Goal: Transaction & Acquisition: Purchase product/service

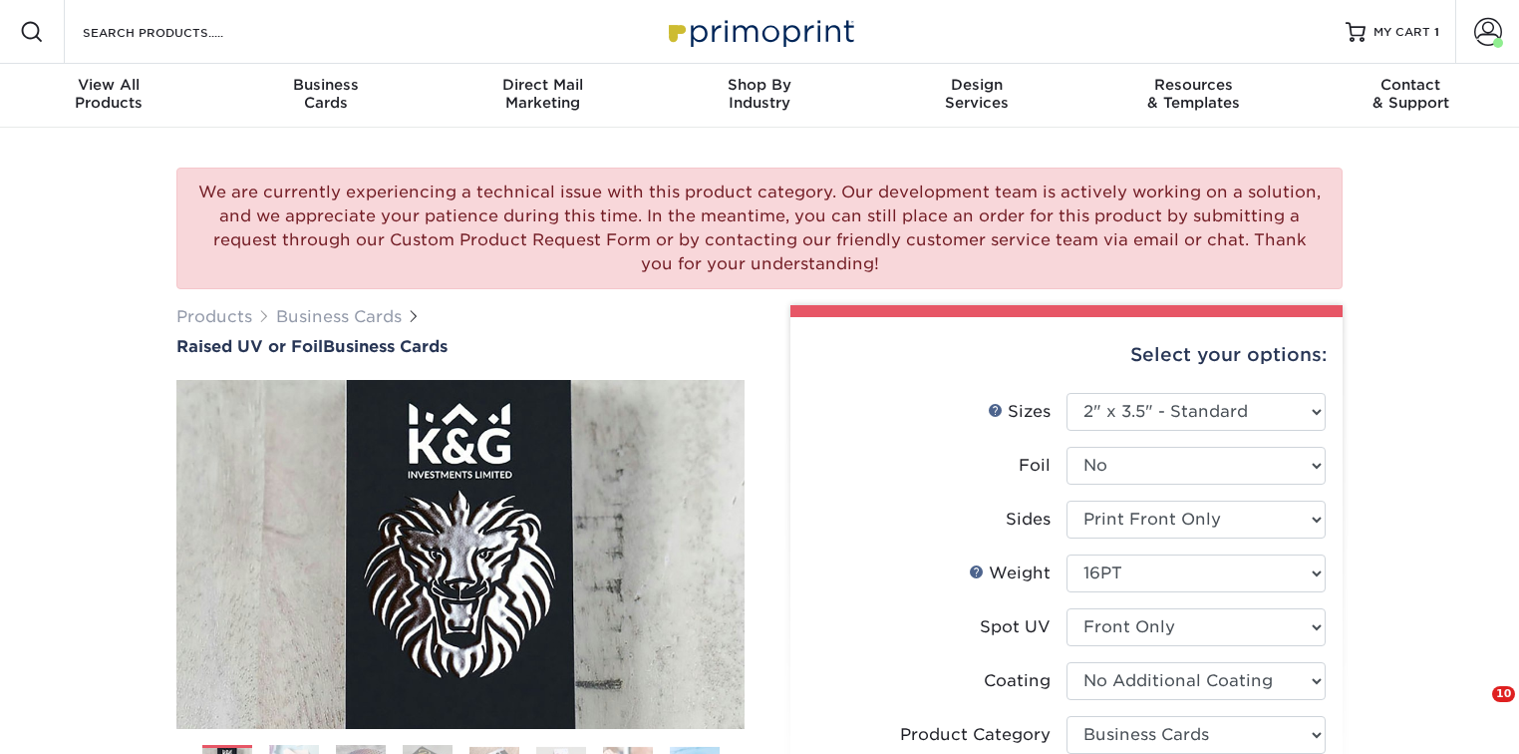
select select "2.00x3.50"
select select "3b5148f1-0588-4f88-a218-97bcfdce65c1"
select select "upload"
select select "250* – $142.00"
click at [1475, 698] on icon "Open Intercom Messenger" at bounding box center [1473, 707] width 33 height 33
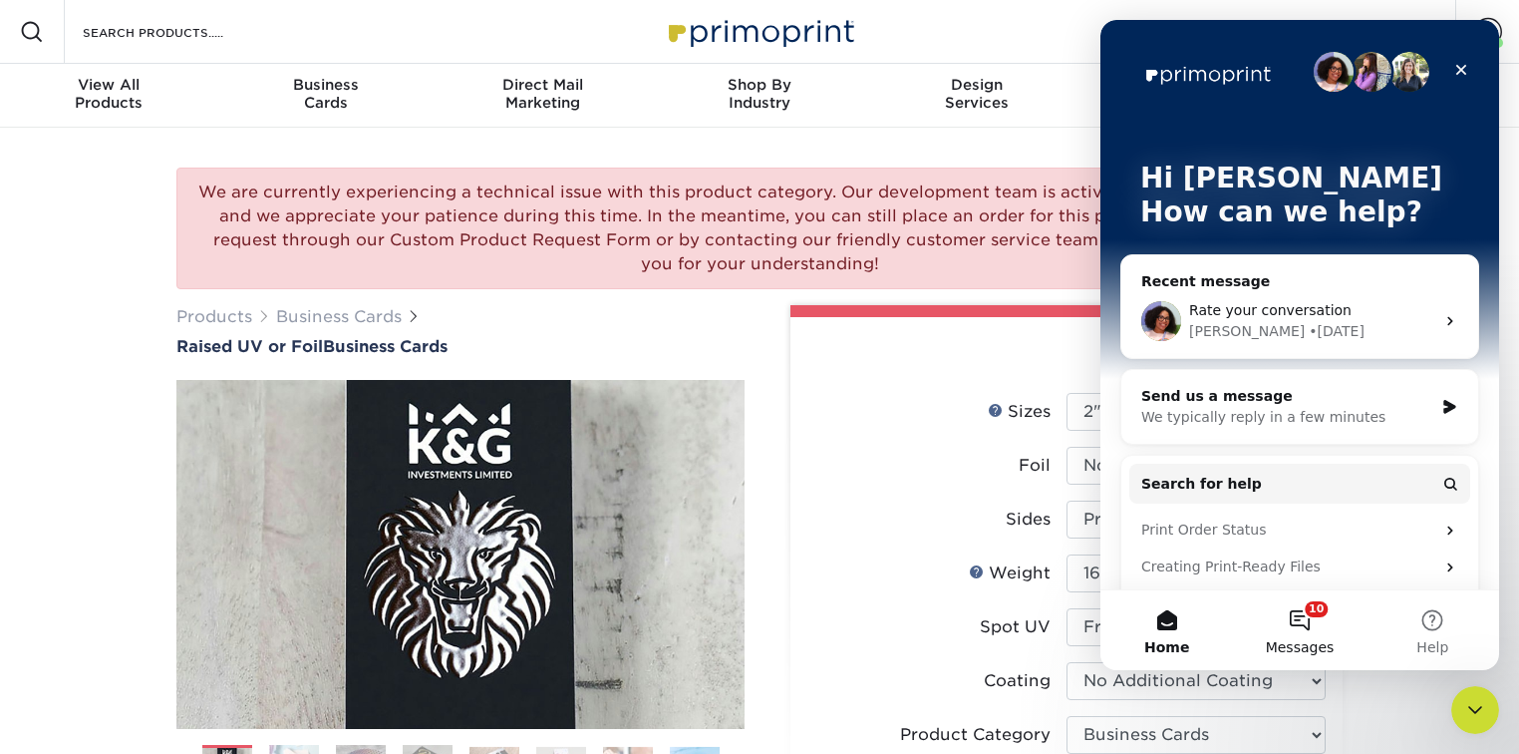
click at [1297, 640] on span "Messages" at bounding box center [1300, 647] width 69 height 14
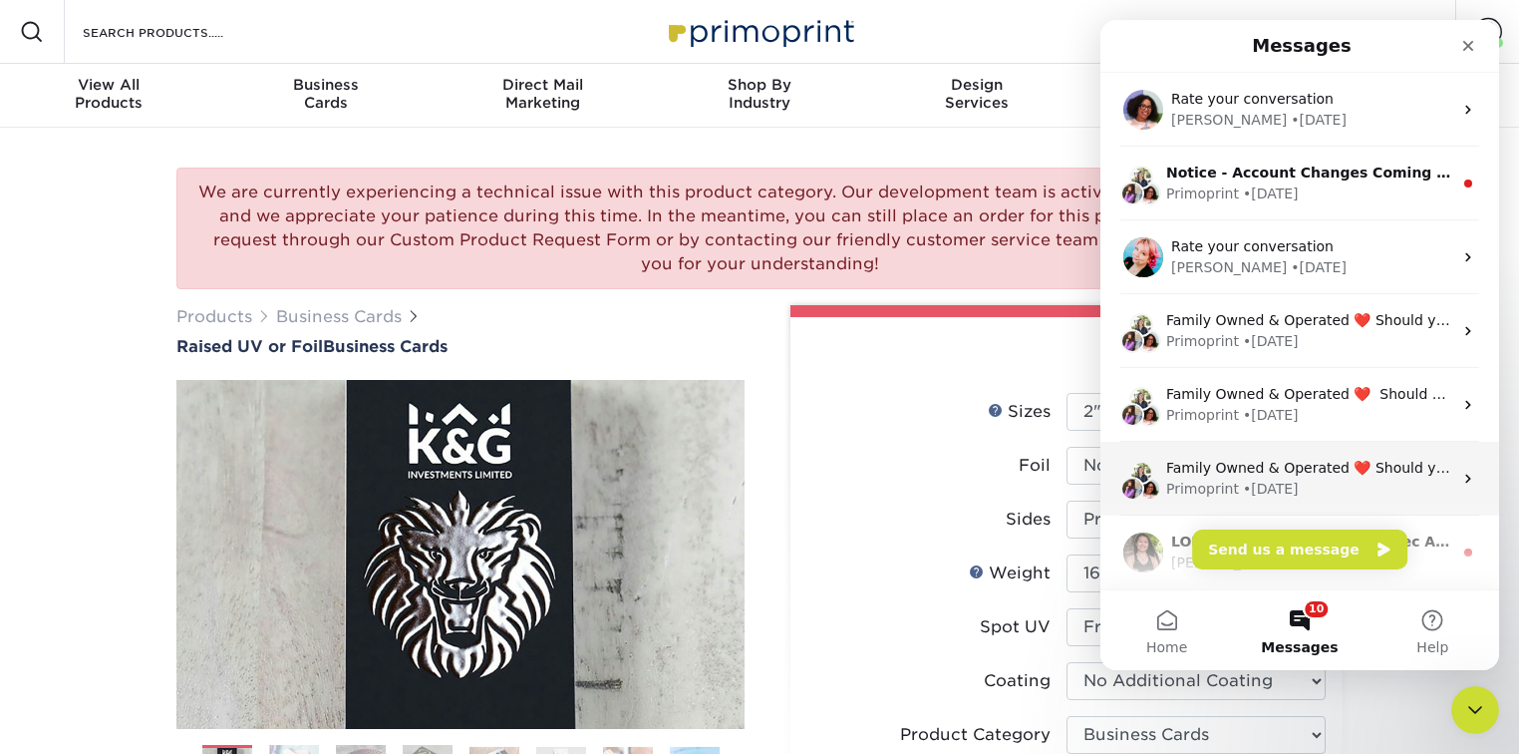
scroll to position [300, 0]
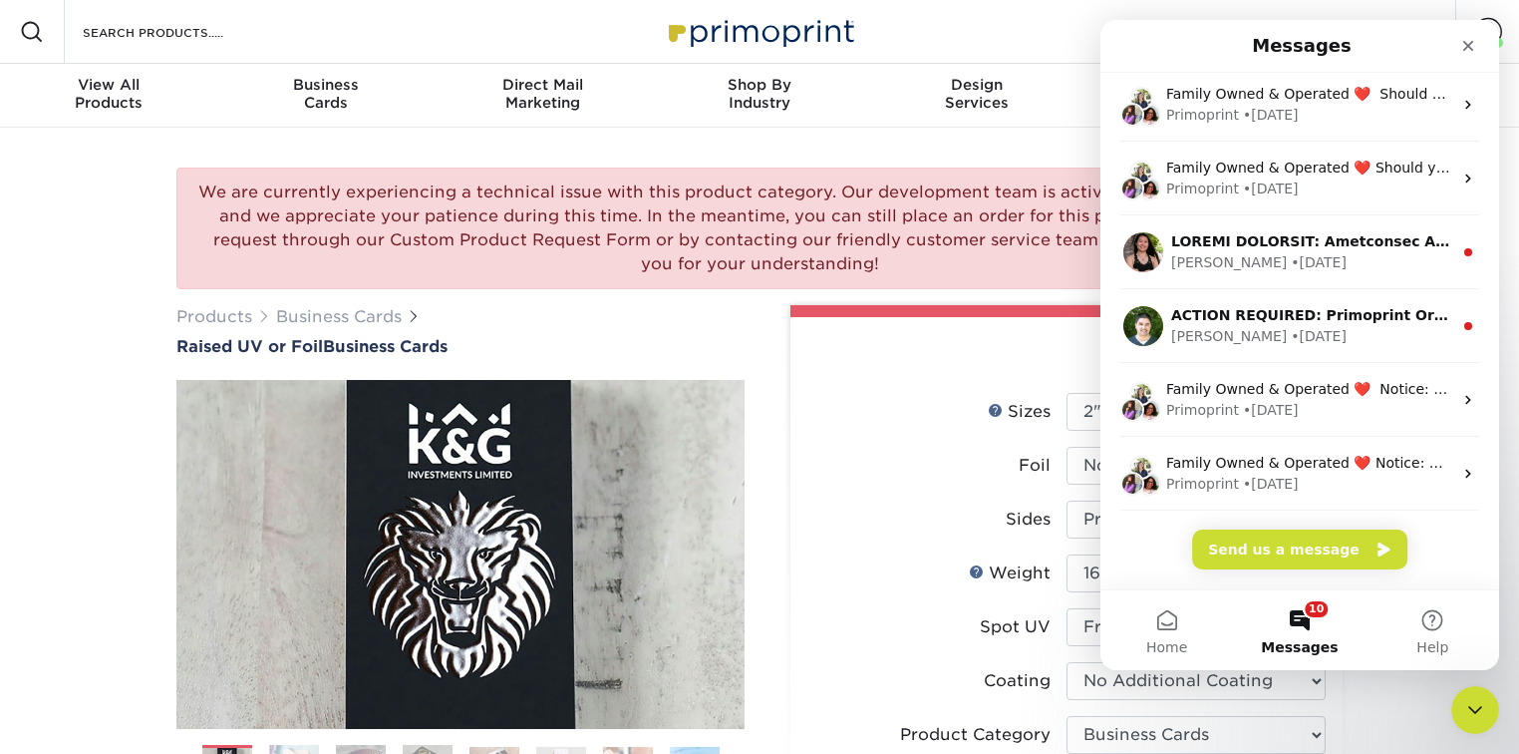
click at [1301, 626] on button "10 Messages" at bounding box center [1299, 630] width 133 height 80
click at [1304, 634] on button "10 Messages" at bounding box center [1299, 630] width 133 height 80
click at [693, 334] on div "Products Business Cards Raised UV or Foil Business Cards" at bounding box center [460, 330] width 568 height 51
click at [1476, 44] on icon "Close" at bounding box center [1469, 46] width 16 height 16
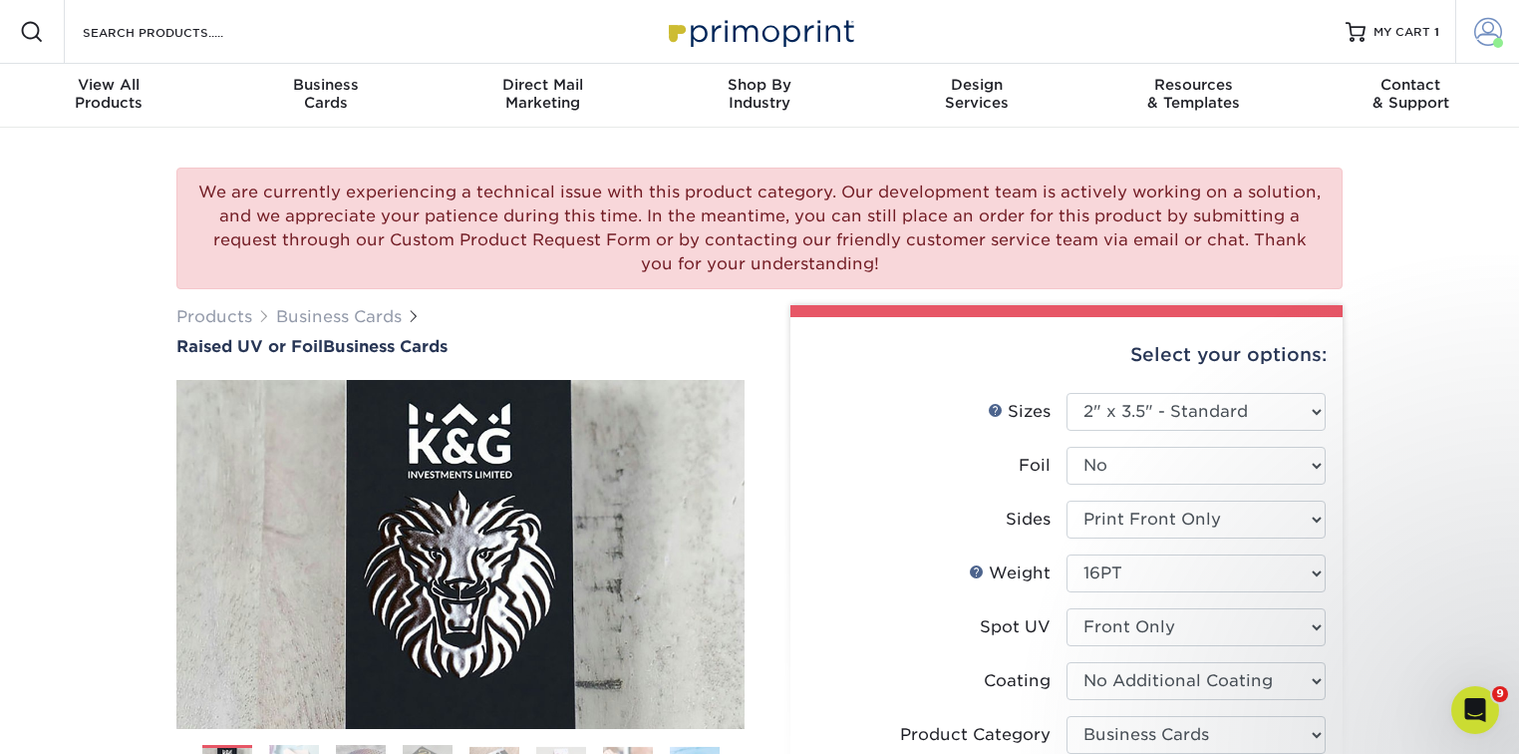
scroll to position [0, 0]
click at [1429, 25] on span "MY CART" at bounding box center [1402, 32] width 57 height 17
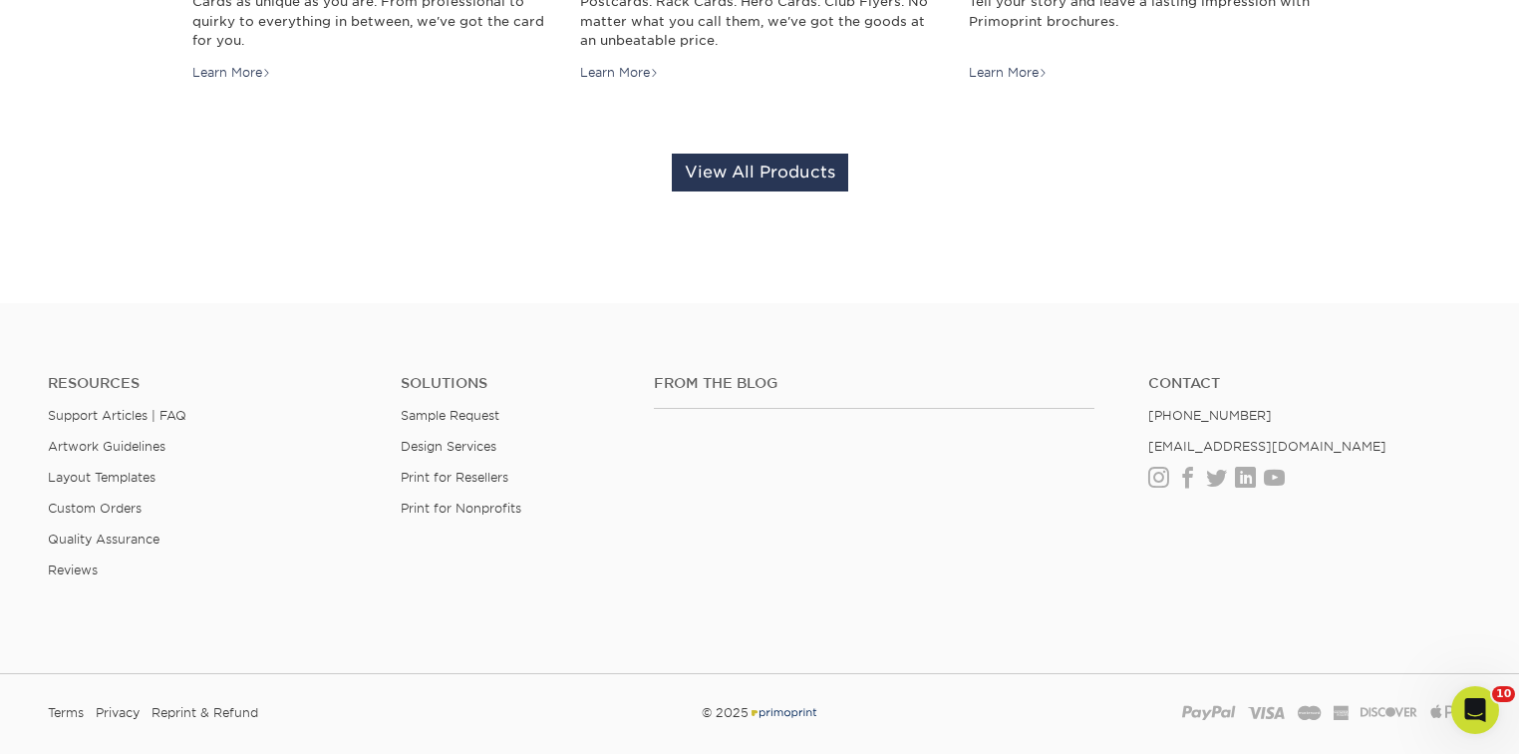
scroll to position [908, 0]
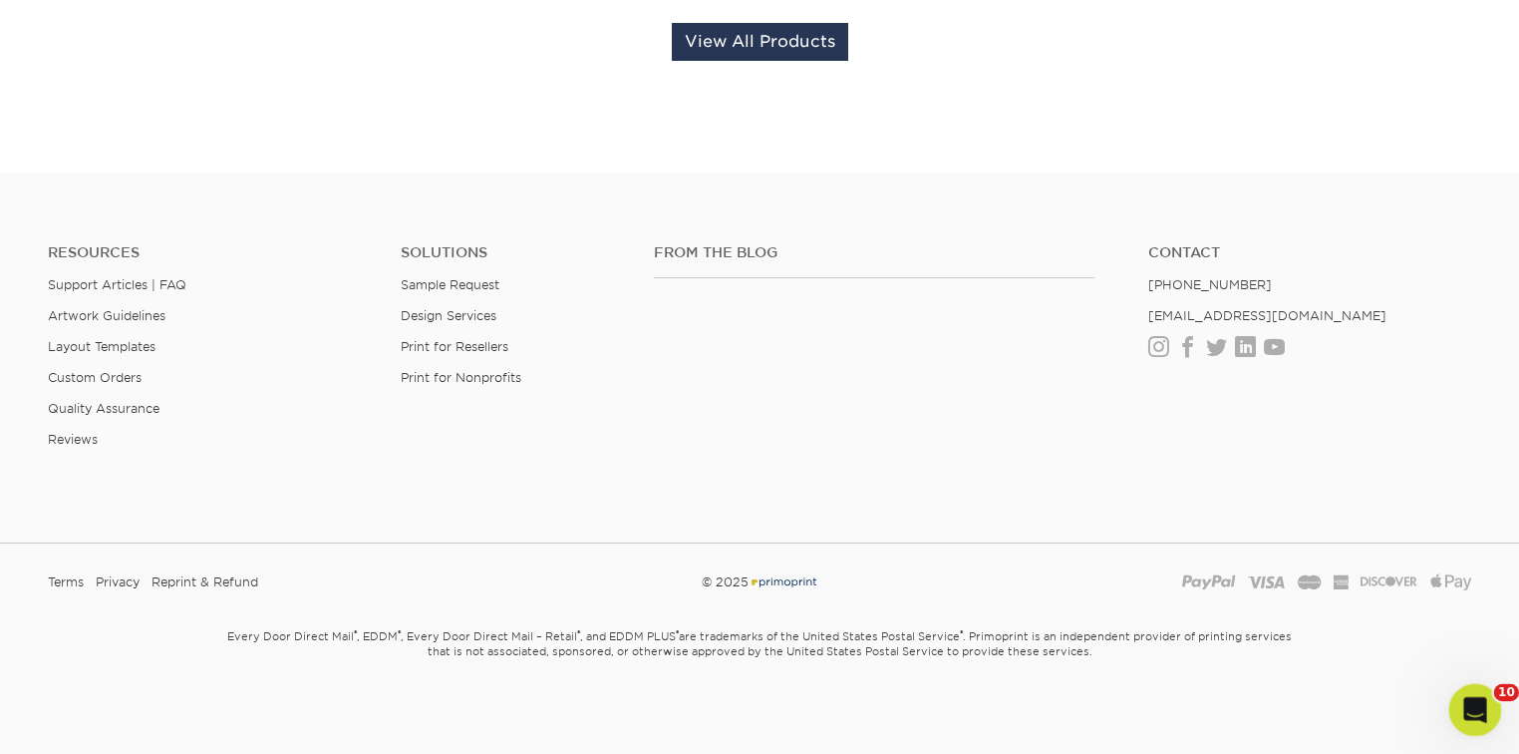
click at [1483, 717] on div "Open Intercom Messenger" at bounding box center [1473, 707] width 66 height 66
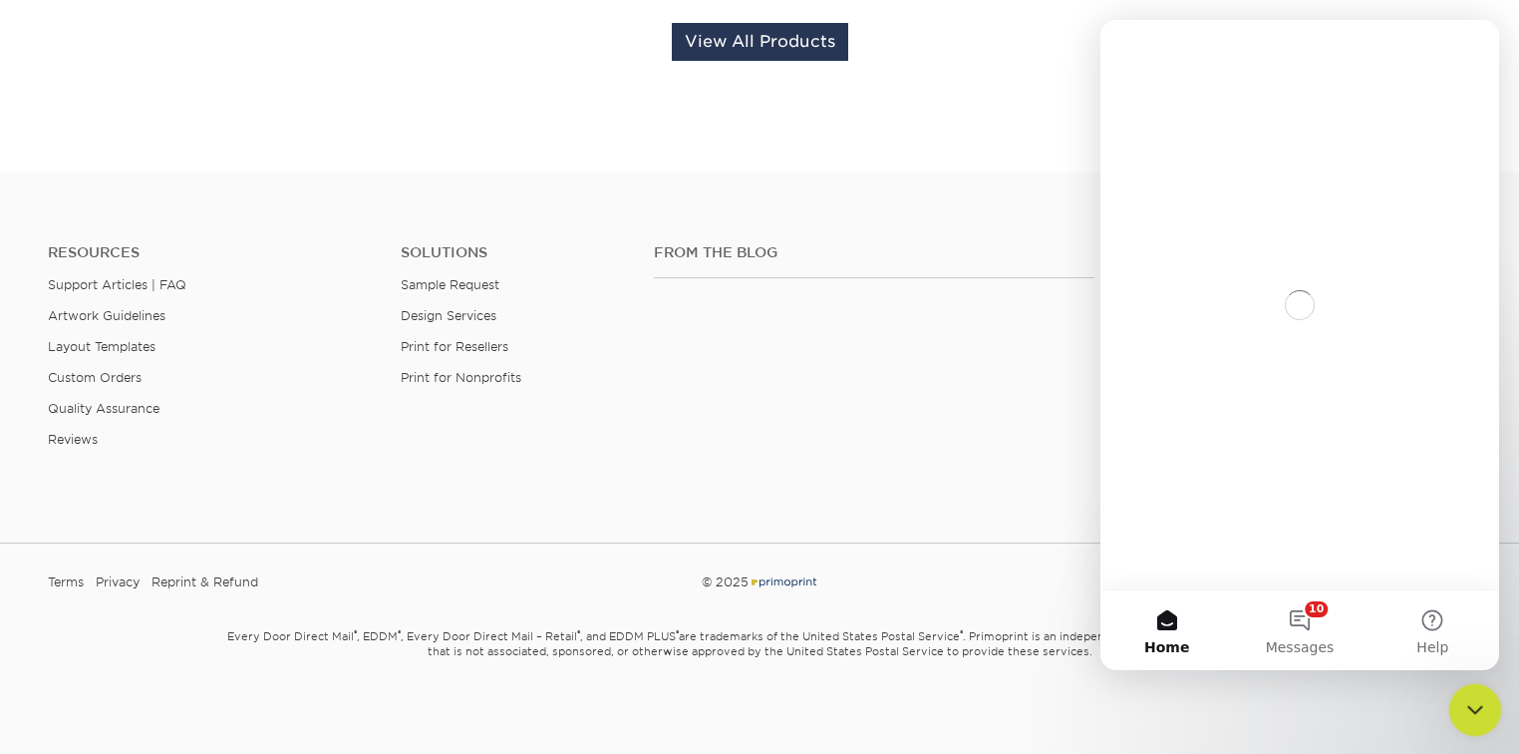
scroll to position [0, 0]
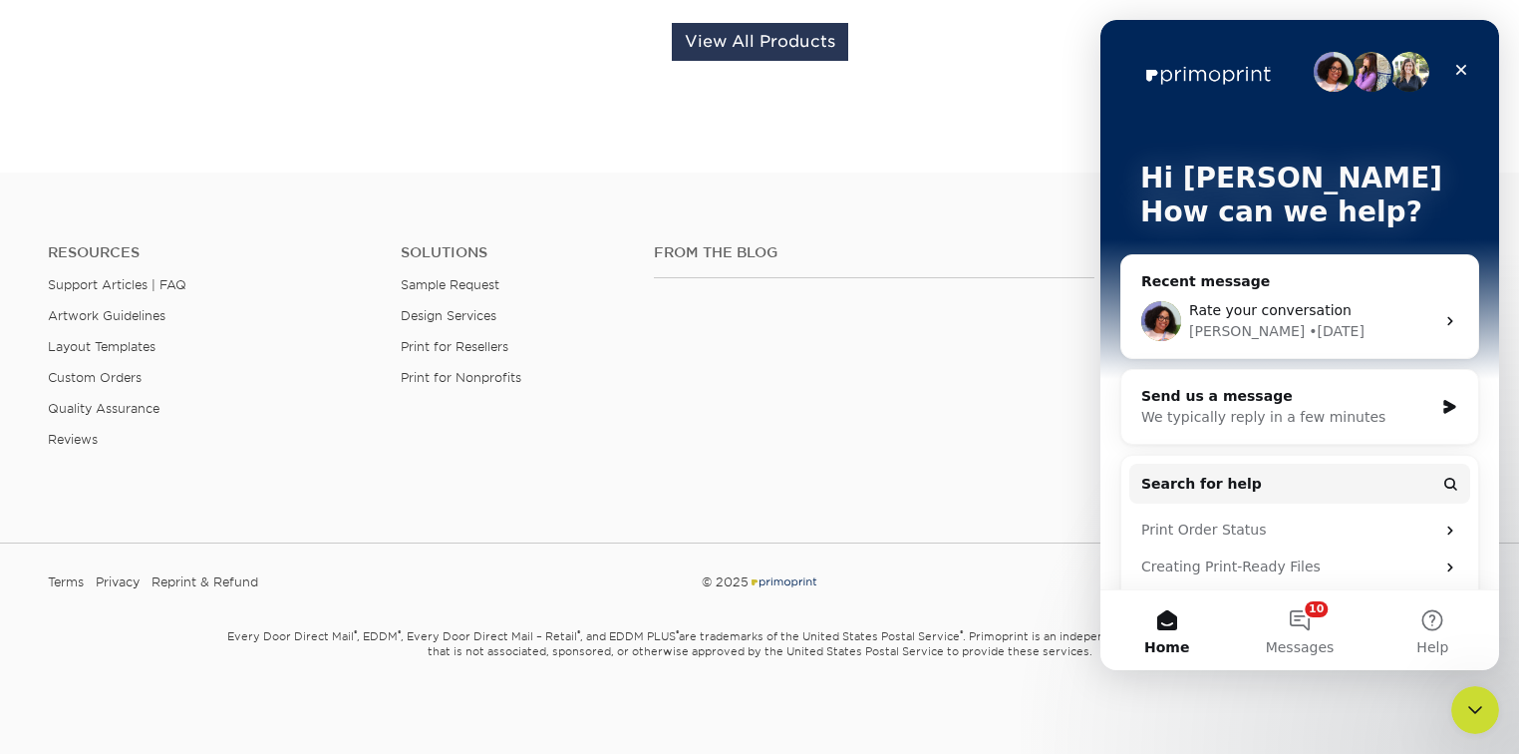
click at [1306, 323] on div "Avery • 2d ago" at bounding box center [1311, 331] width 245 height 21
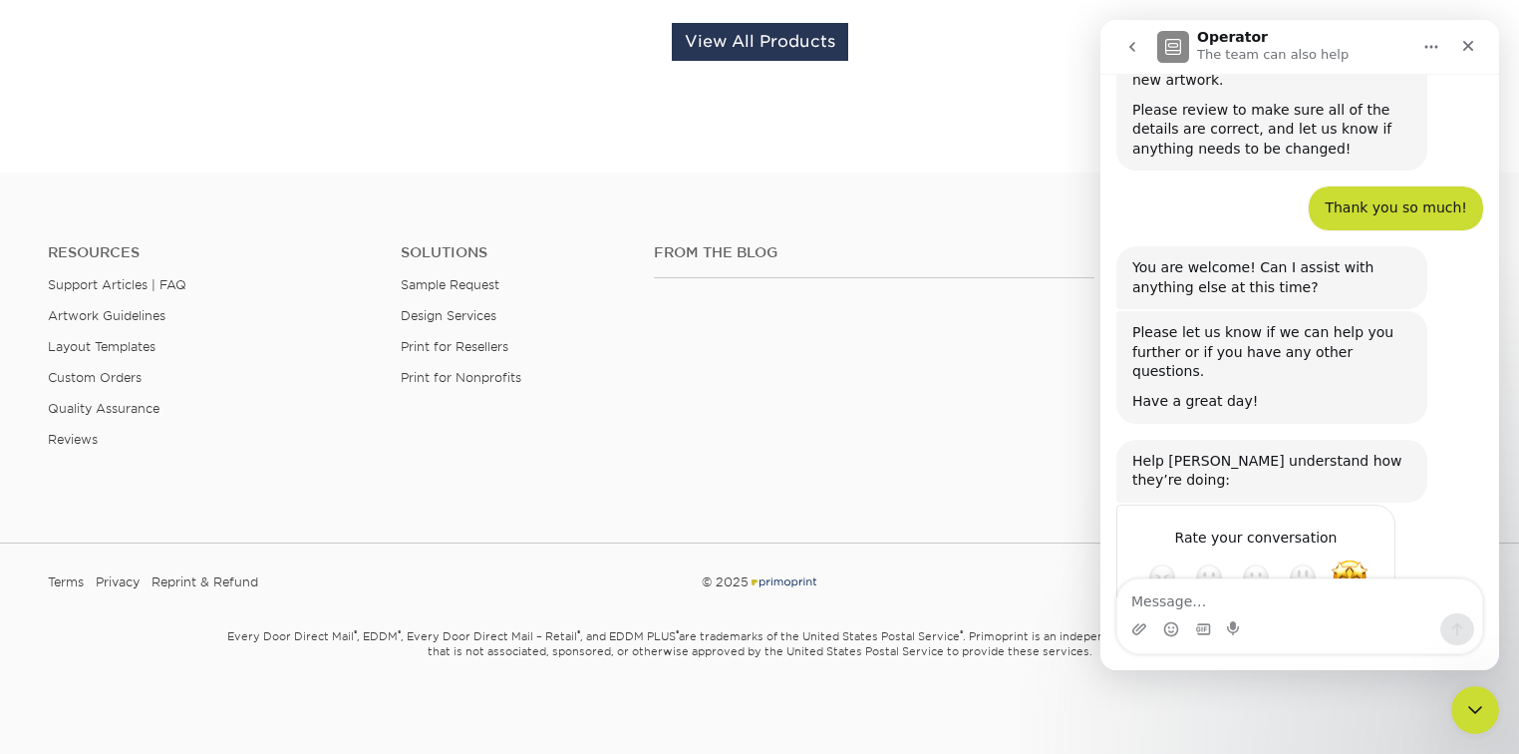
scroll to position [654, 0]
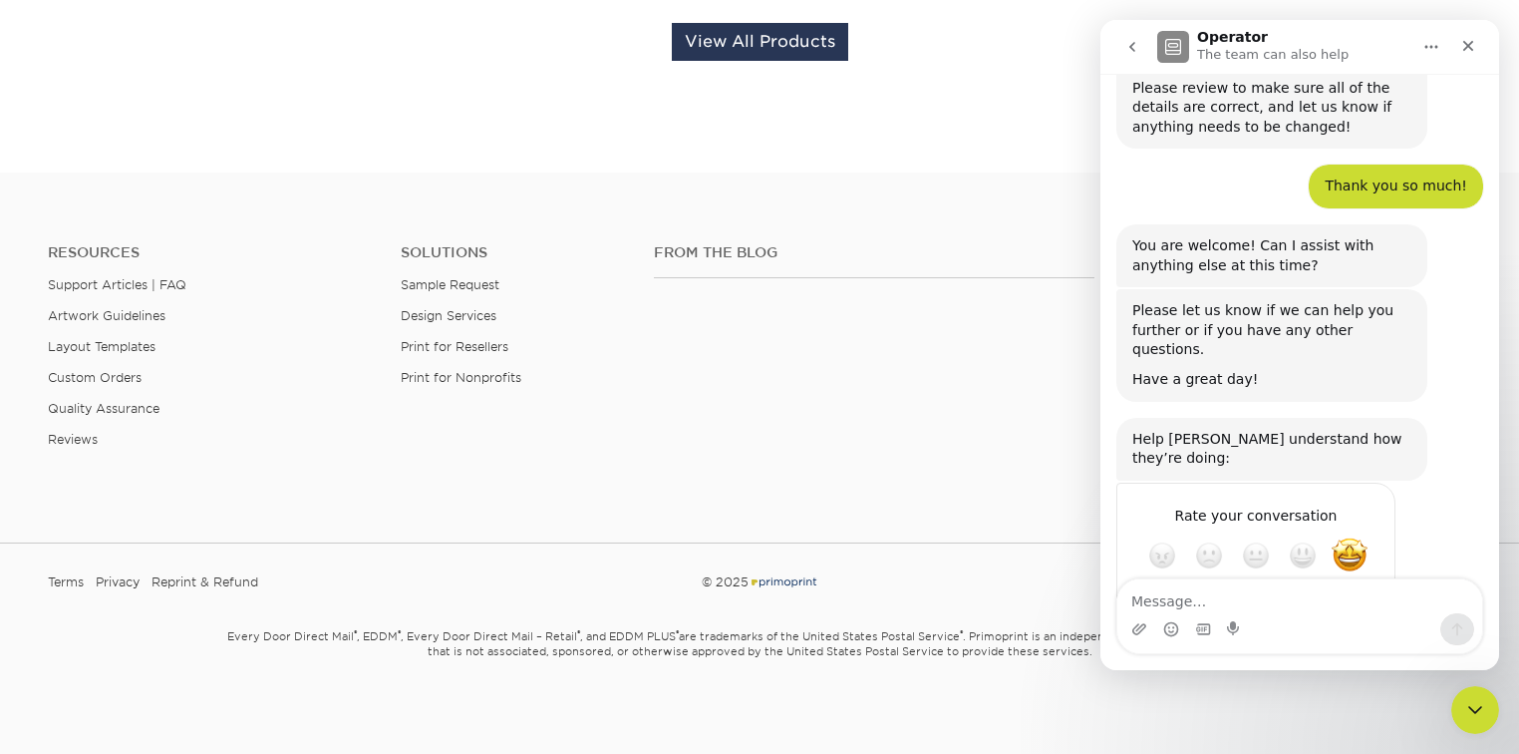
click at [1204, 599] on textarea "Message…" at bounding box center [1300, 596] width 365 height 34
type textarea "Hye Avery - I'm sorry, can you help me again?"
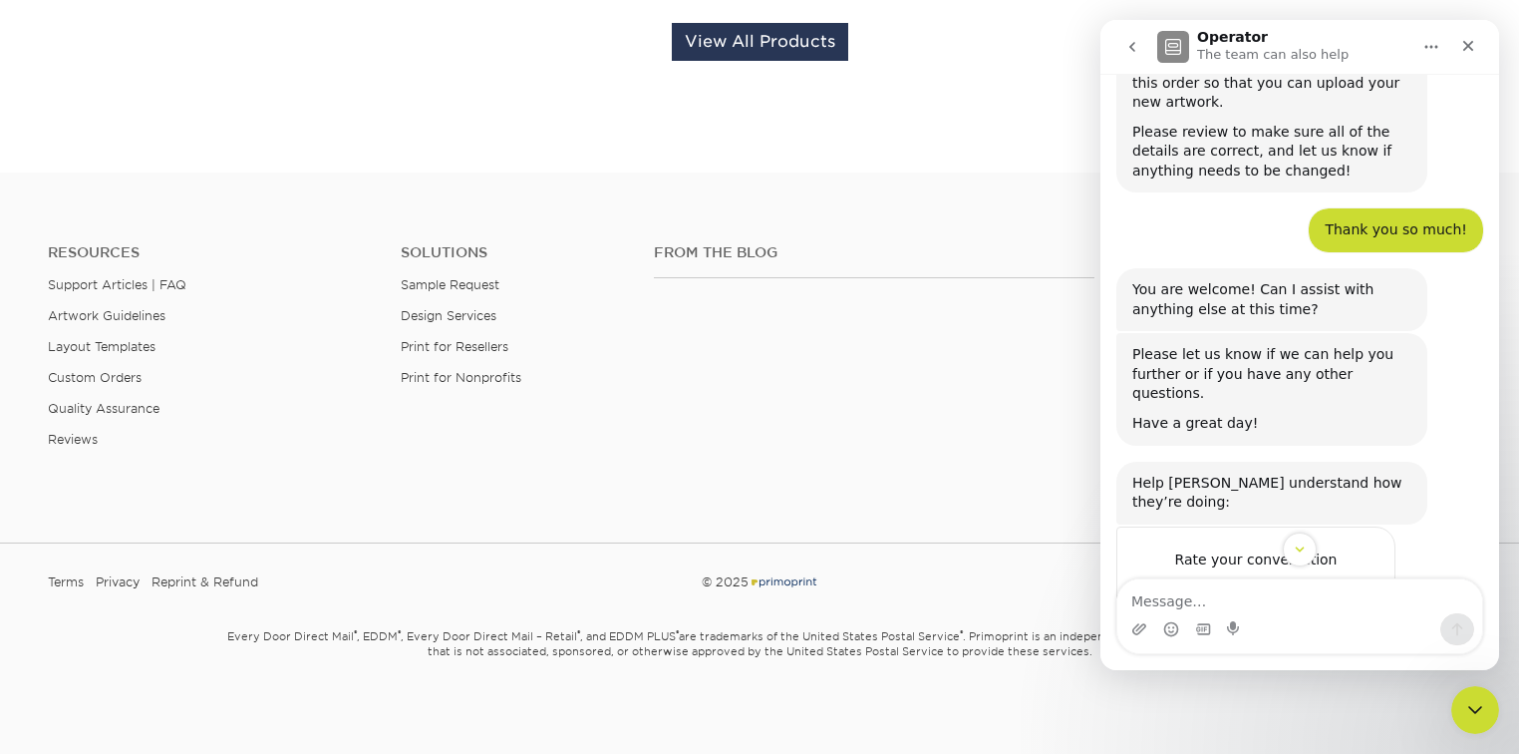
scroll to position [787, 0]
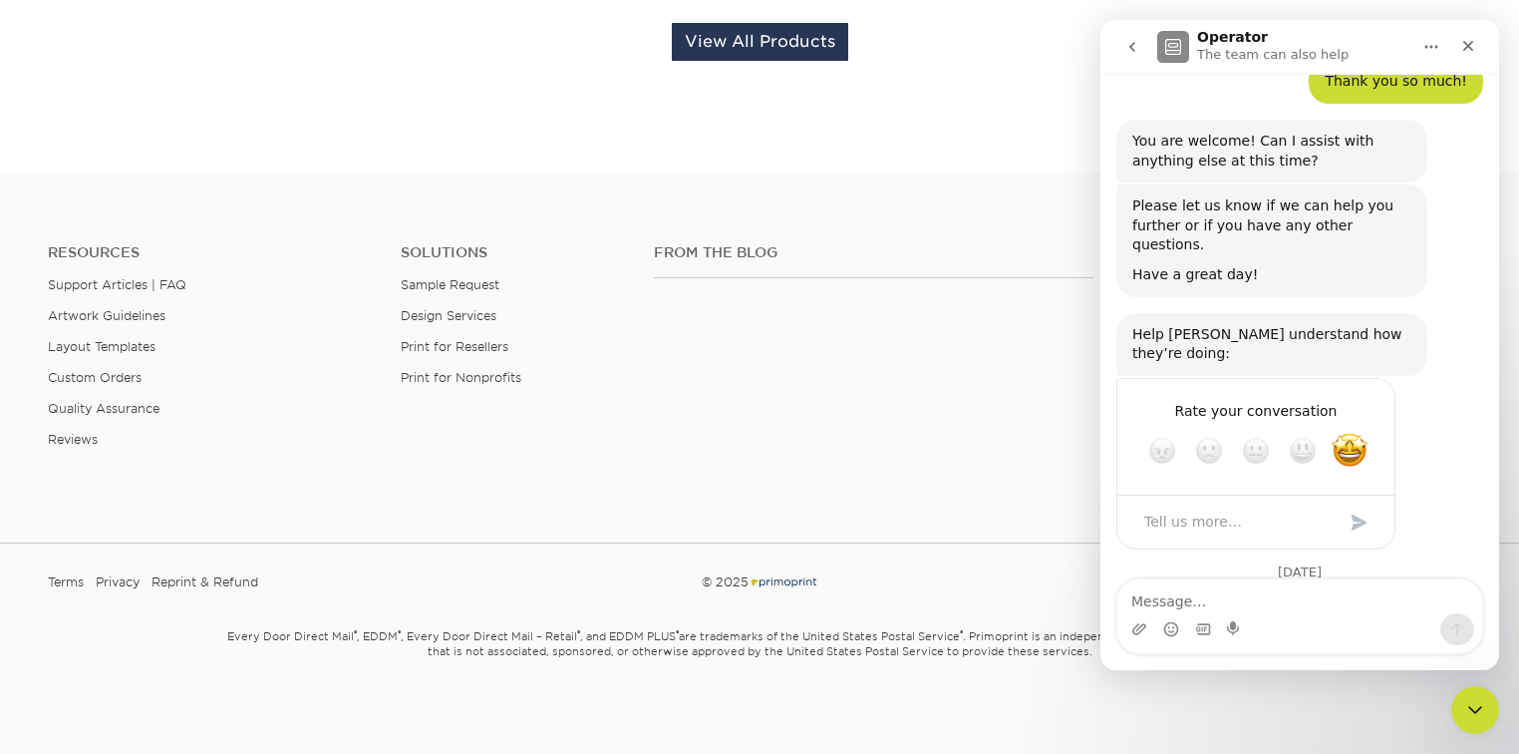
click at [845, 721] on footer "Resources Support Articles | FAQ Artwork Guidelines Layout Templates Custom Ord…" at bounding box center [759, 463] width 1519 height 583
click at [862, 662] on small "Every Door Direct Mail ® , EDDM ® , Every Door Direct Mail – Retail ® , and EDD…" at bounding box center [759, 665] width 1166 height 88
click at [1320, 706] on small "Every Door Direct Mail ® , EDDM ® , Every Door Direct Mail – Retail ® , and EDD…" at bounding box center [759, 665] width 1166 height 88
click at [1133, 43] on icon "go back" at bounding box center [1133, 47] width 16 height 16
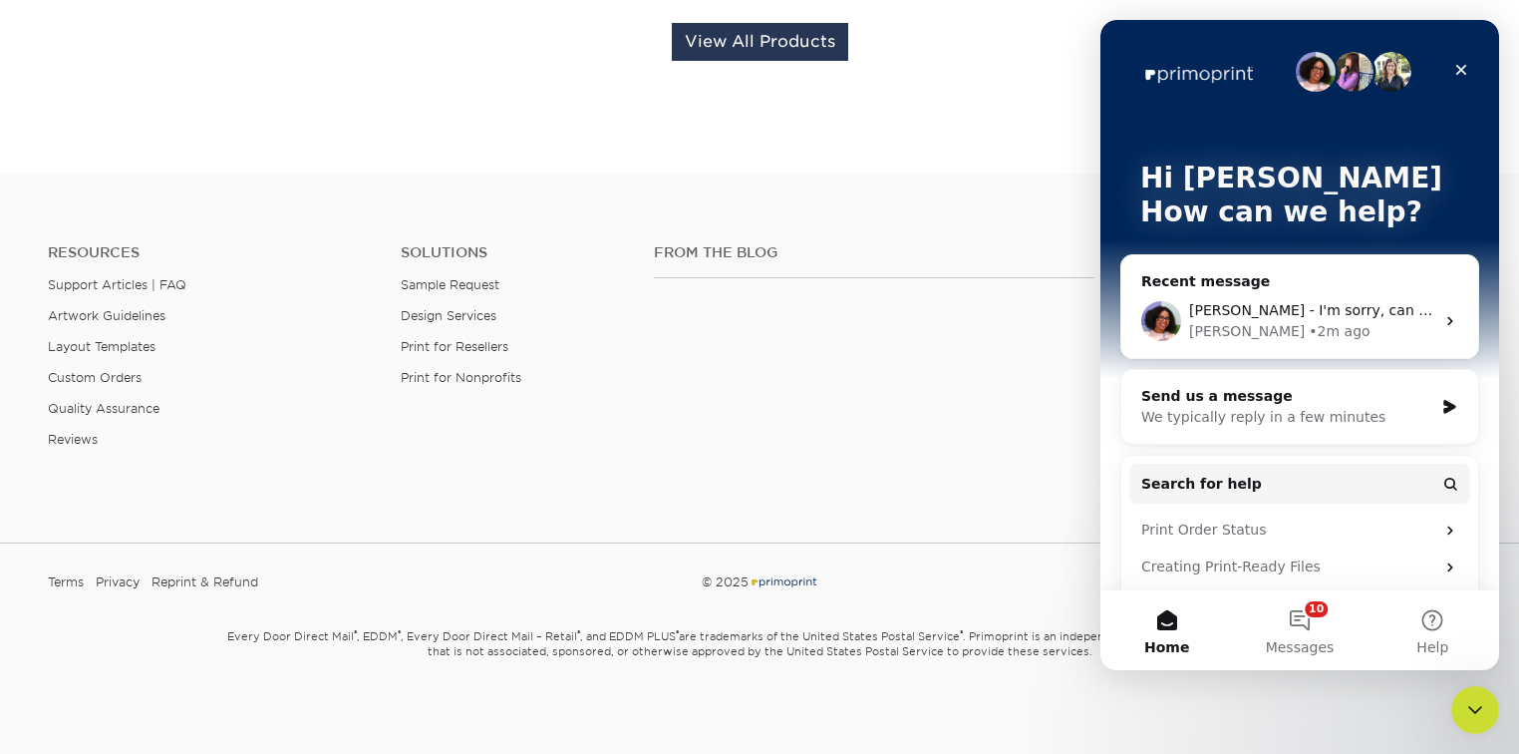
scroll to position [0, 0]
click at [1300, 605] on button "10 Messages" at bounding box center [1299, 630] width 133 height 80
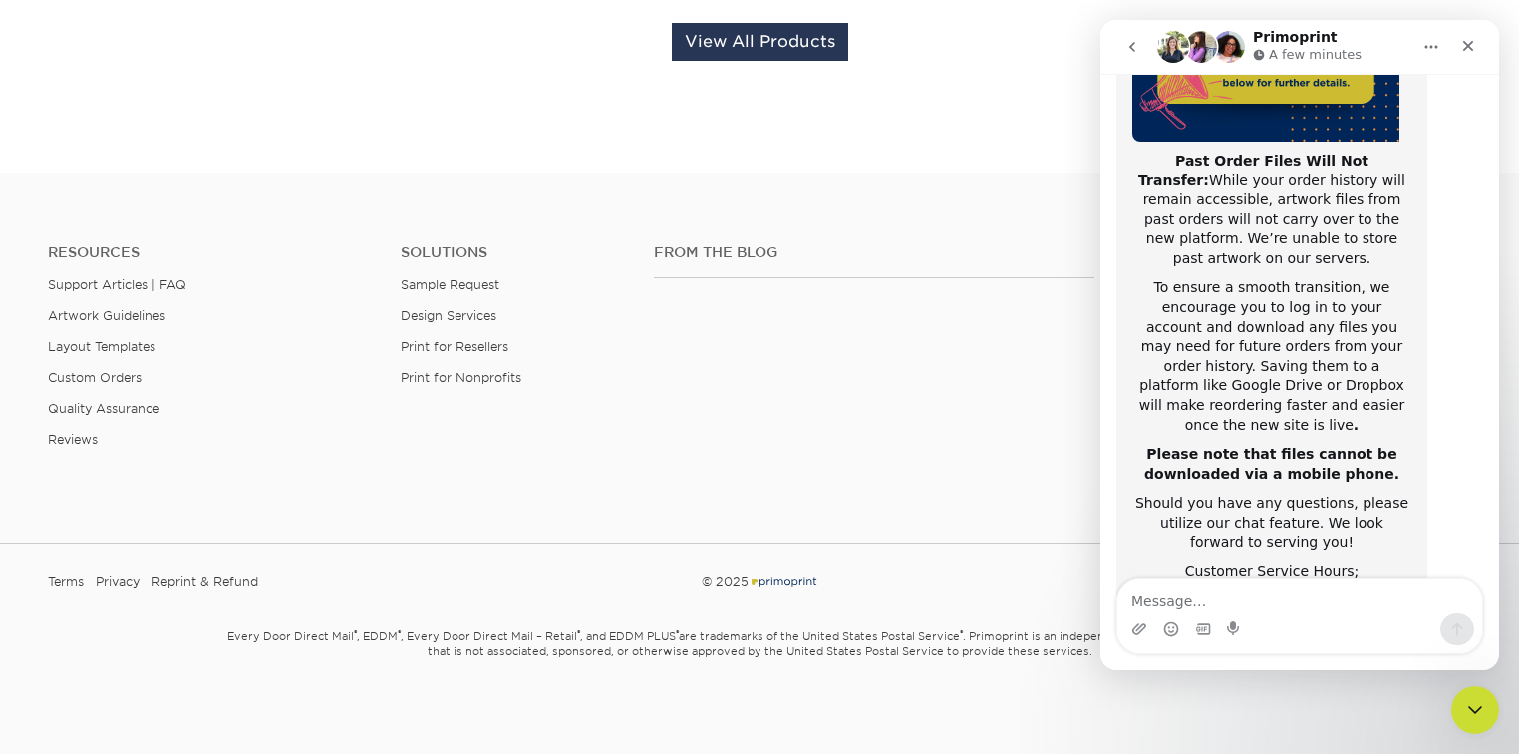
scroll to position [367, 0]
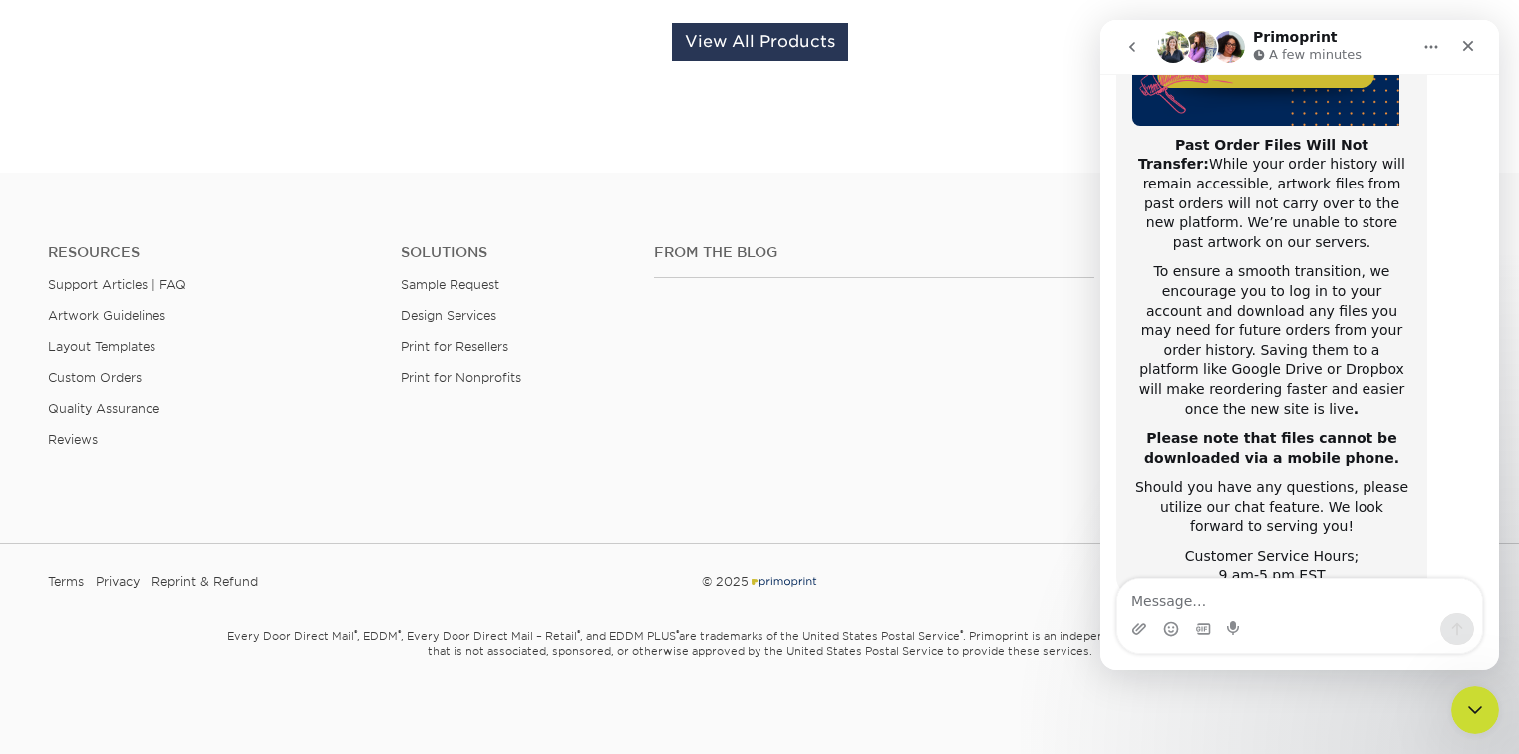
click at [1133, 53] on icon "go back" at bounding box center [1133, 47] width 16 height 16
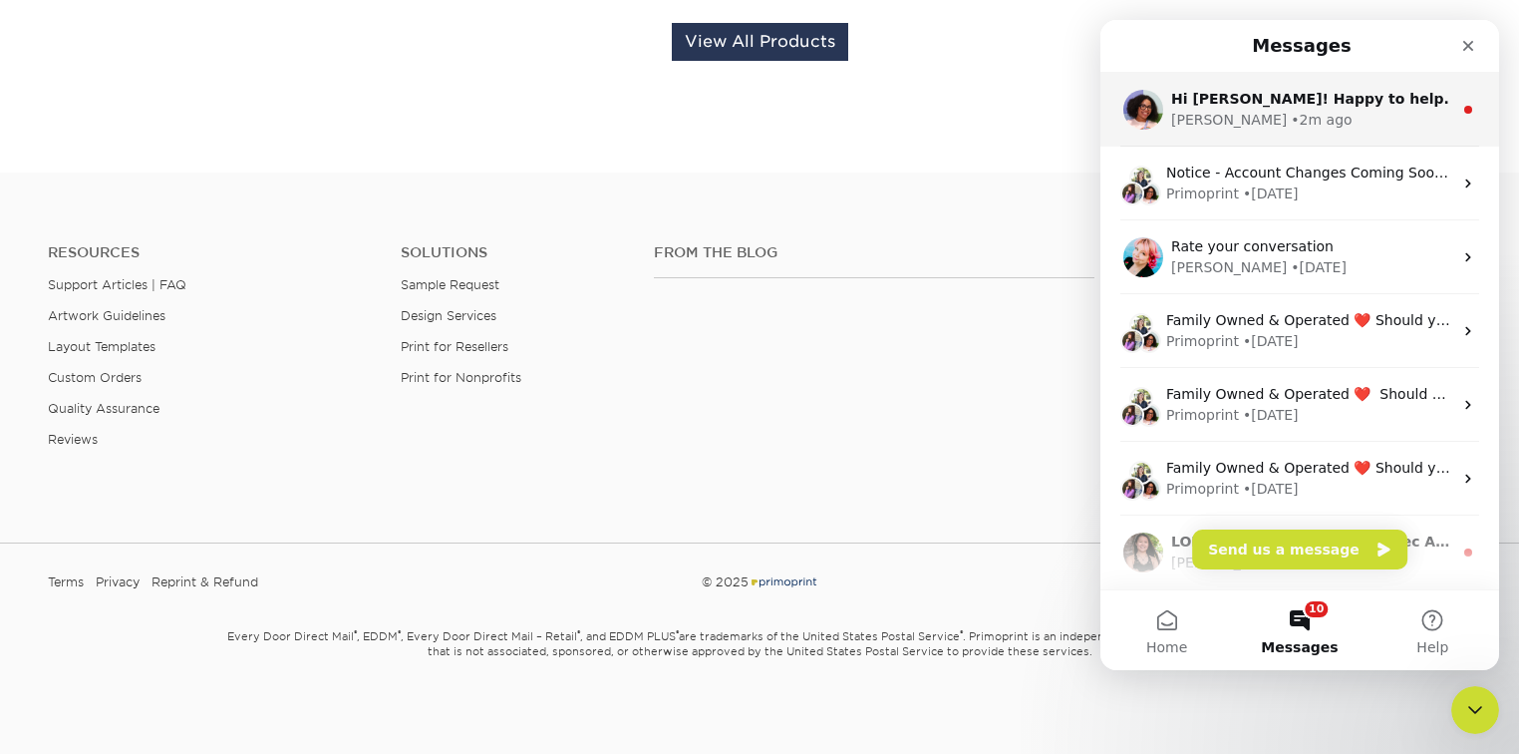
click at [1291, 116] on div "• 2m ago" at bounding box center [1321, 120] width 61 height 21
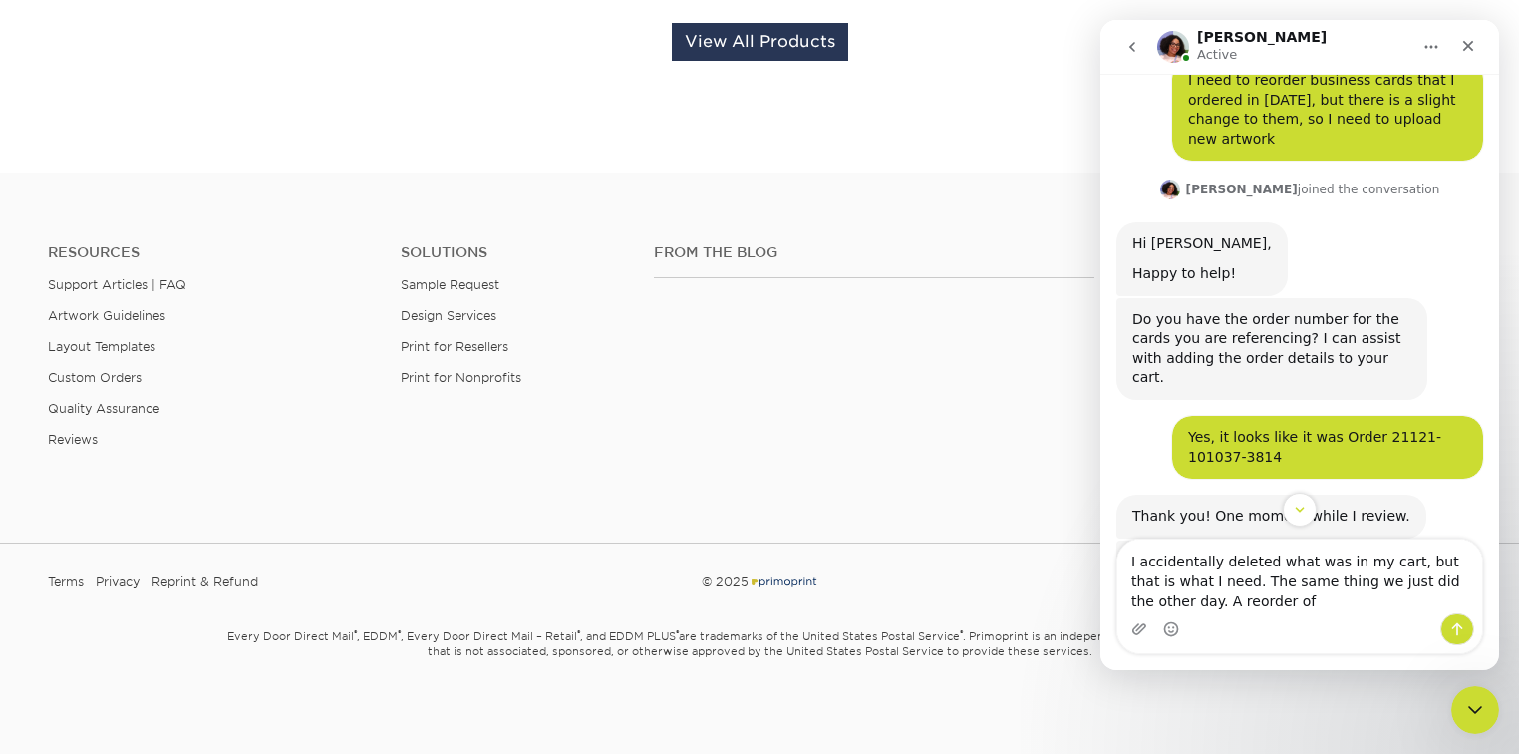
scroll to position [239, 0]
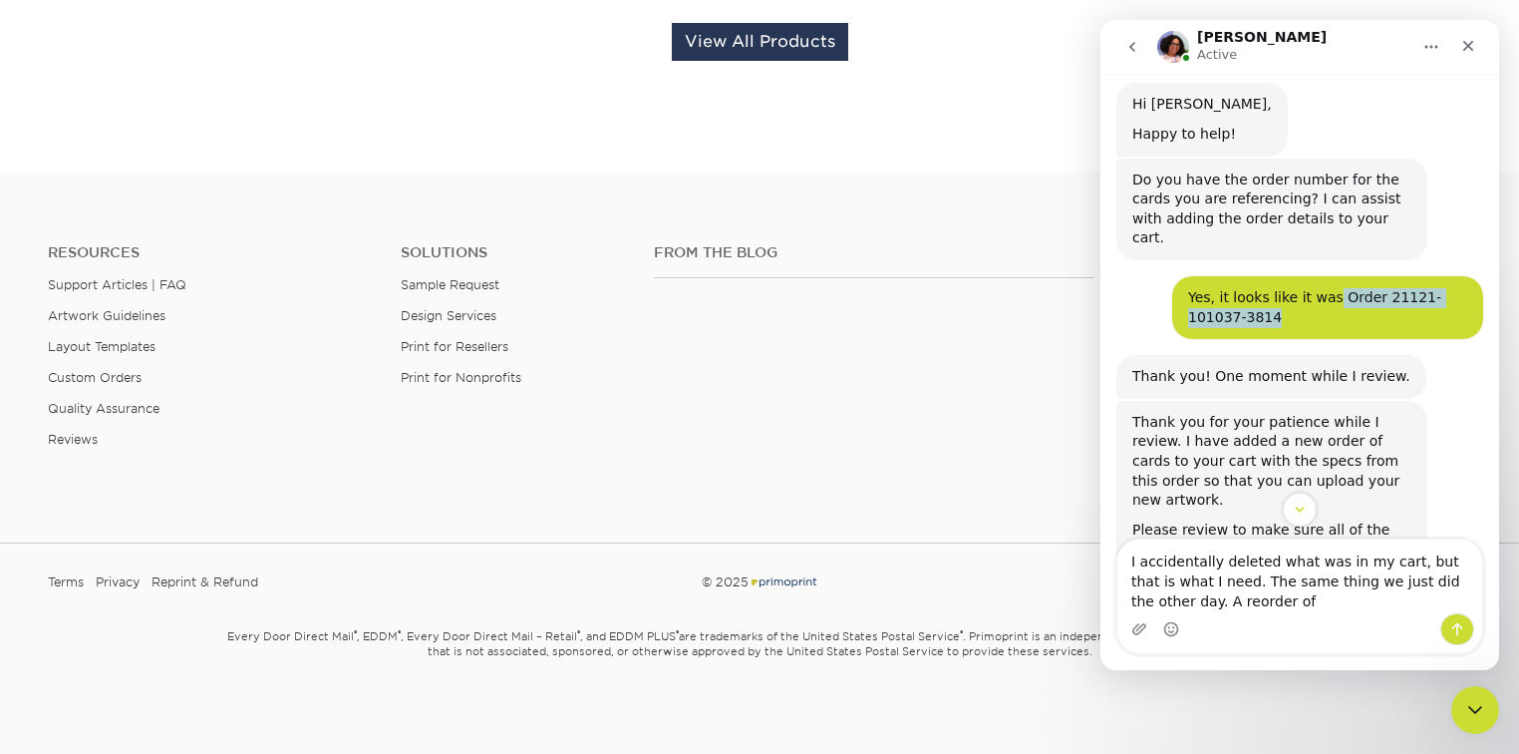
drag, startPoint x: 1316, startPoint y: 256, endPoint x: 1365, endPoint y: 282, distance: 55.3
click at [1365, 288] on div "Yes, it looks like it was Order 21121-101037-3814" at bounding box center [1327, 307] width 279 height 39
copy div "Order 21121-101037-3814"
click at [1240, 610] on textarea "I accidentally deleted what was in my cart, but that is what I need. The same t…" at bounding box center [1300, 576] width 365 height 74
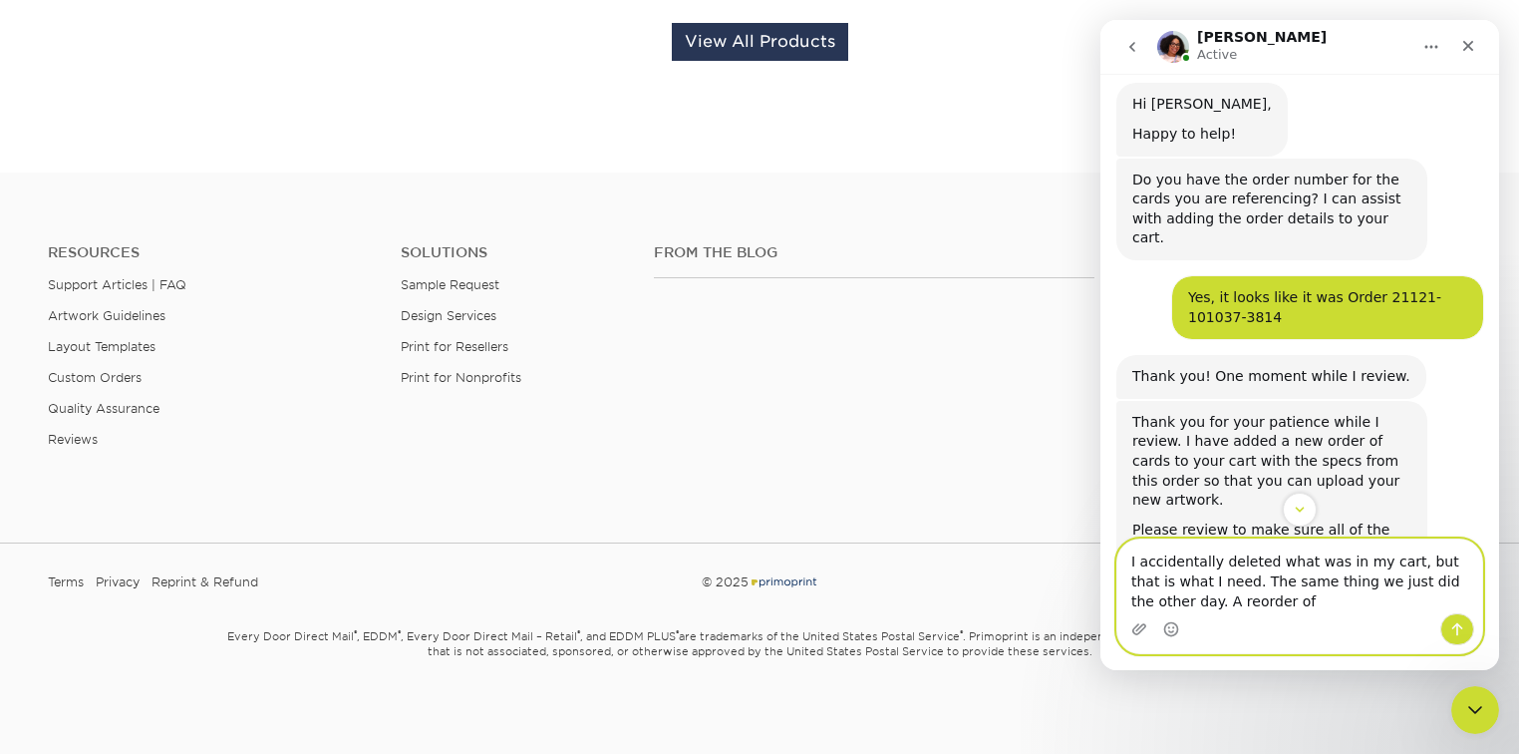
paste textarea "Order 21121-101037-3814"
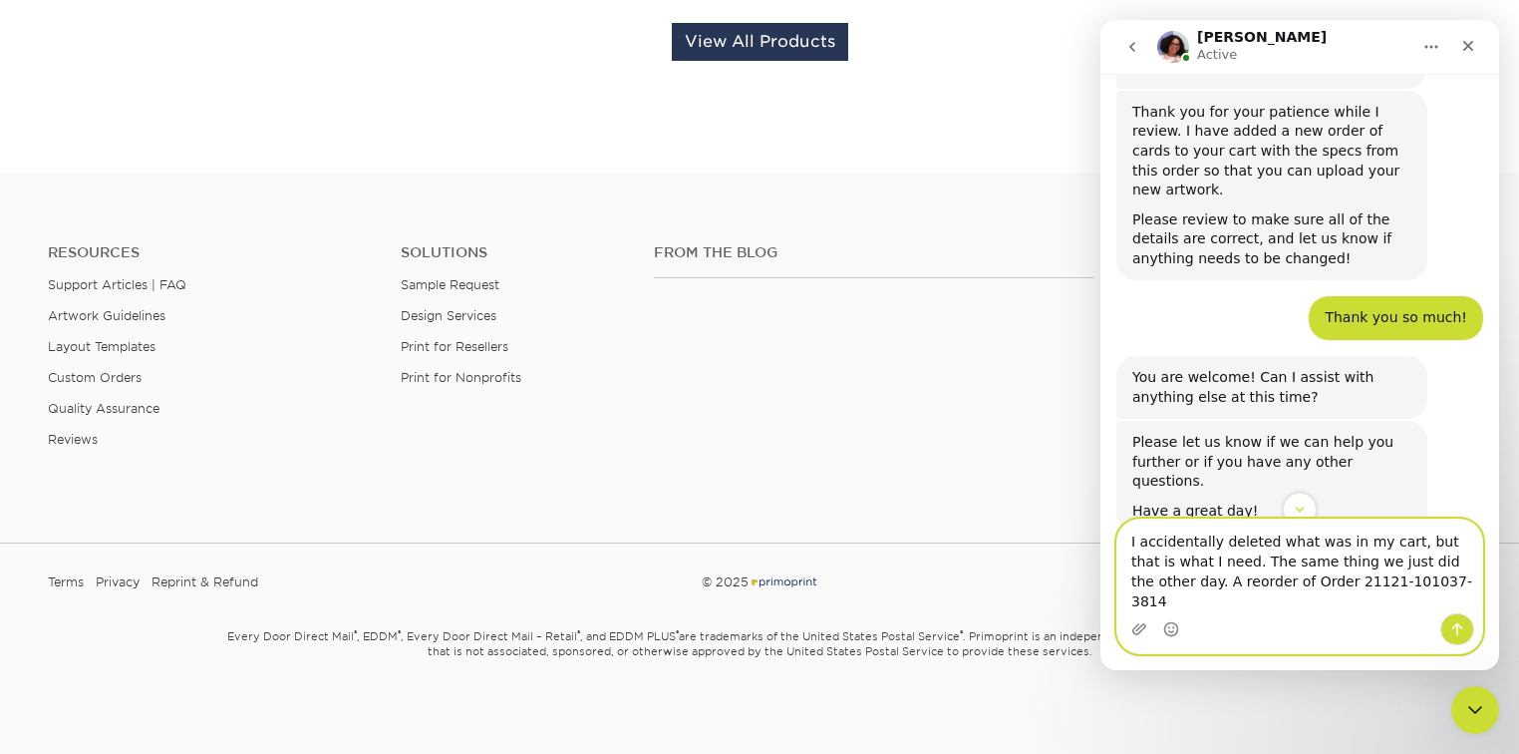
scroll to position [558, 0]
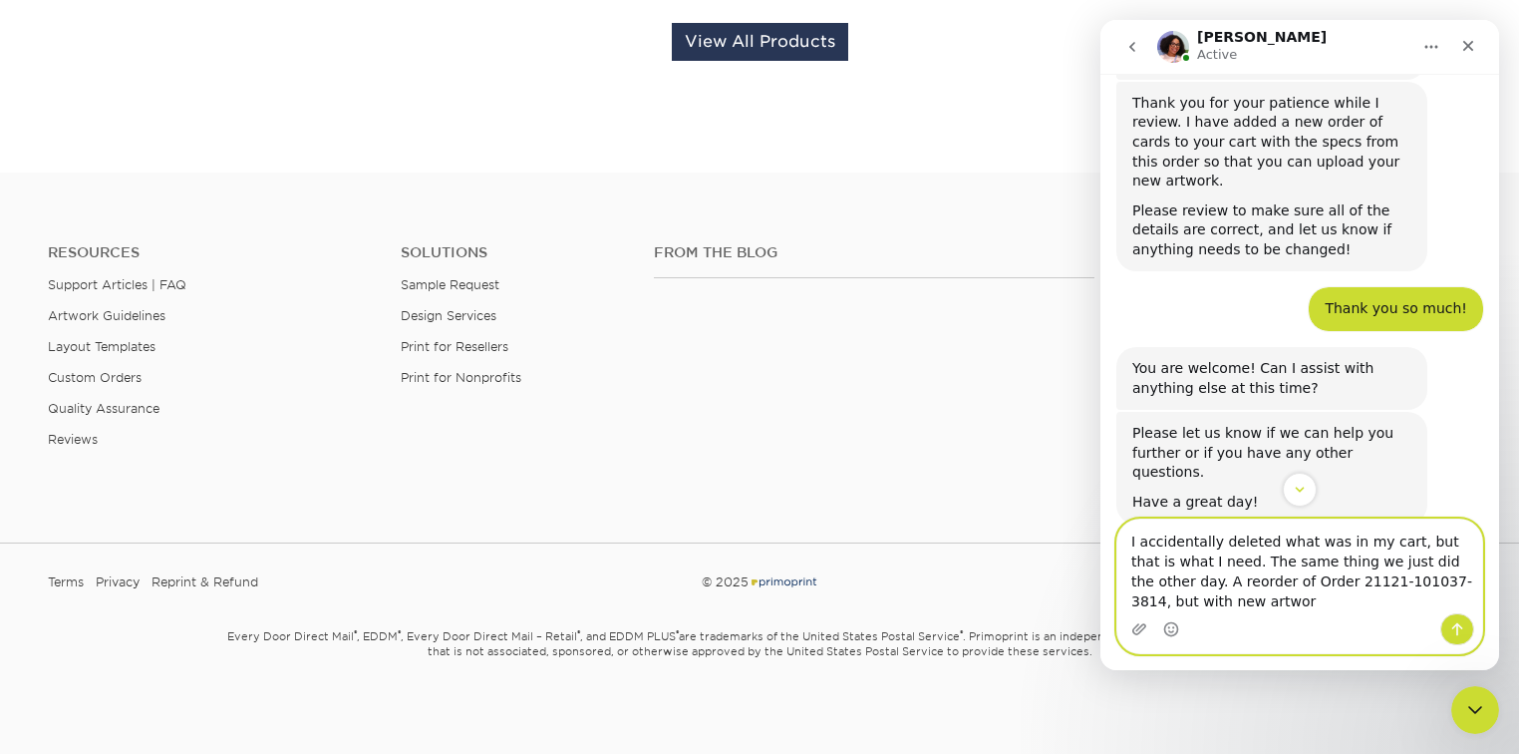
type textarea "I accidentally deleted what was in my cart, but that is what I need. The same t…"
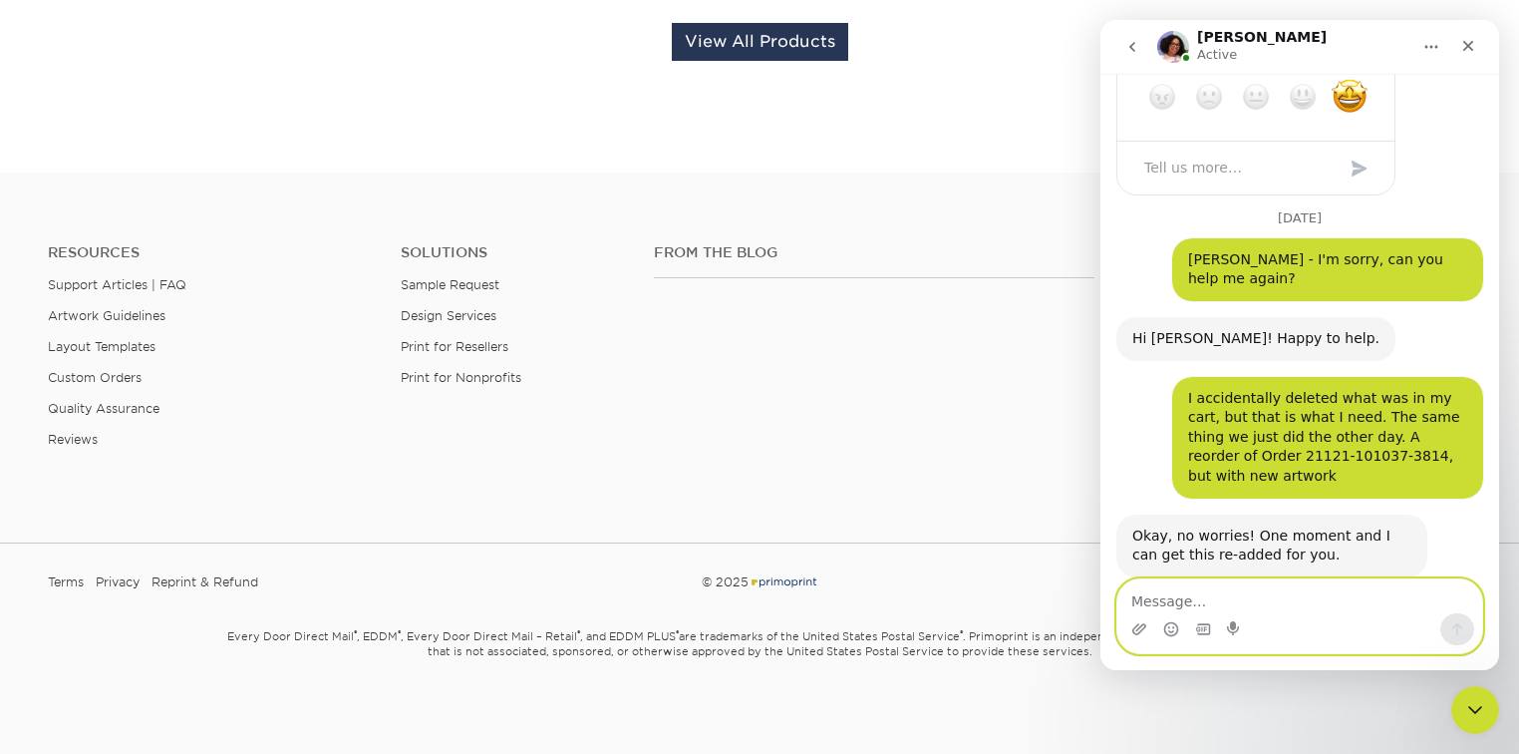
scroll to position [1064, 0]
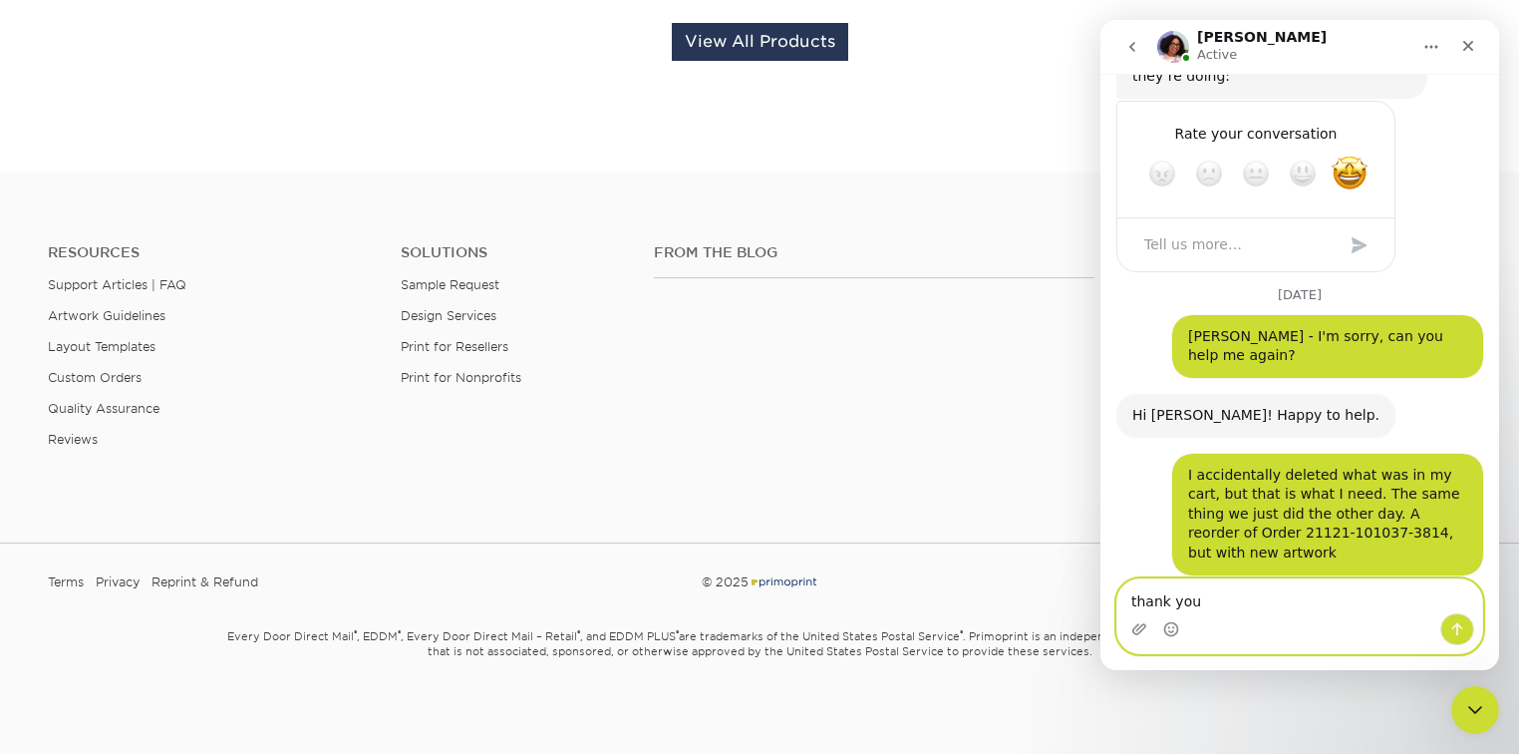
type textarea "thank you!"
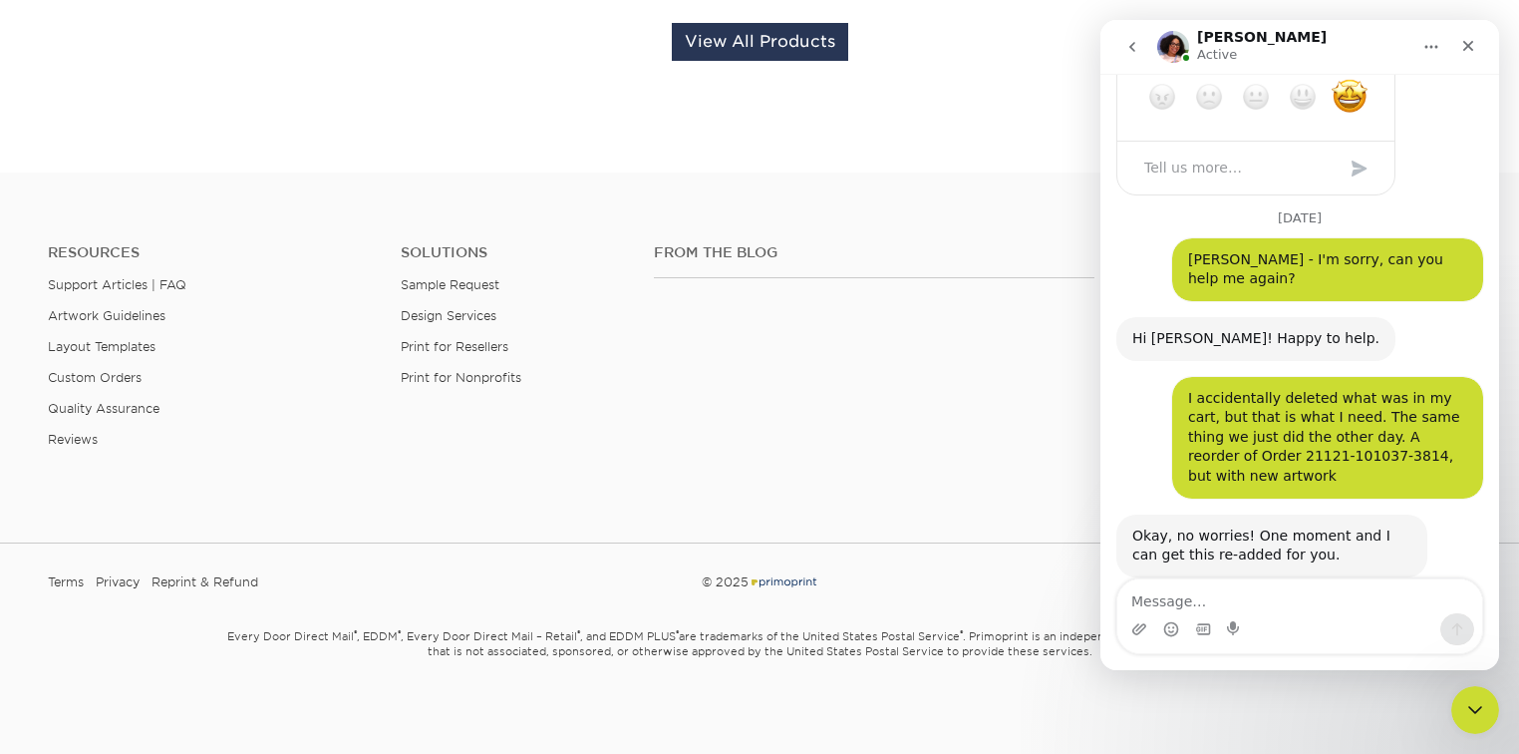
scroll to position [1200, 0]
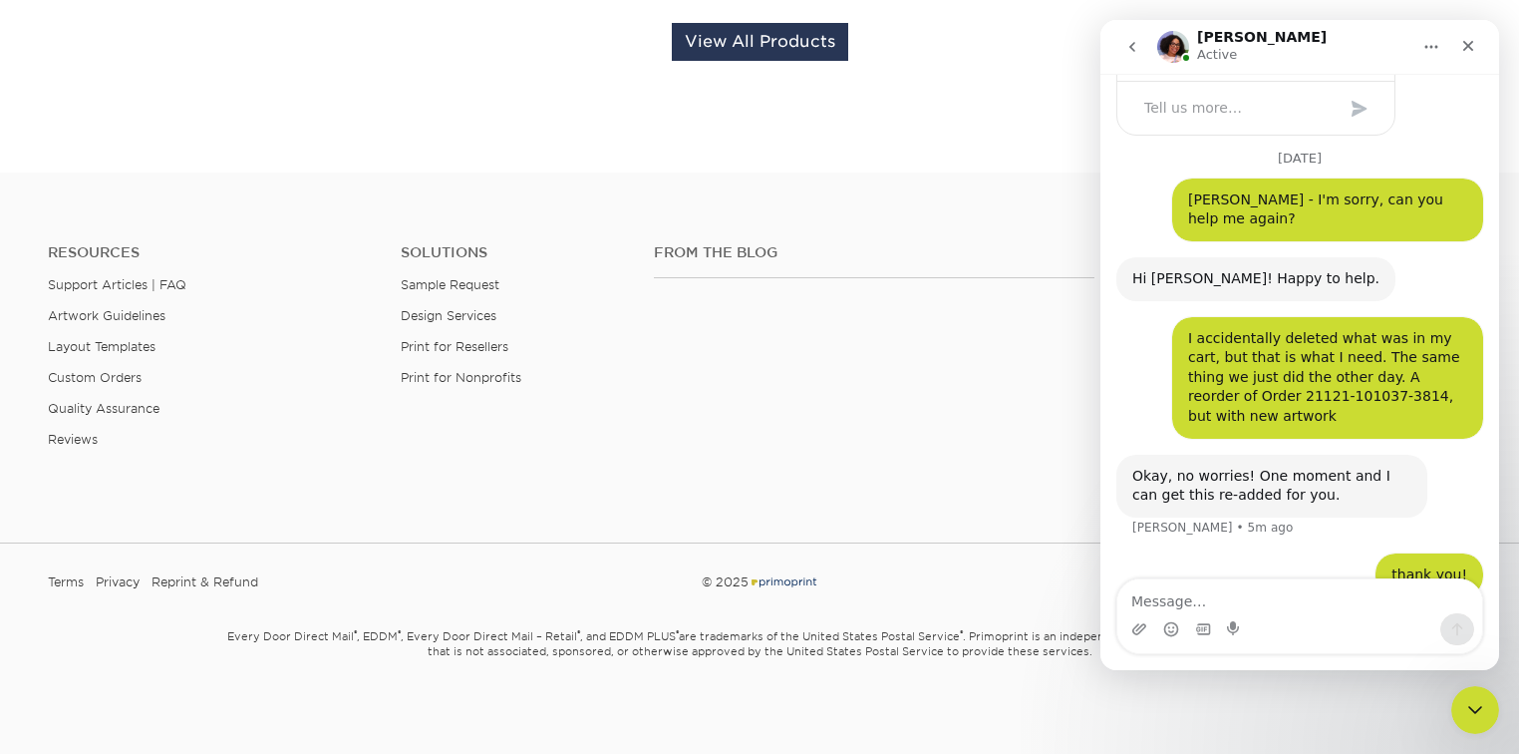
click at [1424, 620] on div "Typing" at bounding box center [1300, 658] width 367 height 77
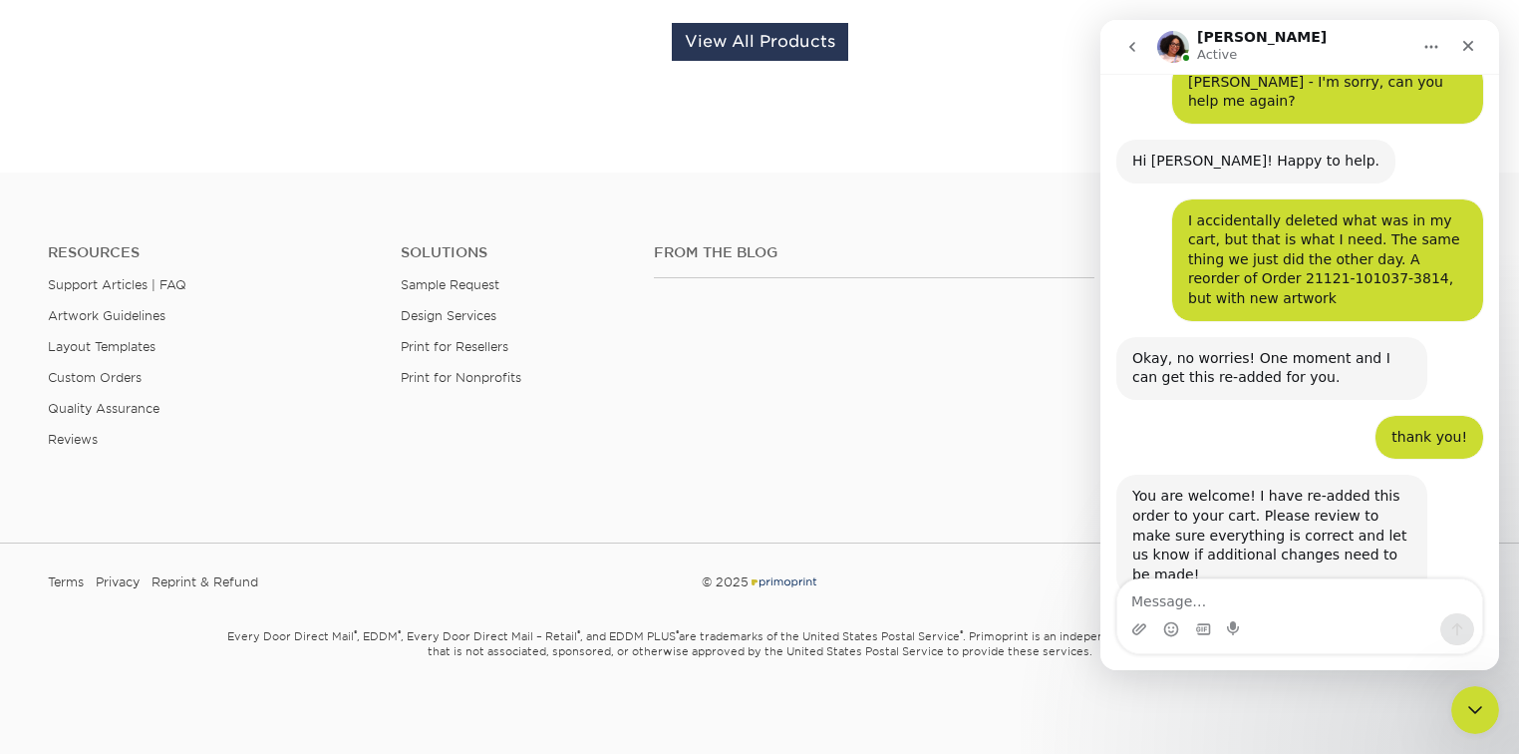
click at [977, 237] on div "Resources Support Articles | FAQ Artwork Guidelines Layout Templates Custom Ord…" at bounding box center [759, 361] width 1519 height 330
click at [1029, 220] on div "Resources Support Articles | FAQ Artwork Guidelines Layout Templates Custom Ord…" at bounding box center [759, 361] width 1519 height 330
click at [1471, 700] on icon "Close Intercom Messenger" at bounding box center [1473, 707] width 24 height 24
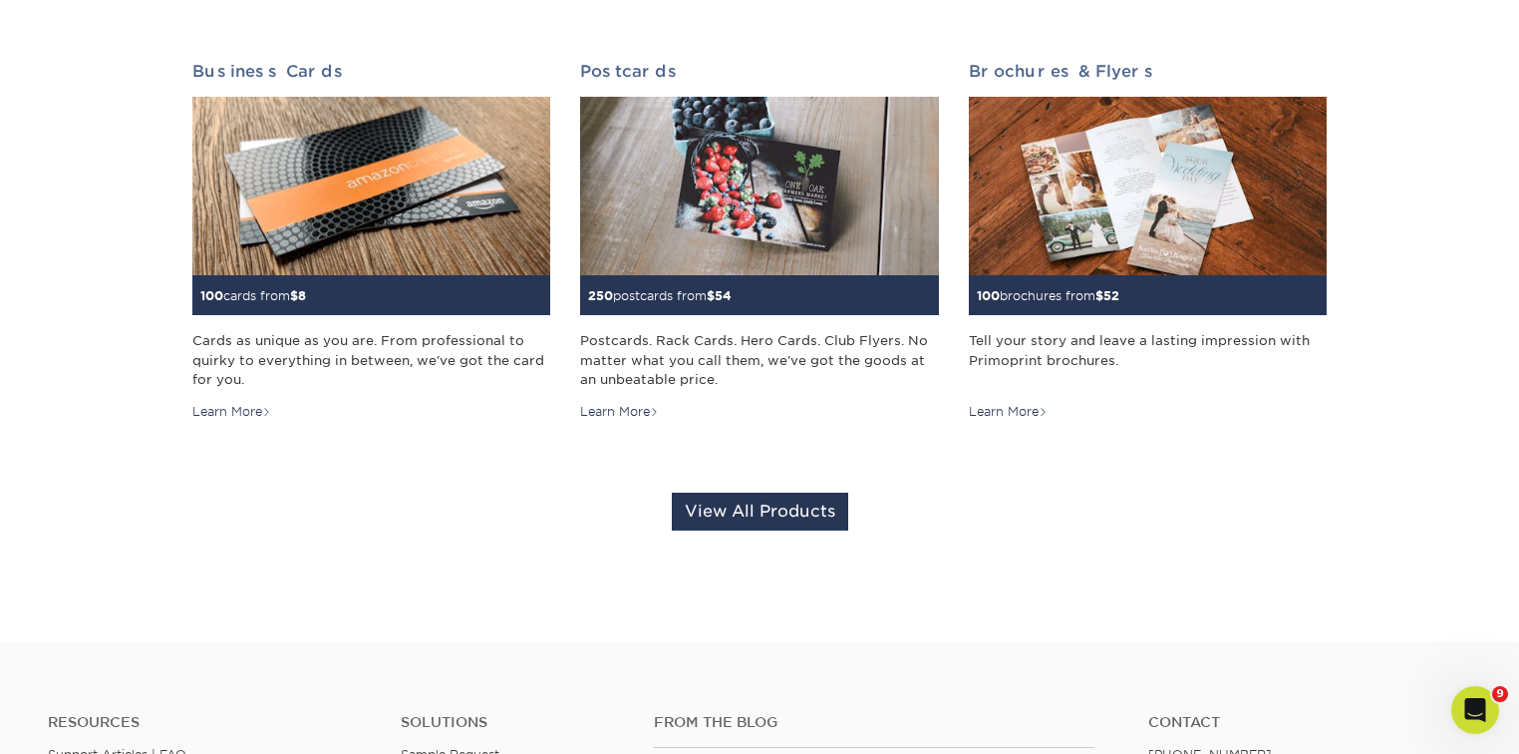
scroll to position [0, 0]
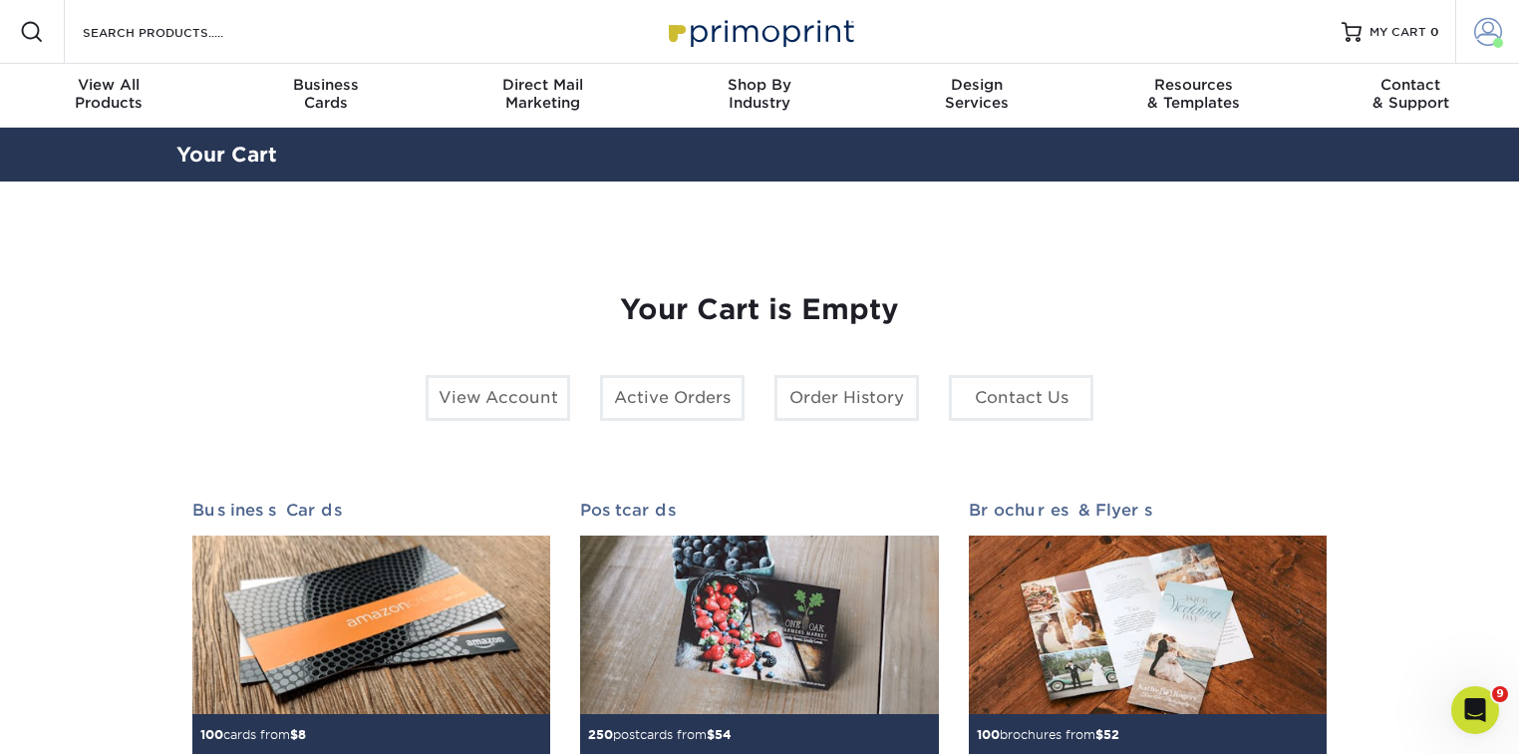
click at [1488, 48] on link "Account" at bounding box center [1488, 32] width 64 height 64
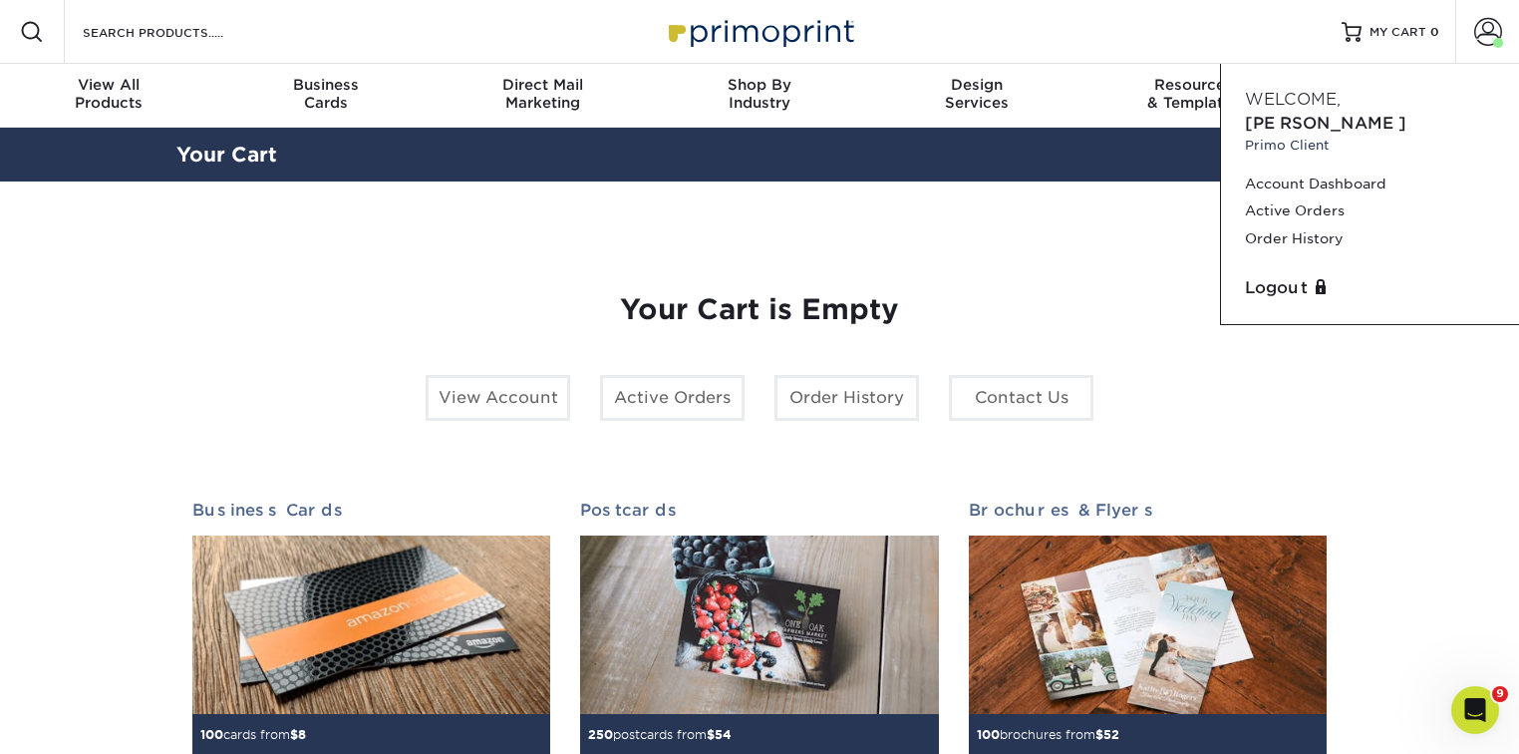
drag, startPoint x: 1386, startPoint y: 408, endPoint x: 1407, endPoint y: 271, distance: 138.2
click at [1385, 407] on section "YOUR CART Empty Cart Your Cart is Empty View Account Active Orders Order Histor…" at bounding box center [759, 630] width 1519 height 899
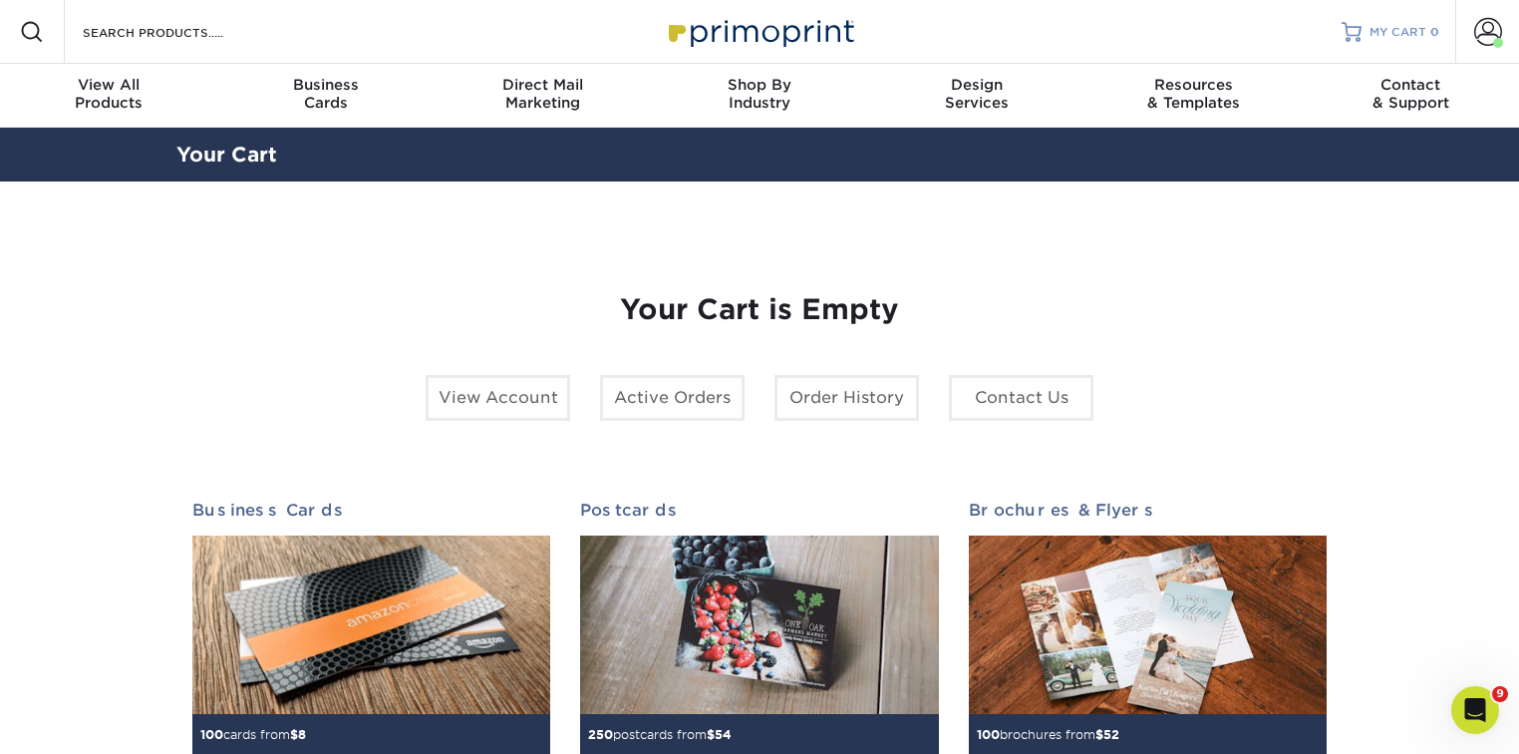
click at [1394, 36] on span "MY CART" at bounding box center [1398, 32] width 57 height 17
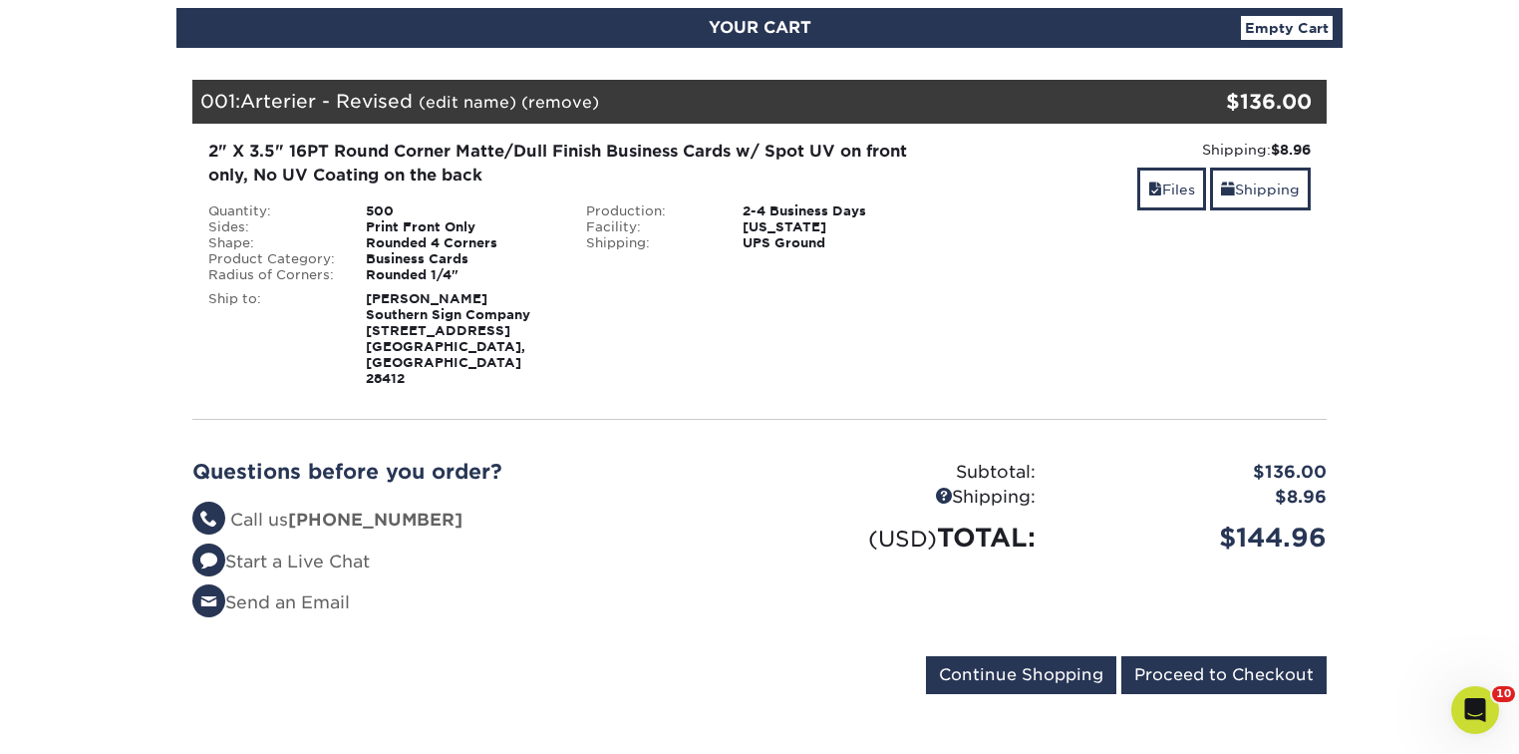
scroll to position [239, 0]
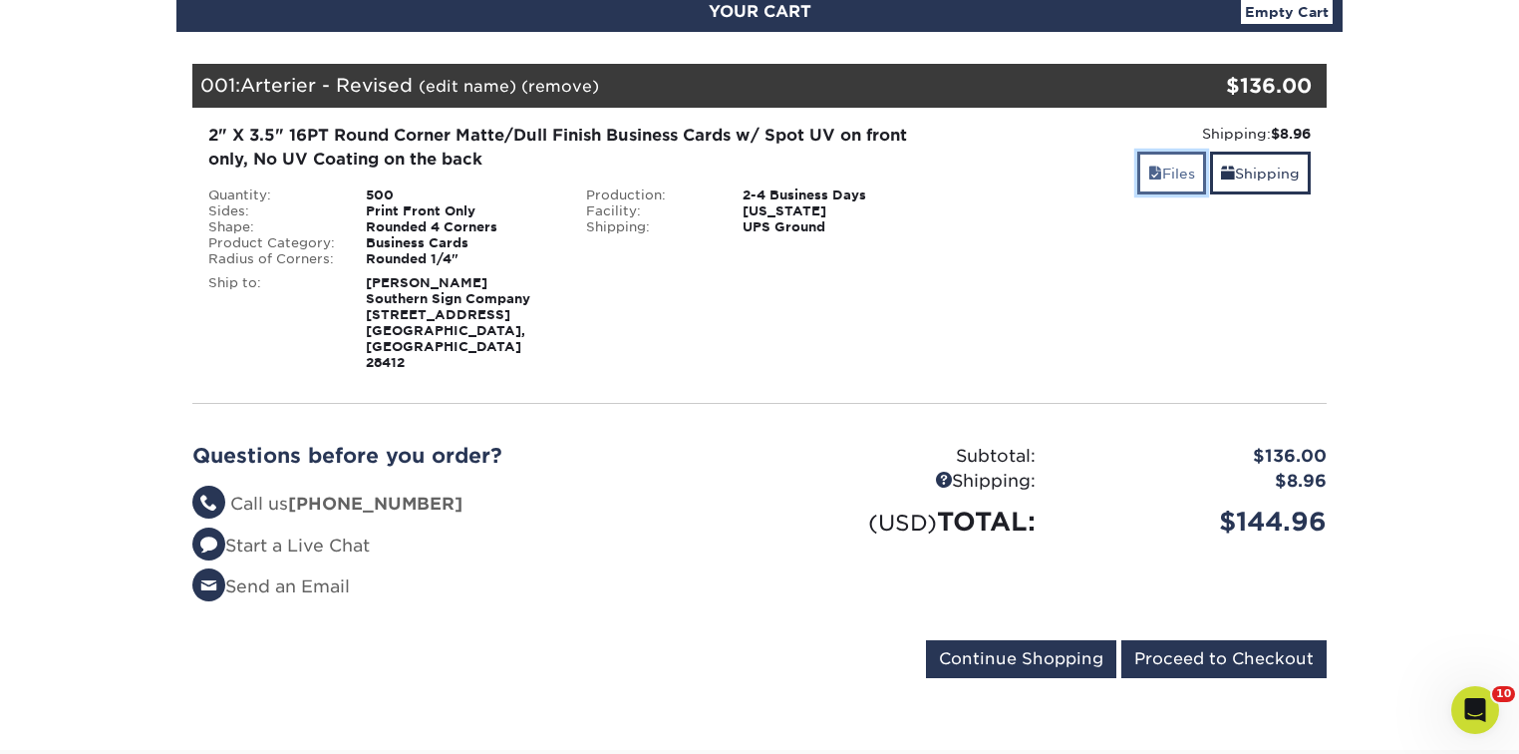
click at [1181, 185] on link "Files" at bounding box center [1172, 173] width 69 height 43
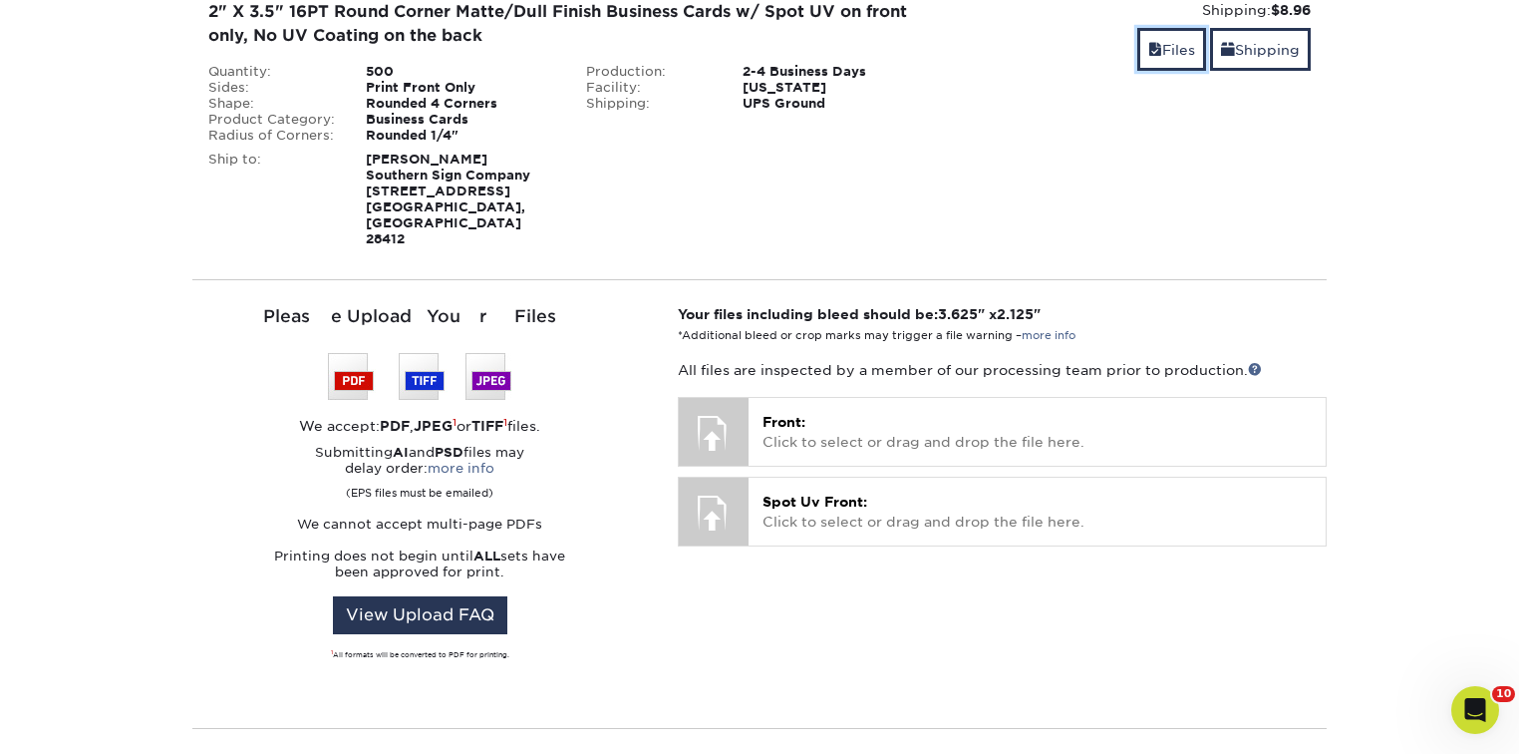
scroll to position [399, 0]
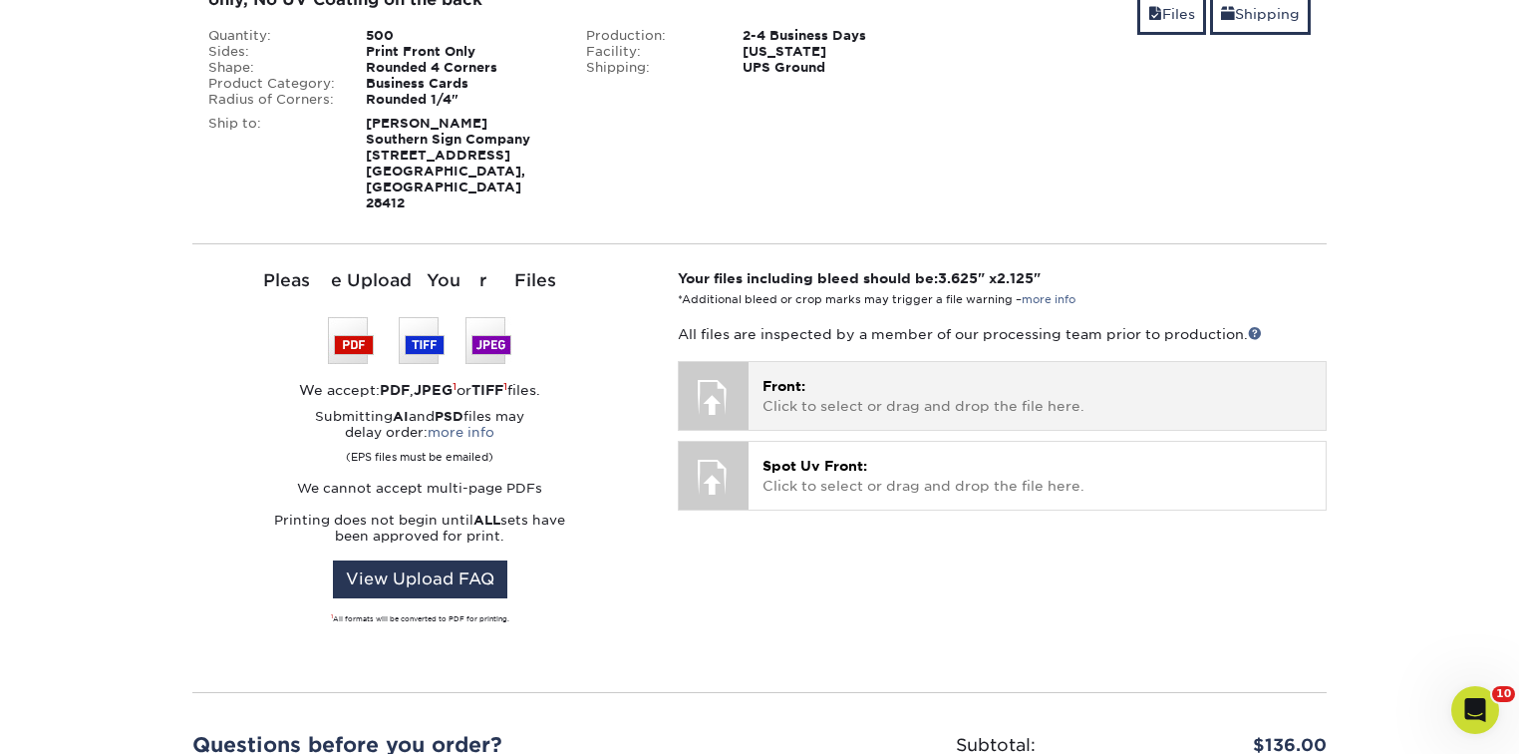
click at [1004, 376] on p "Front: Click to select or drag and drop the file here." at bounding box center [1037, 396] width 549 height 41
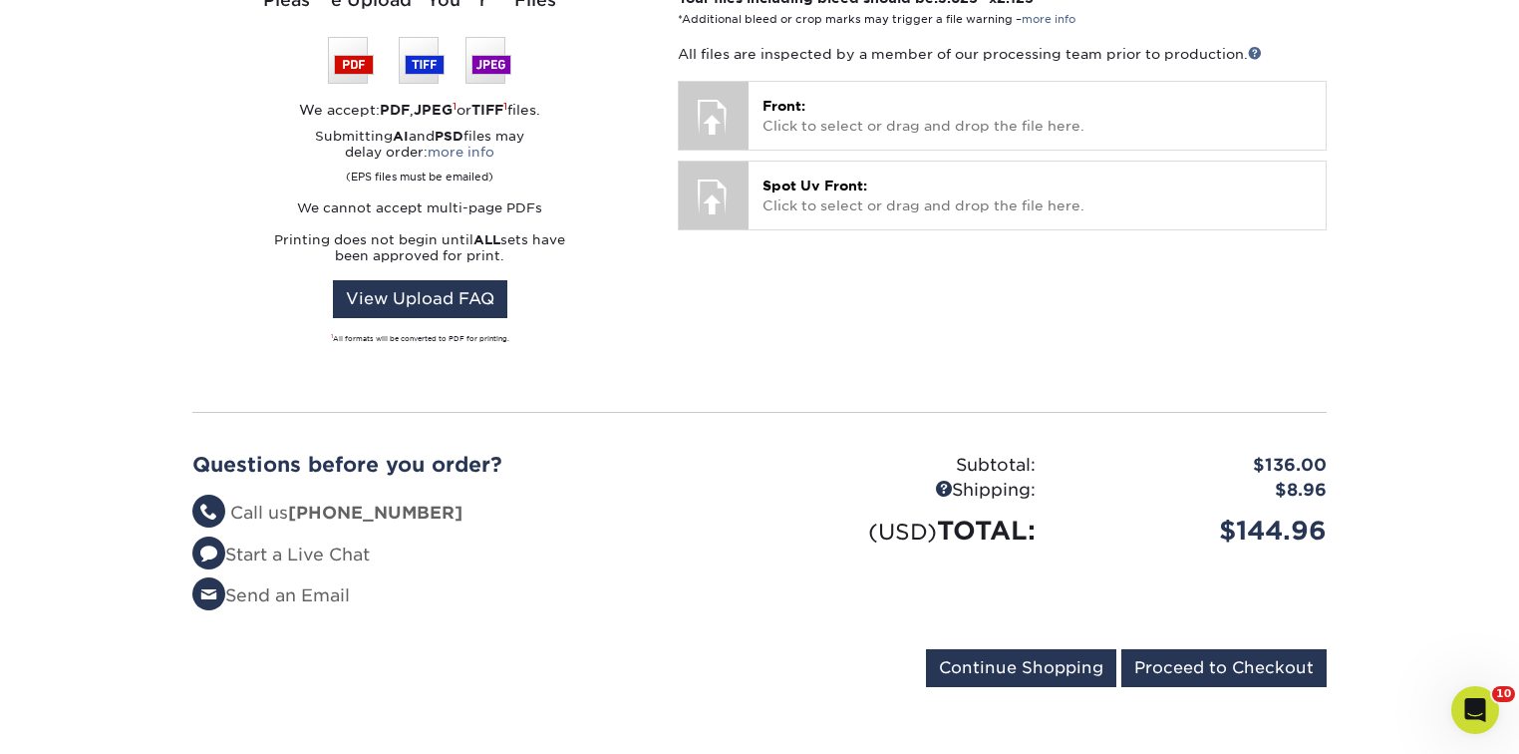
scroll to position [558, 0]
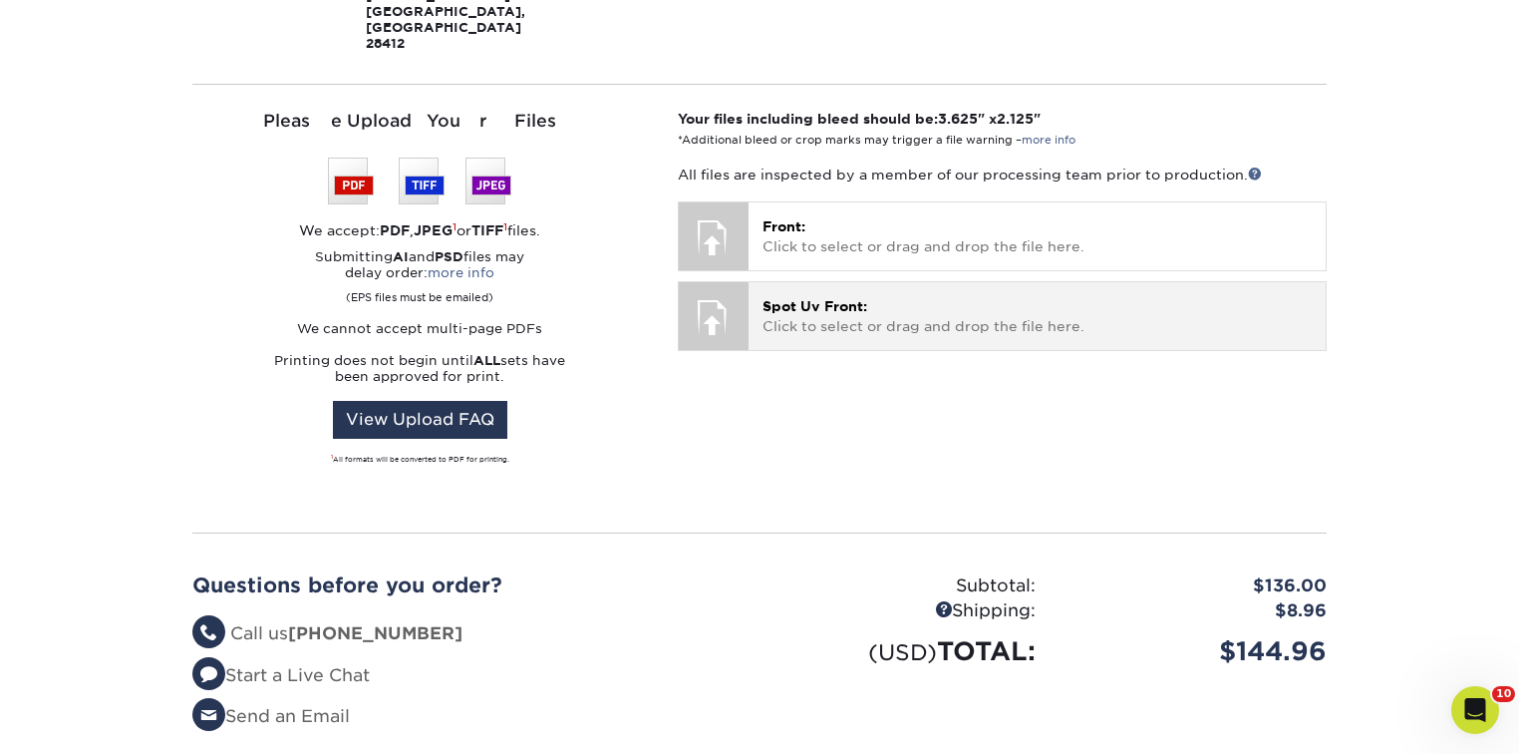
click at [881, 296] on p "Spot Uv Front: Click to select or drag and drop the file here." at bounding box center [1037, 316] width 549 height 41
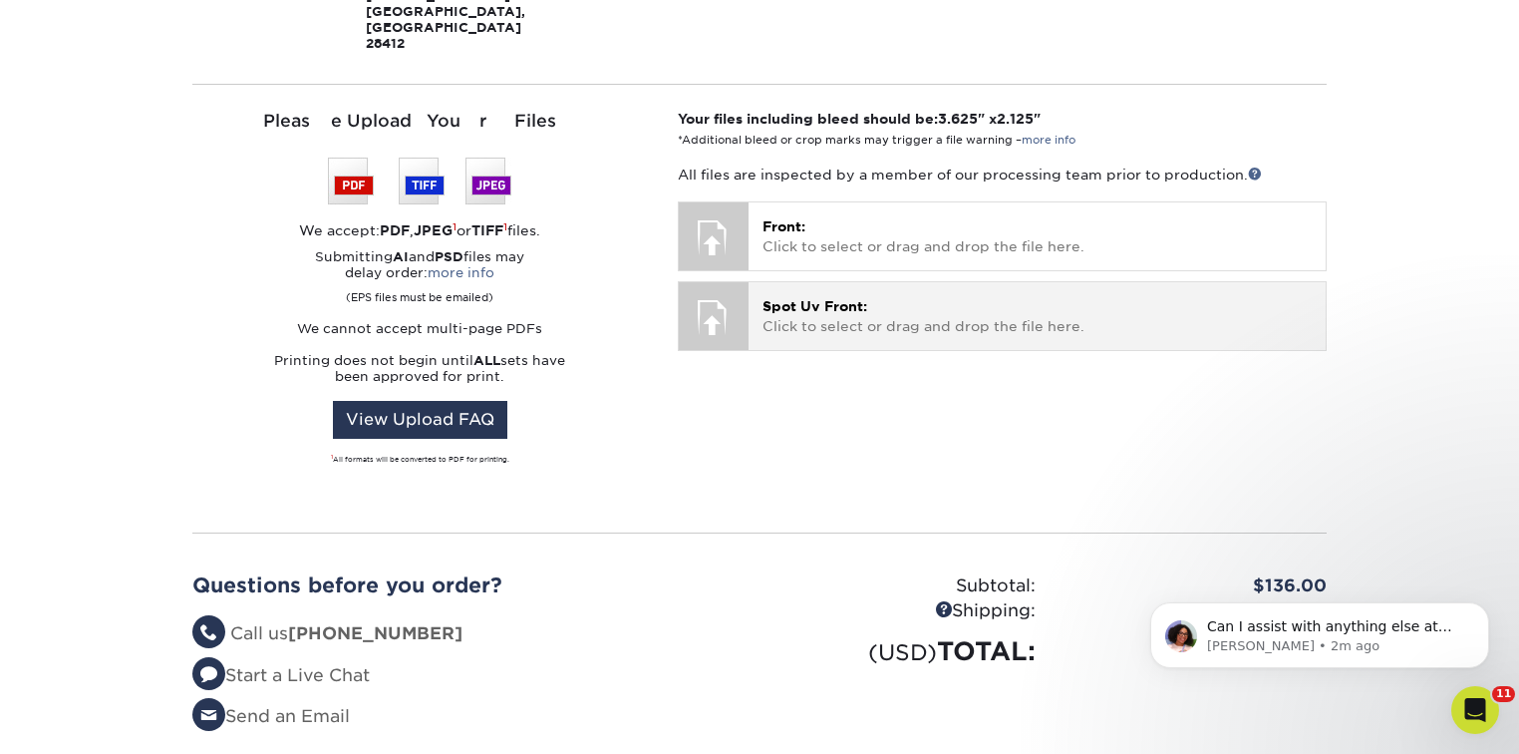
scroll to position [0, 0]
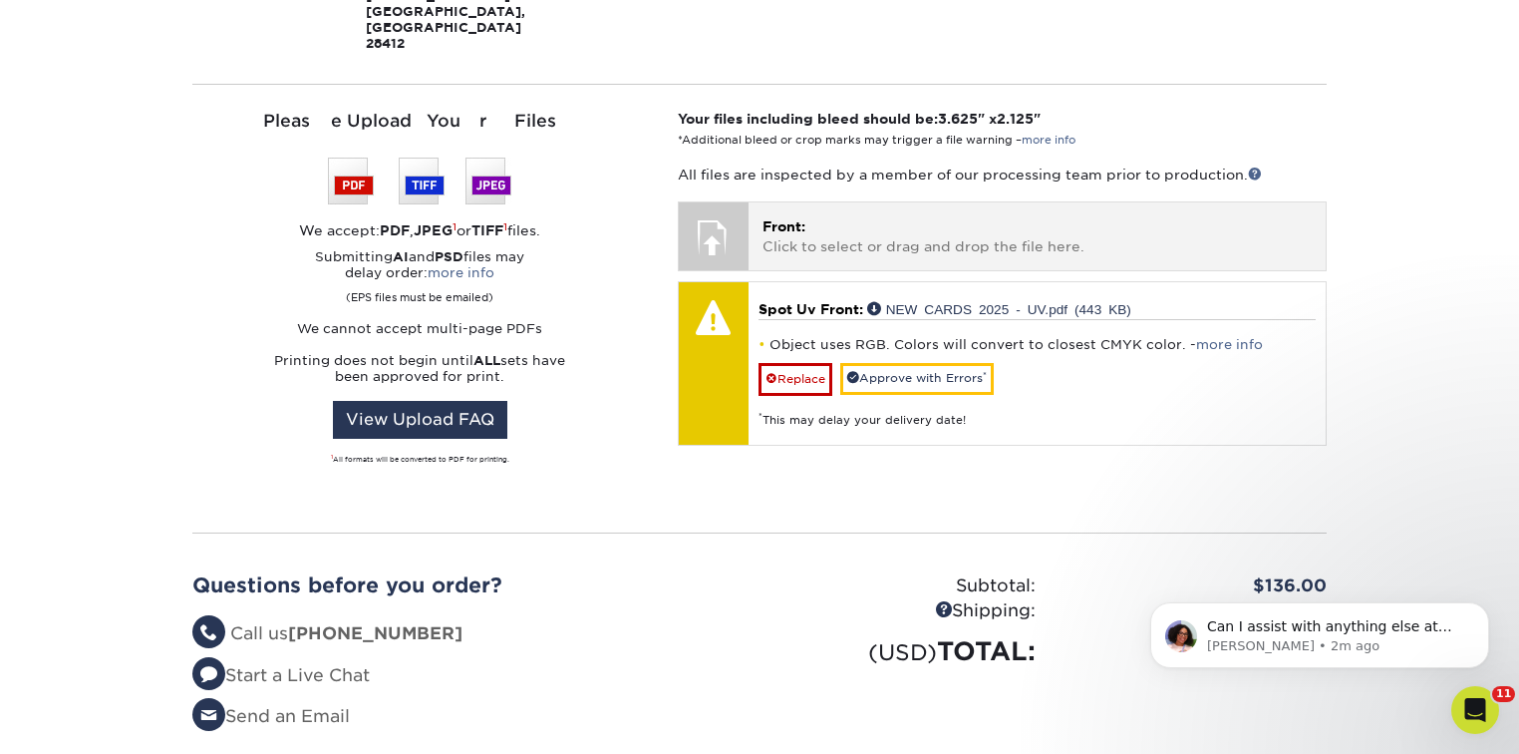
click at [935, 216] on p "Front: Click to select or drag and drop the file here." at bounding box center [1037, 236] width 549 height 41
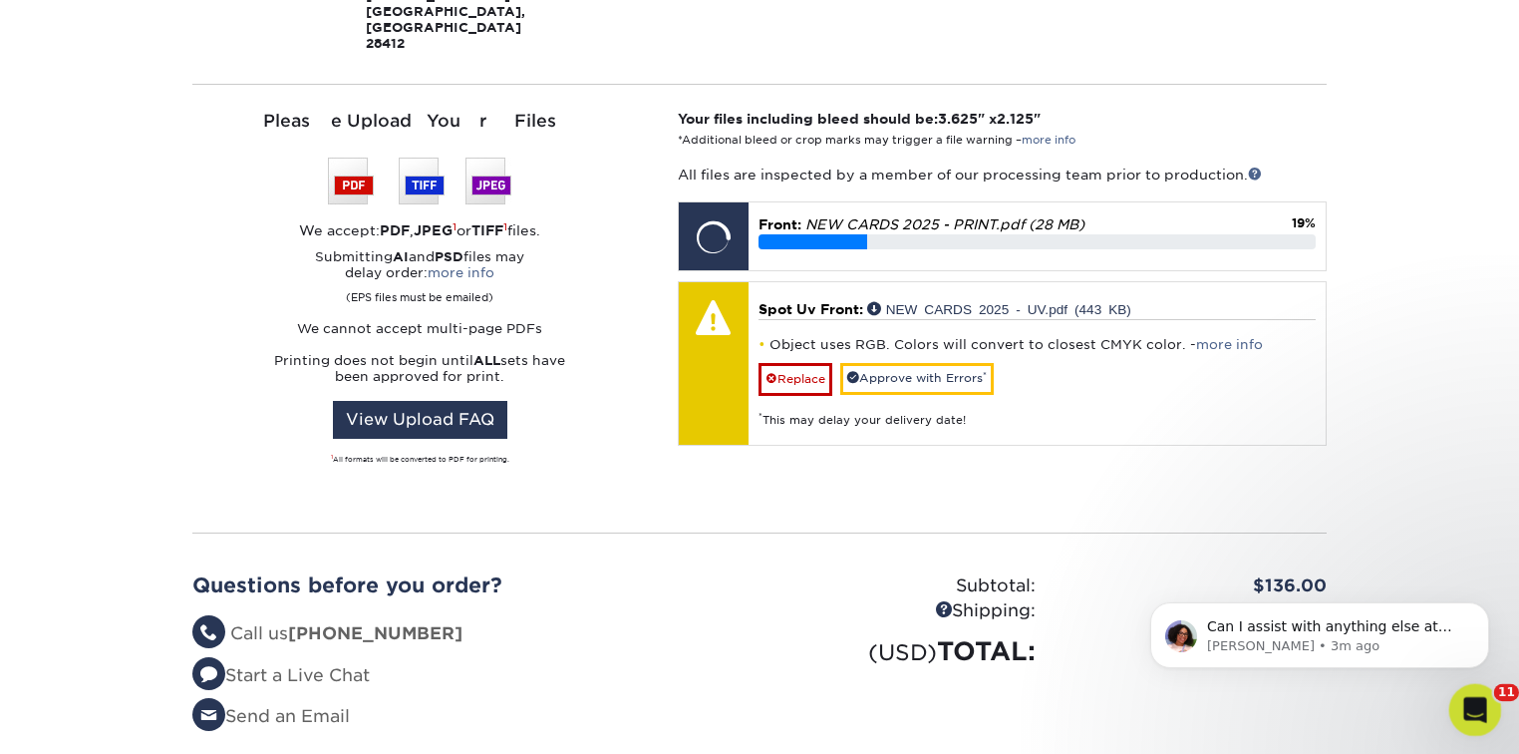
click at [1470, 711] on icon "Open Intercom Messenger" at bounding box center [1473, 707] width 33 height 33
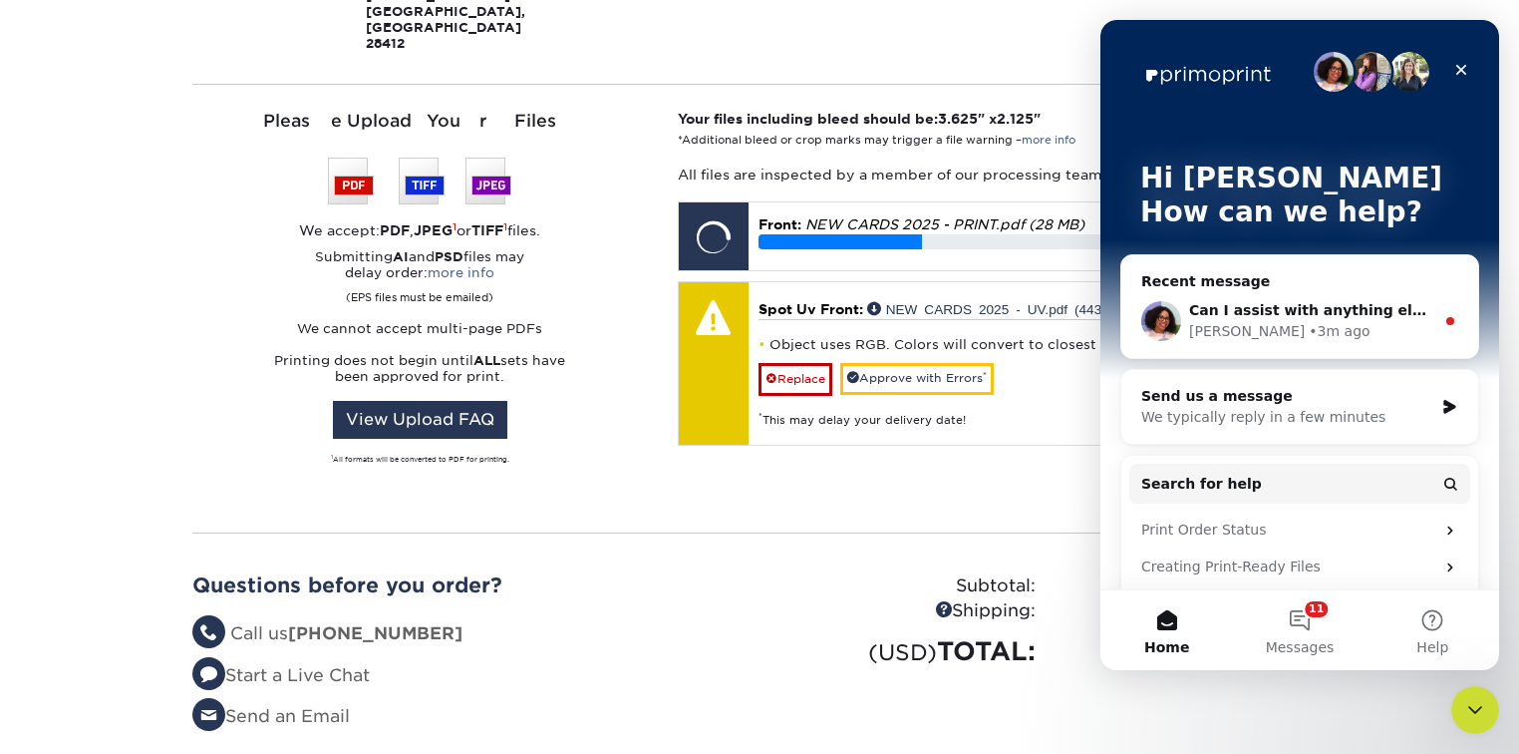
click at [1297, 327] on div "Avery • 3m ago" at bounding box center [1311, 331] width 245 height 21
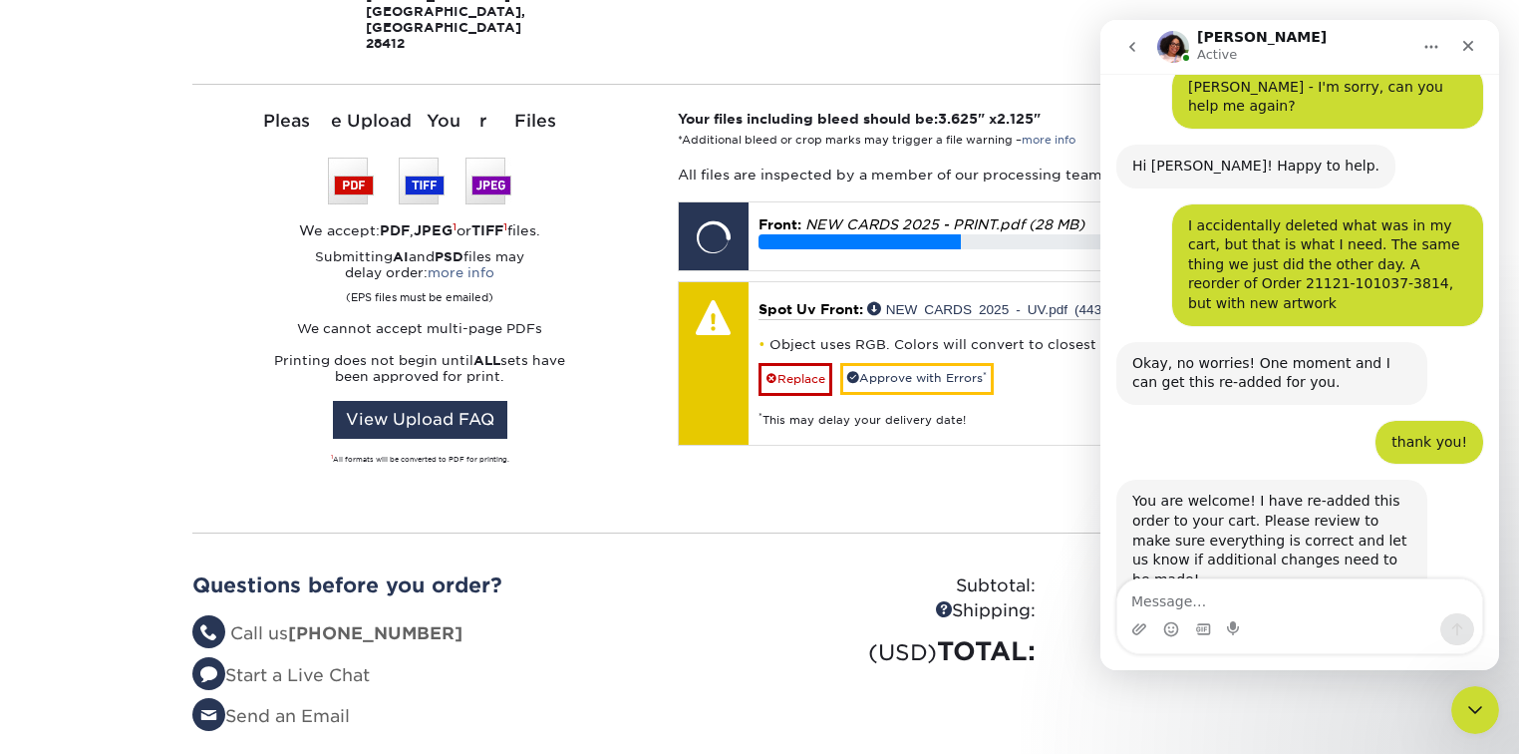
scroll to position [1320, 0]
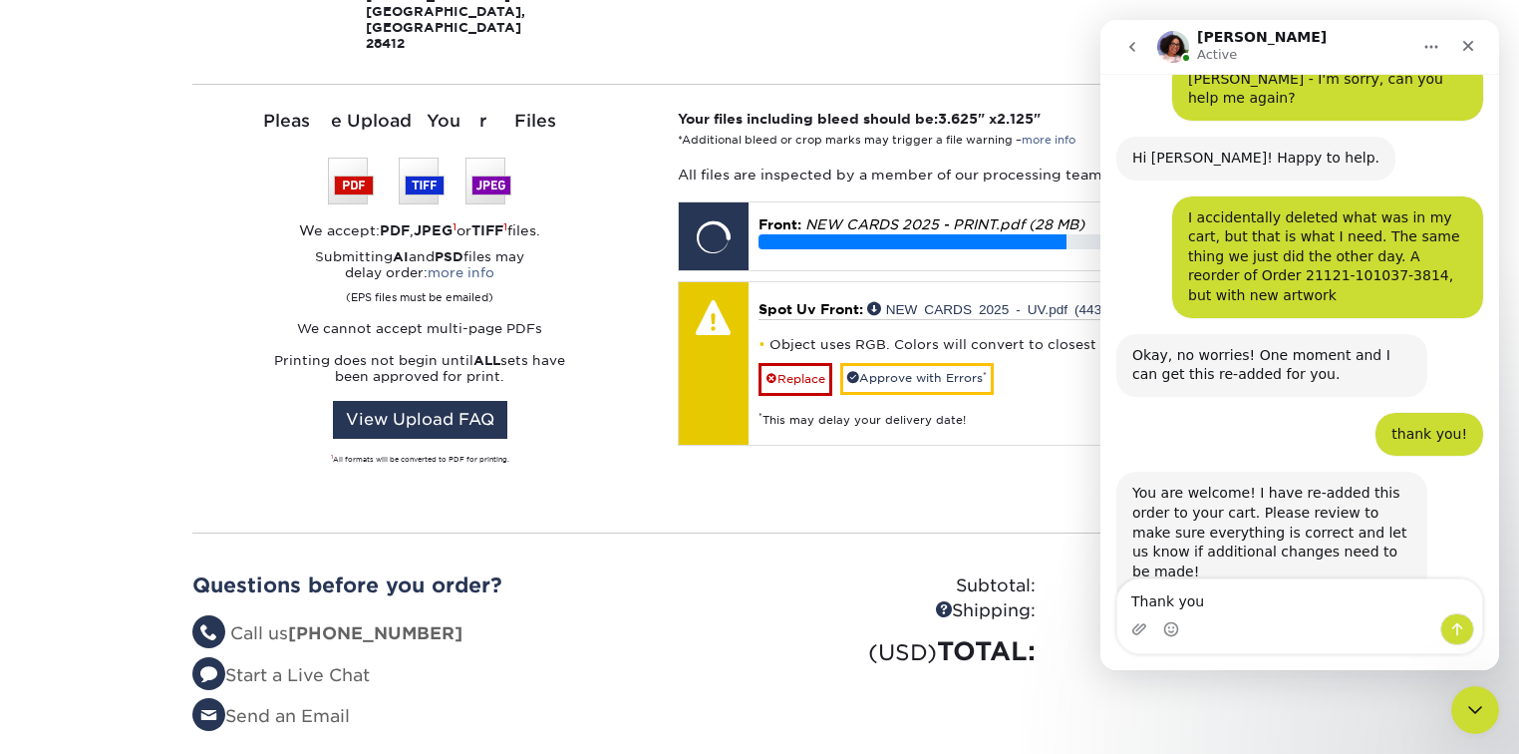
type textarea "Thank you!"
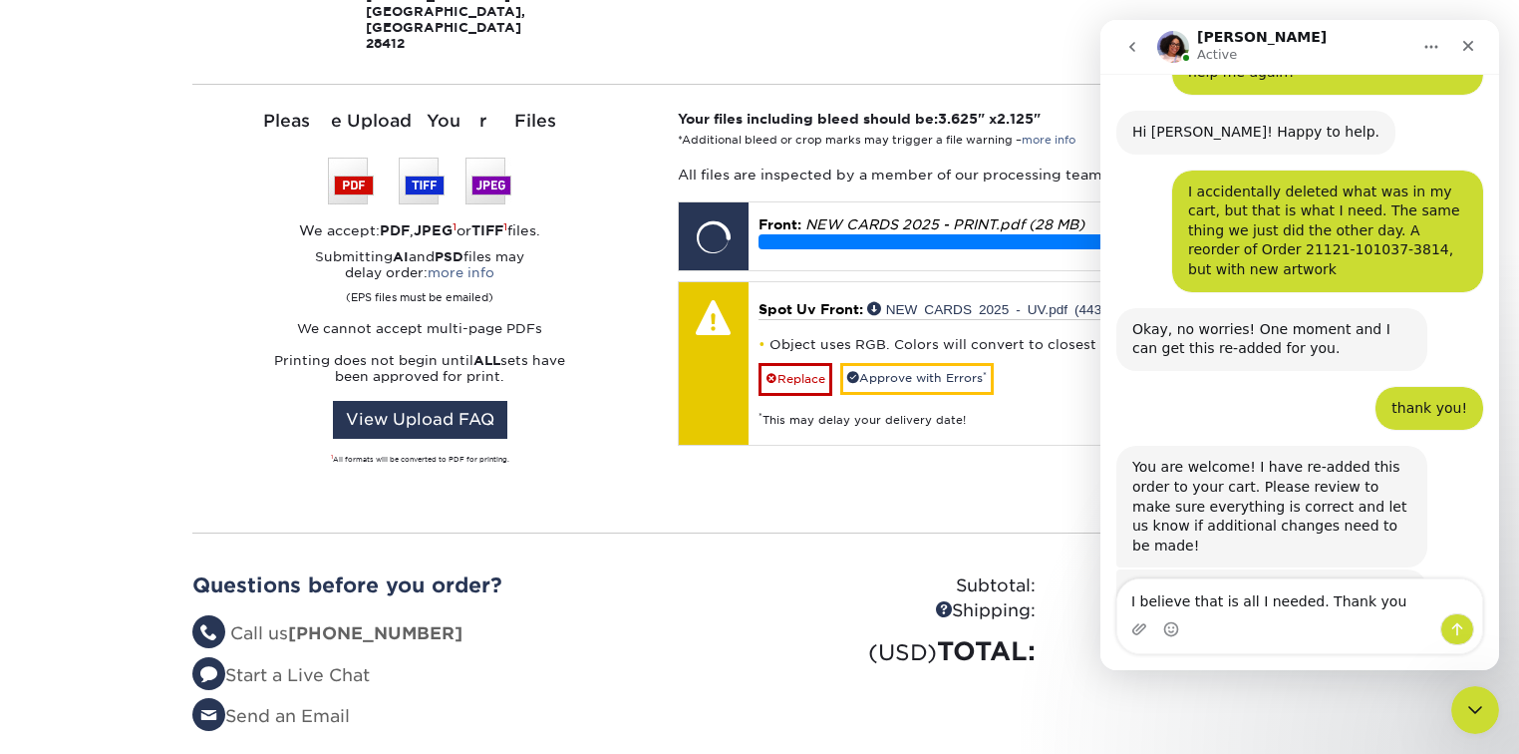
type textarea "I believe that is all I needed. Thank you@"
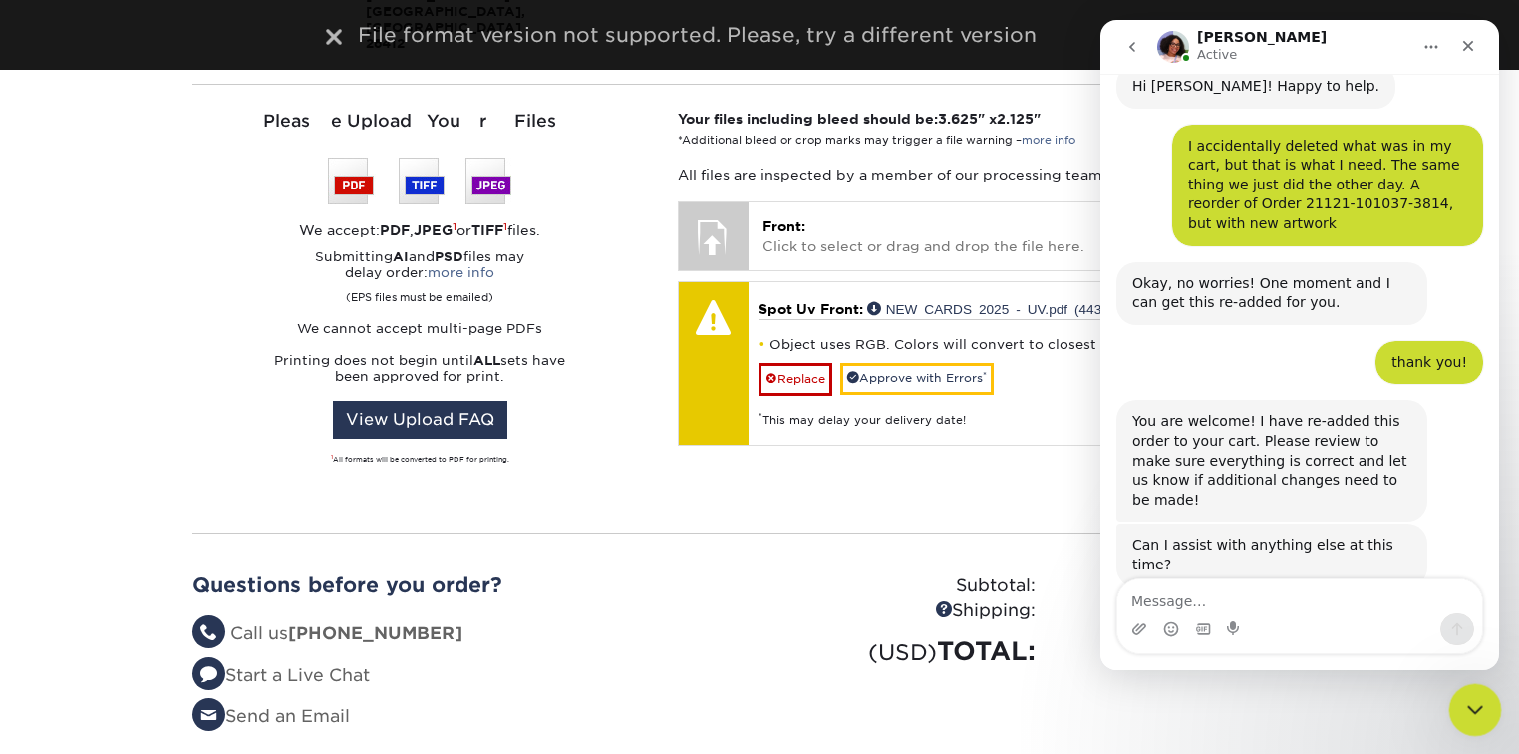
click at [1473, 700] on icon "Close Intercom Messenger" at bounding box center [1473, 707] width 24 height 24
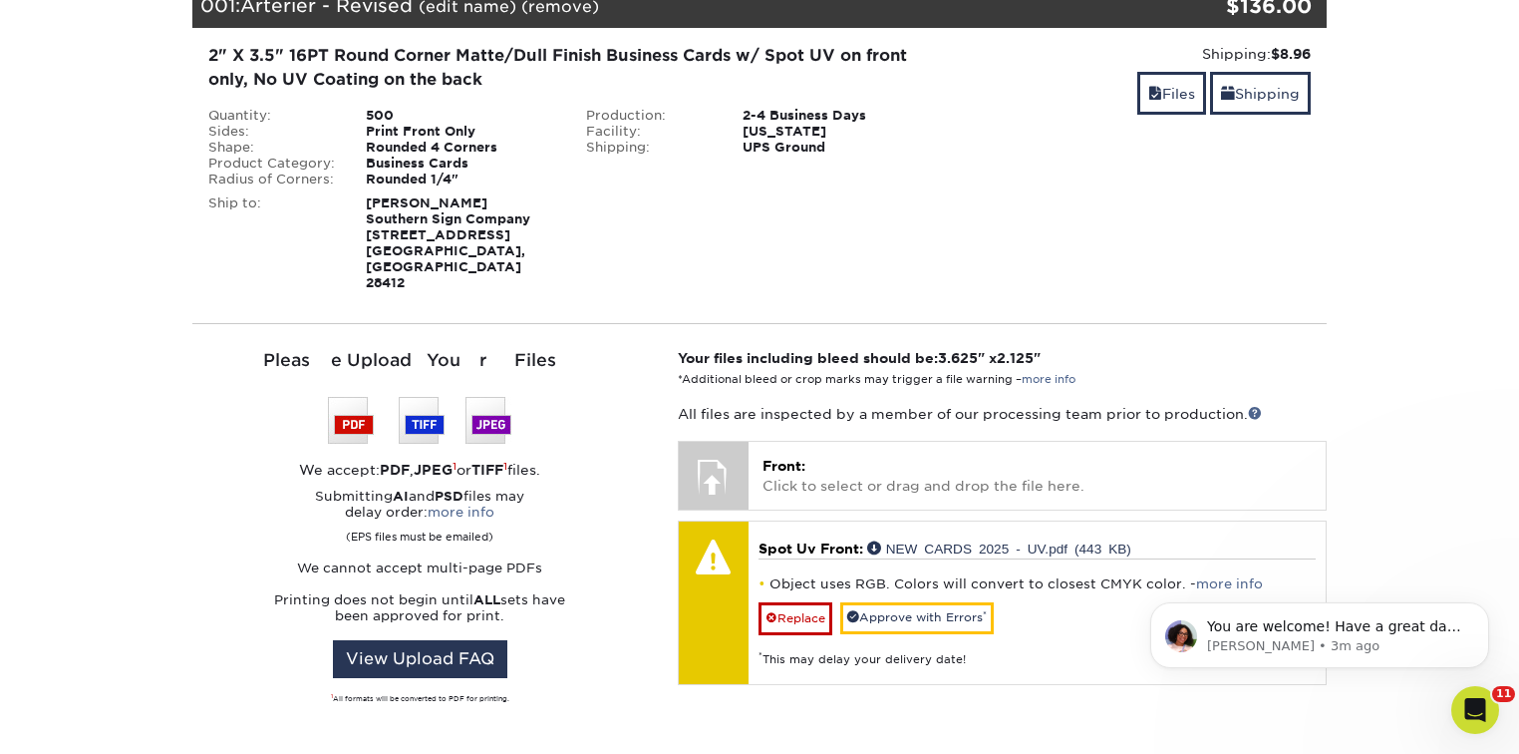
scroll to position [0, 0]
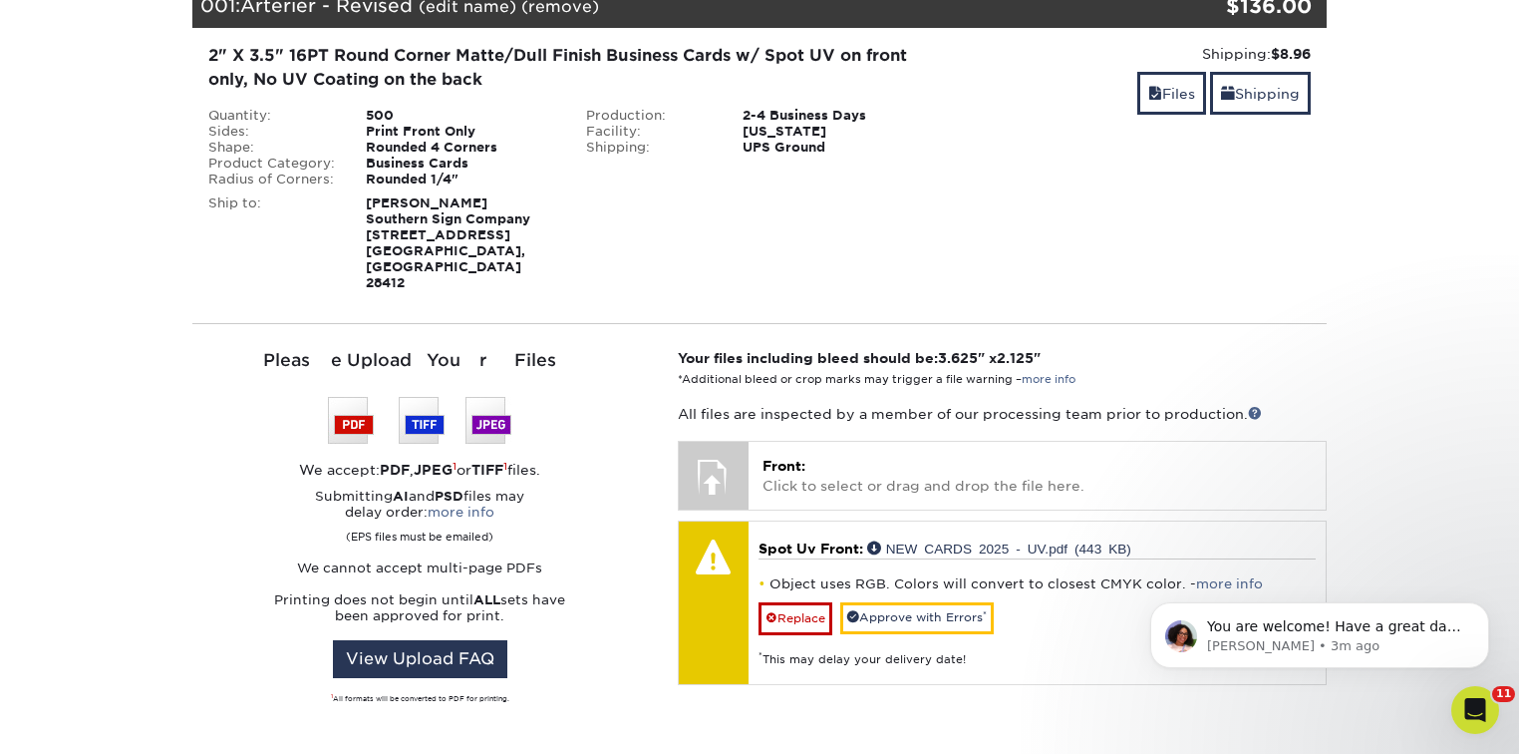
drag, startPoint x: 796, startPoint y: 582, endPoint x: 822, endPoint y: 606, distance: 35.3
click at [796, 602] on link "Replace" at bounding box center [796, 618] width 74 height 32
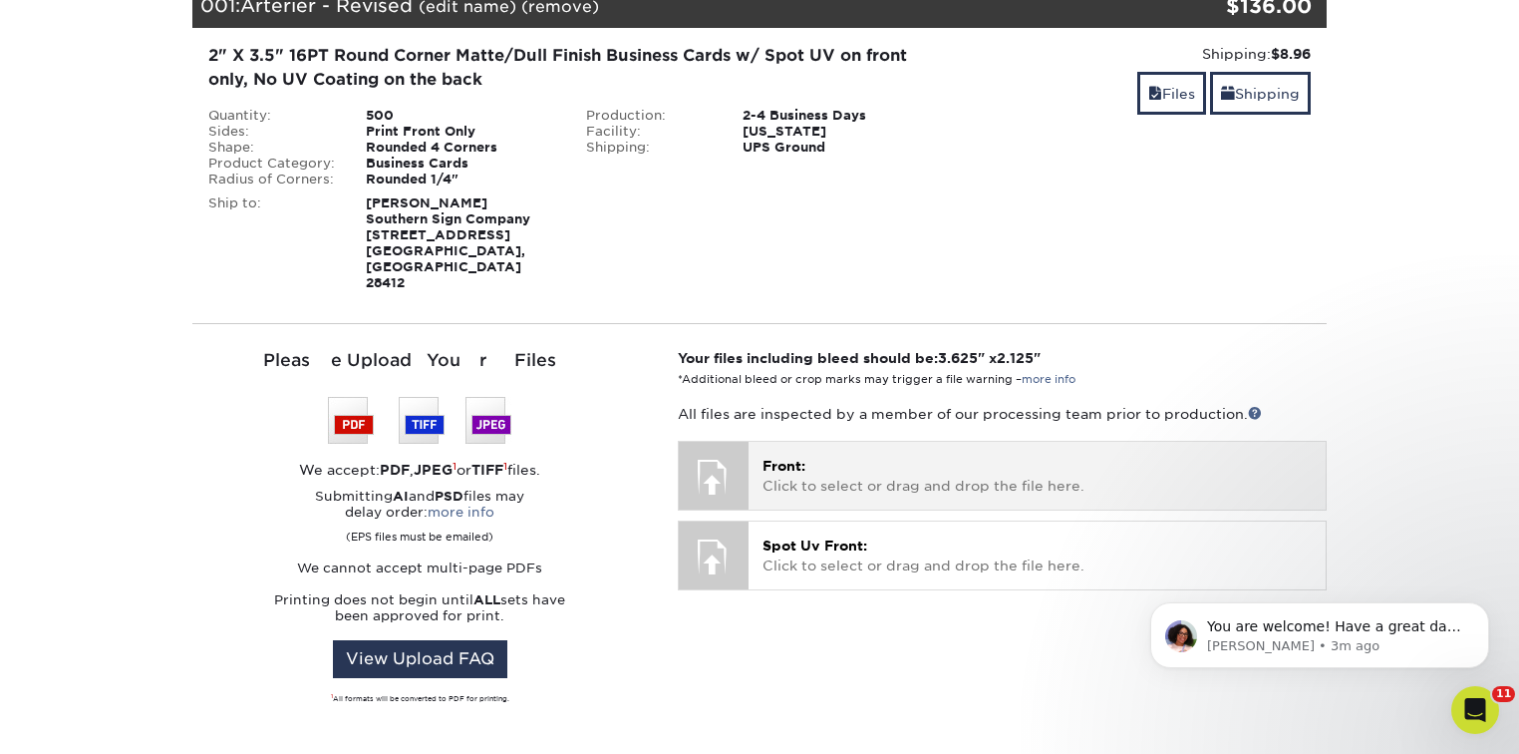
click at [847, 456] on p "Front: Click to select or drag and drop the file here." at bounding box center [1037, 476] width 549 height 41
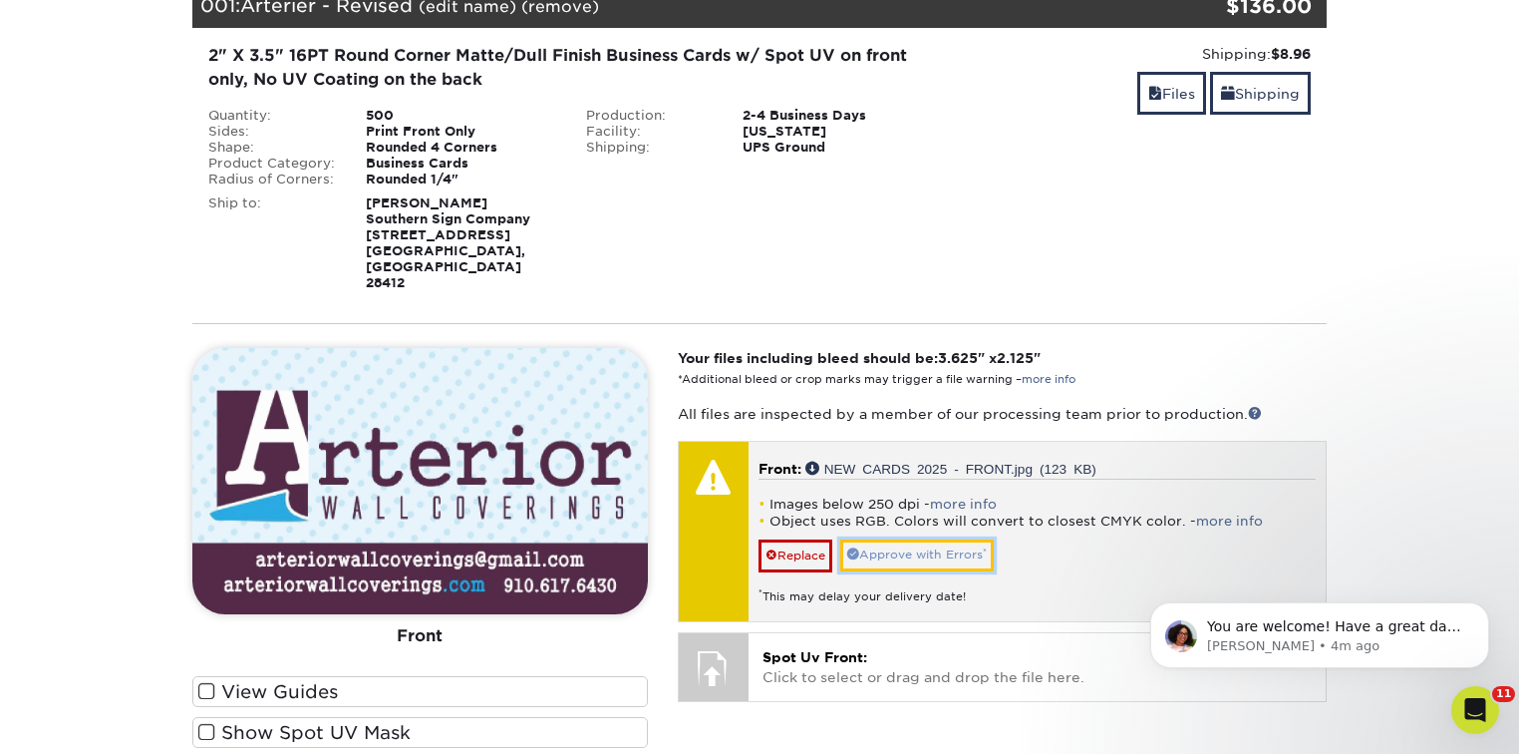
click at [893, 539] on link "Approve with Errors *" at bounding box center [917, 554] width 154 height 31
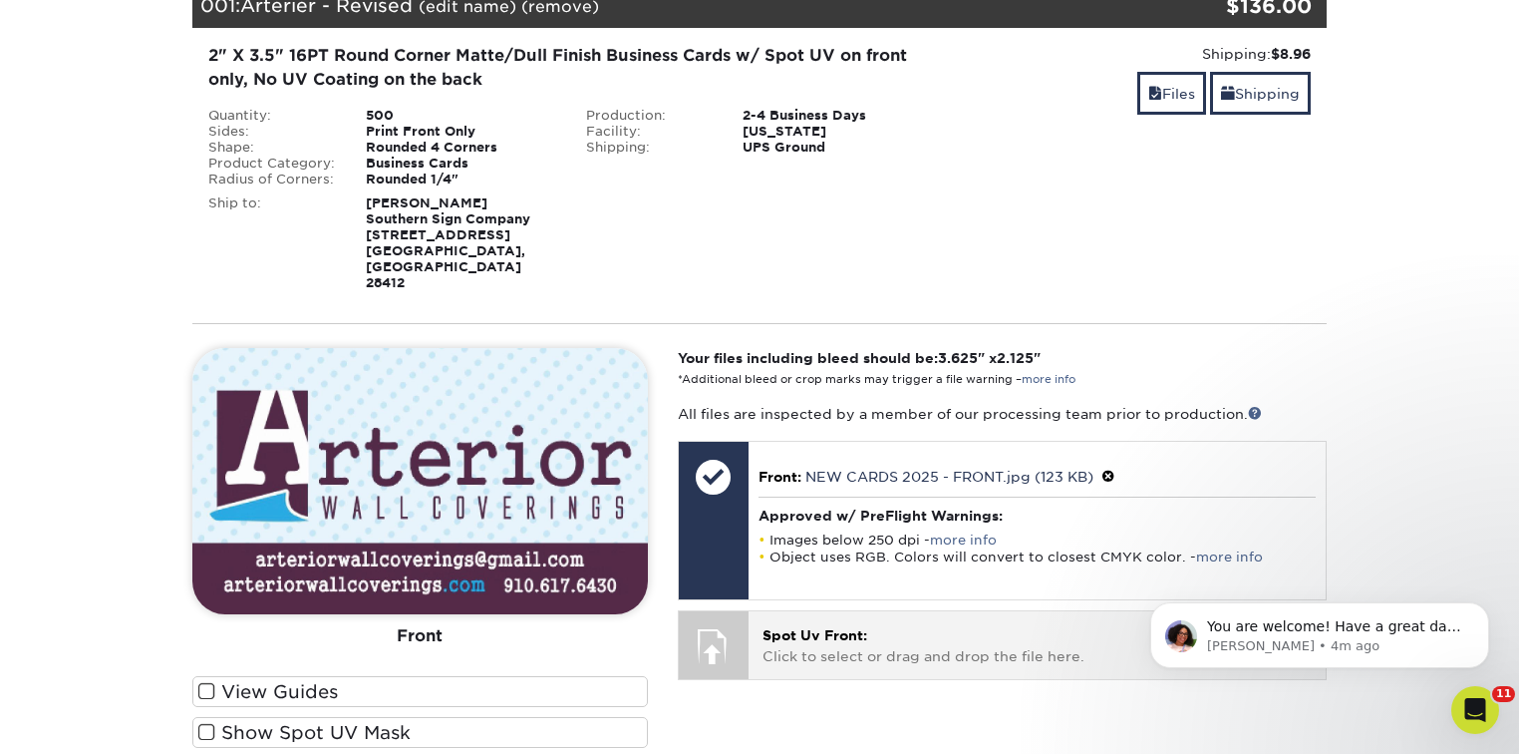
click at [1005, 630] on p "Spot Uv Front: Click to select or drag and drop the file here." at bounding box center [1037, 645] width 549 height 41
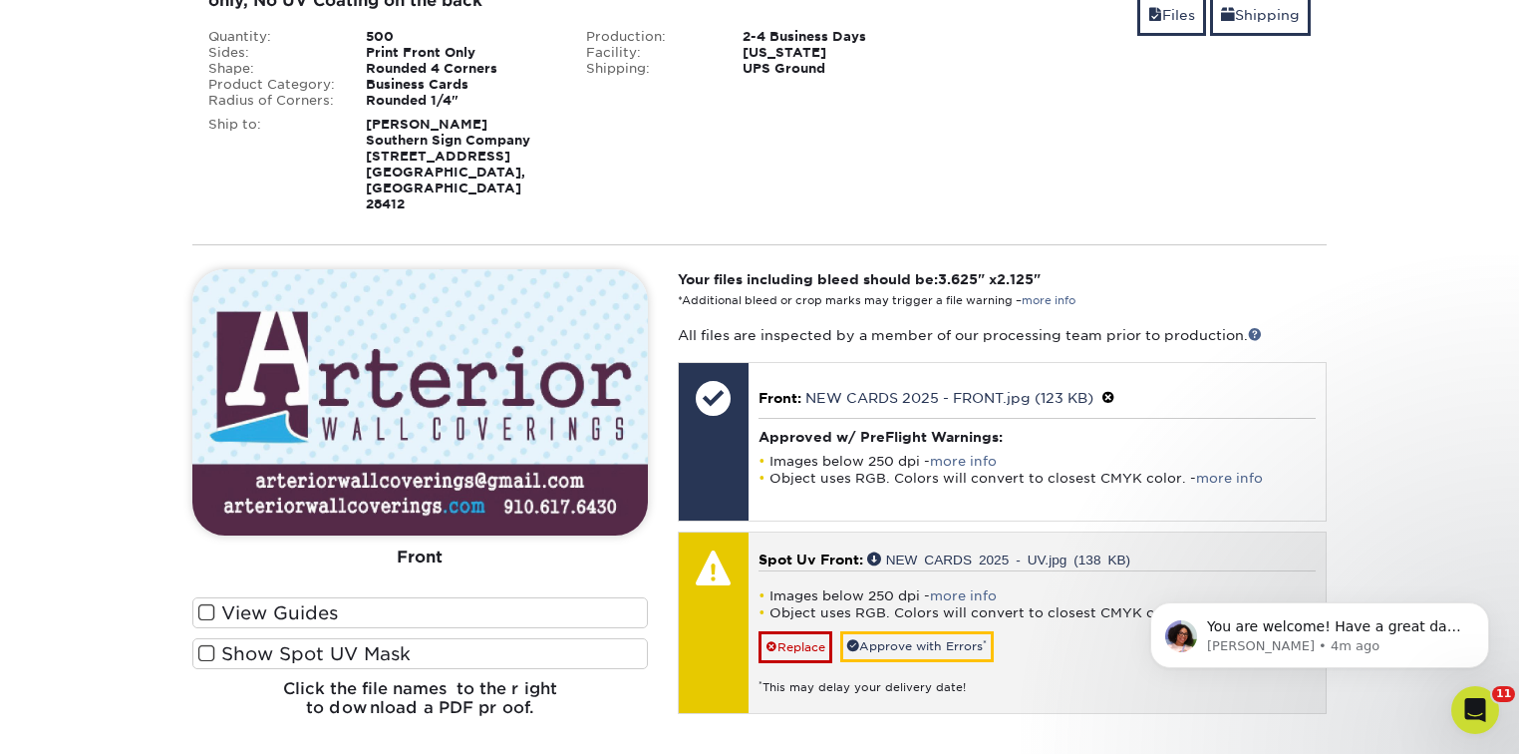
scroll to position [638, 0]
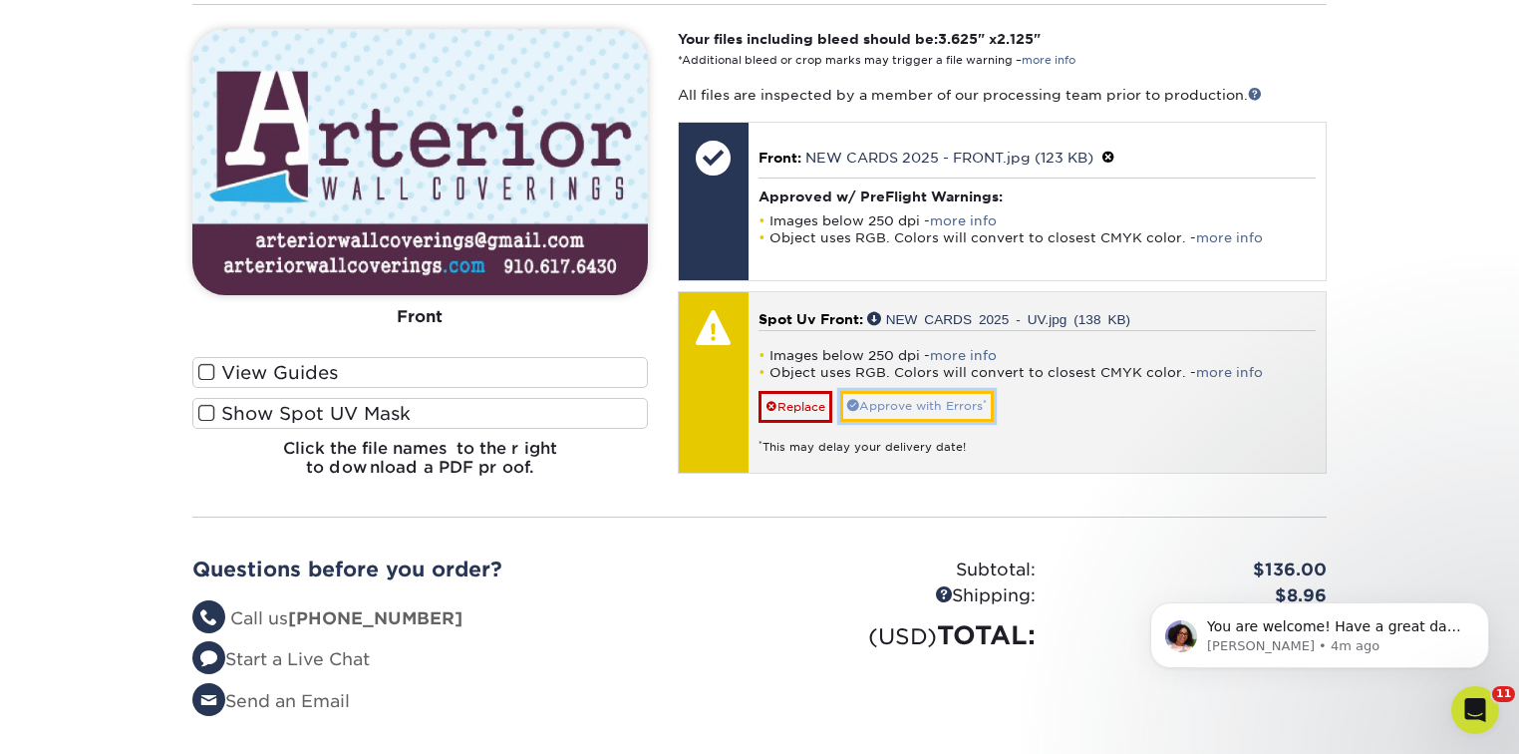
click at [949, 391] on link "Approve with Errors *" at bounding box center [917, 406] width 154 height 31
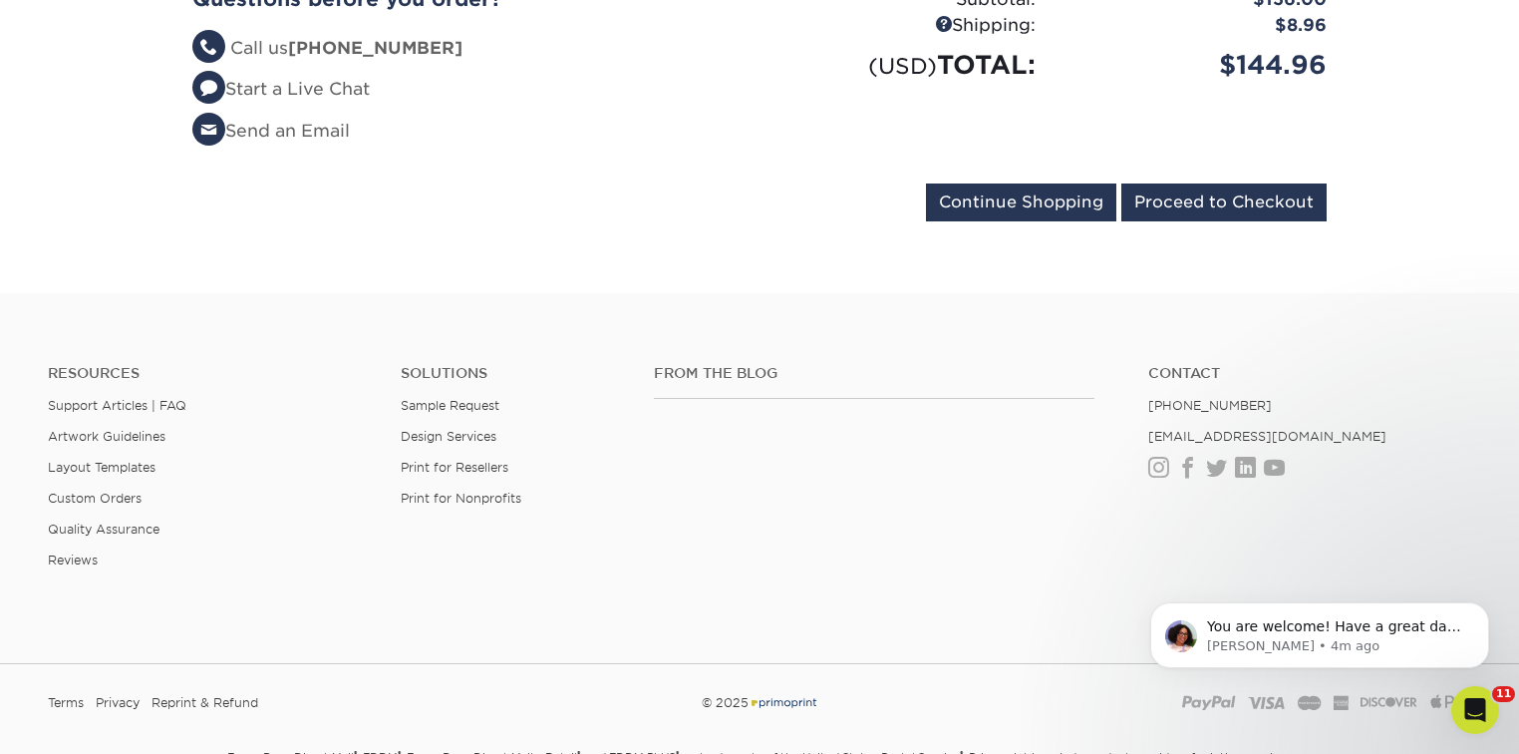
scroll to position [1297, 0]
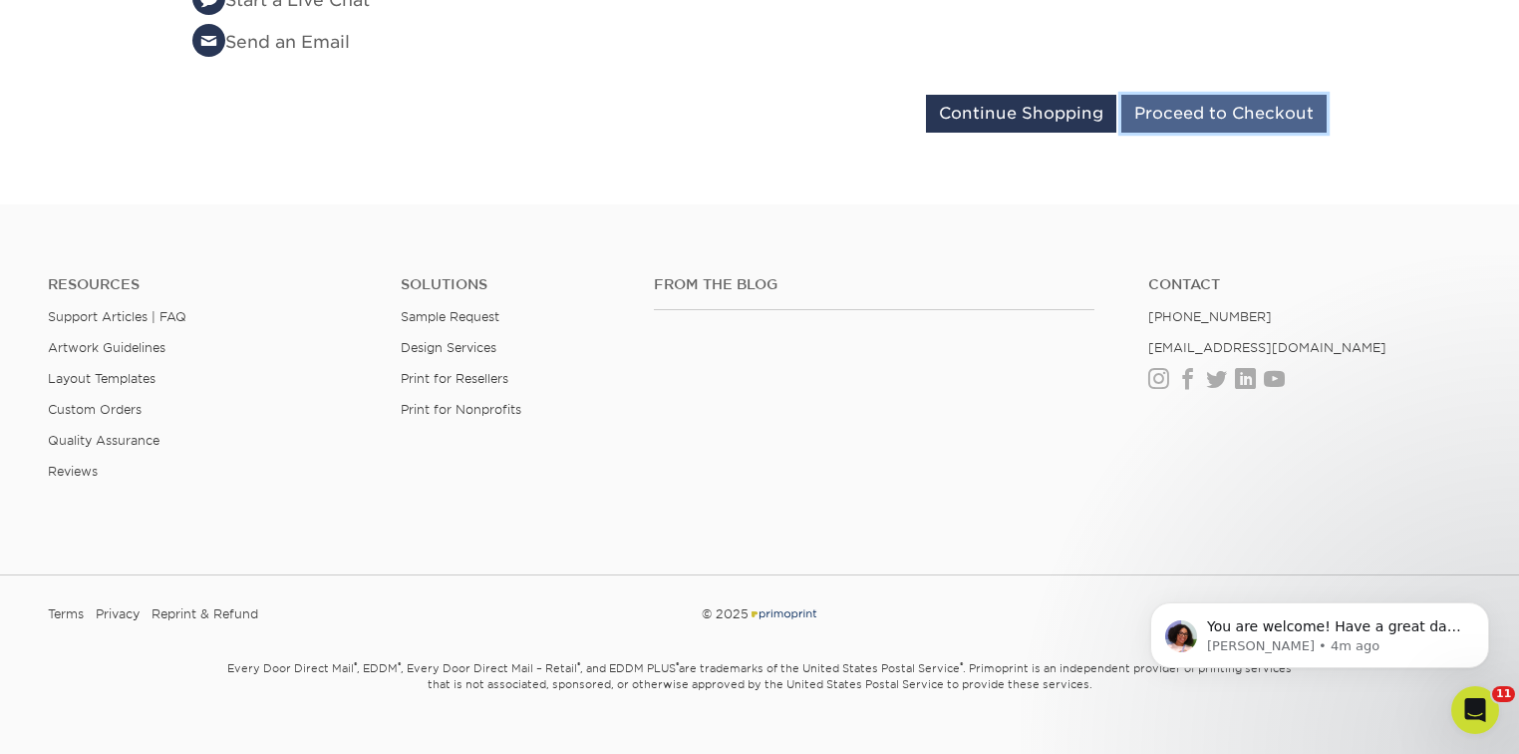
click at [1239, 95] on input "Proceed to Checkout" at bounding box center [1224, 114] width 205 height 38
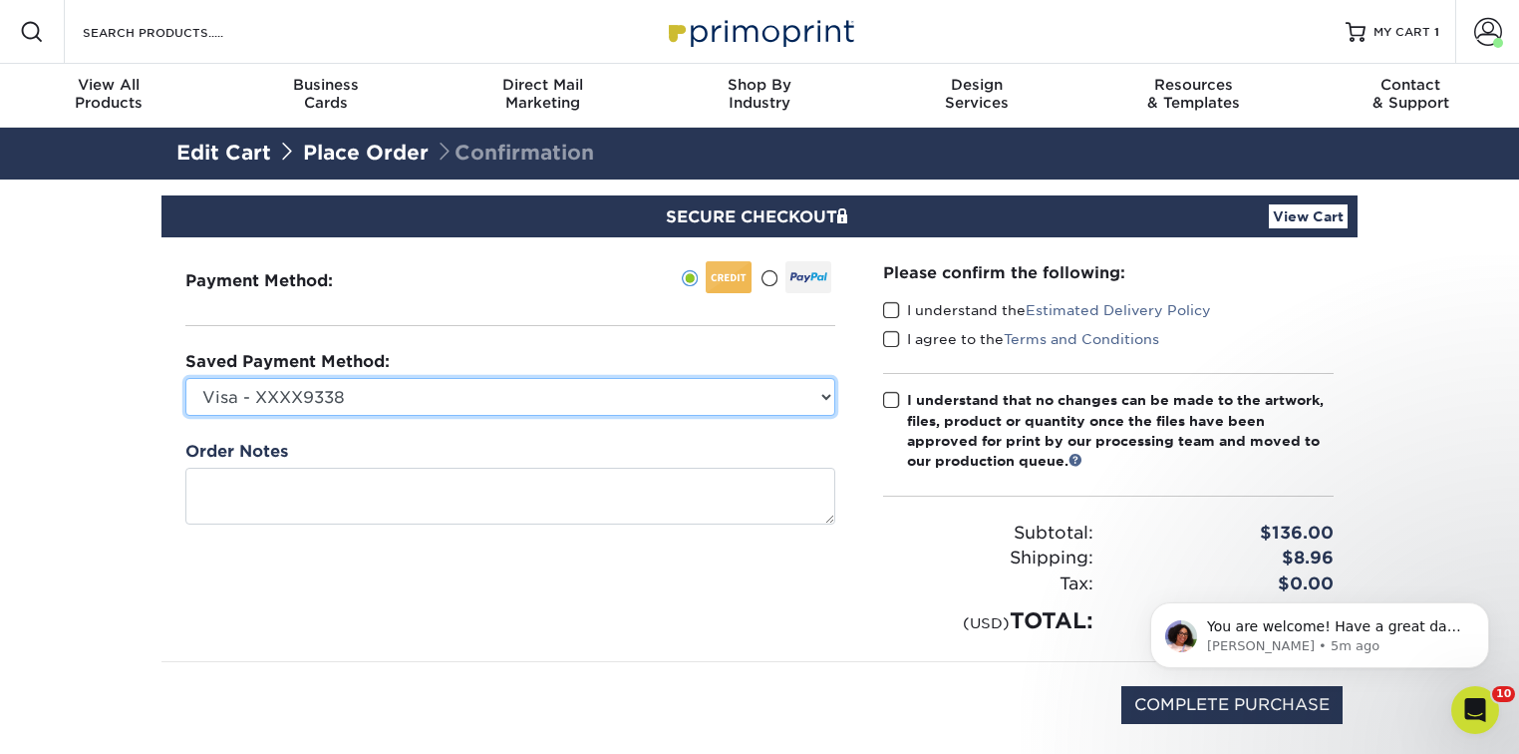
click at [706, 402] on select "Visa - XXXX9338 Visa - XXXX9118 Visa - XXXX6824 New Credit Card" at bounding box center [510, 397] width 650 height 38
select select
click at [185, 378] on select "Visa - XXXX9338 Visa - XXXX9118 Visa - XXXX6824 New Credit Card" at bounding box center [510, 397] width 650 height 38
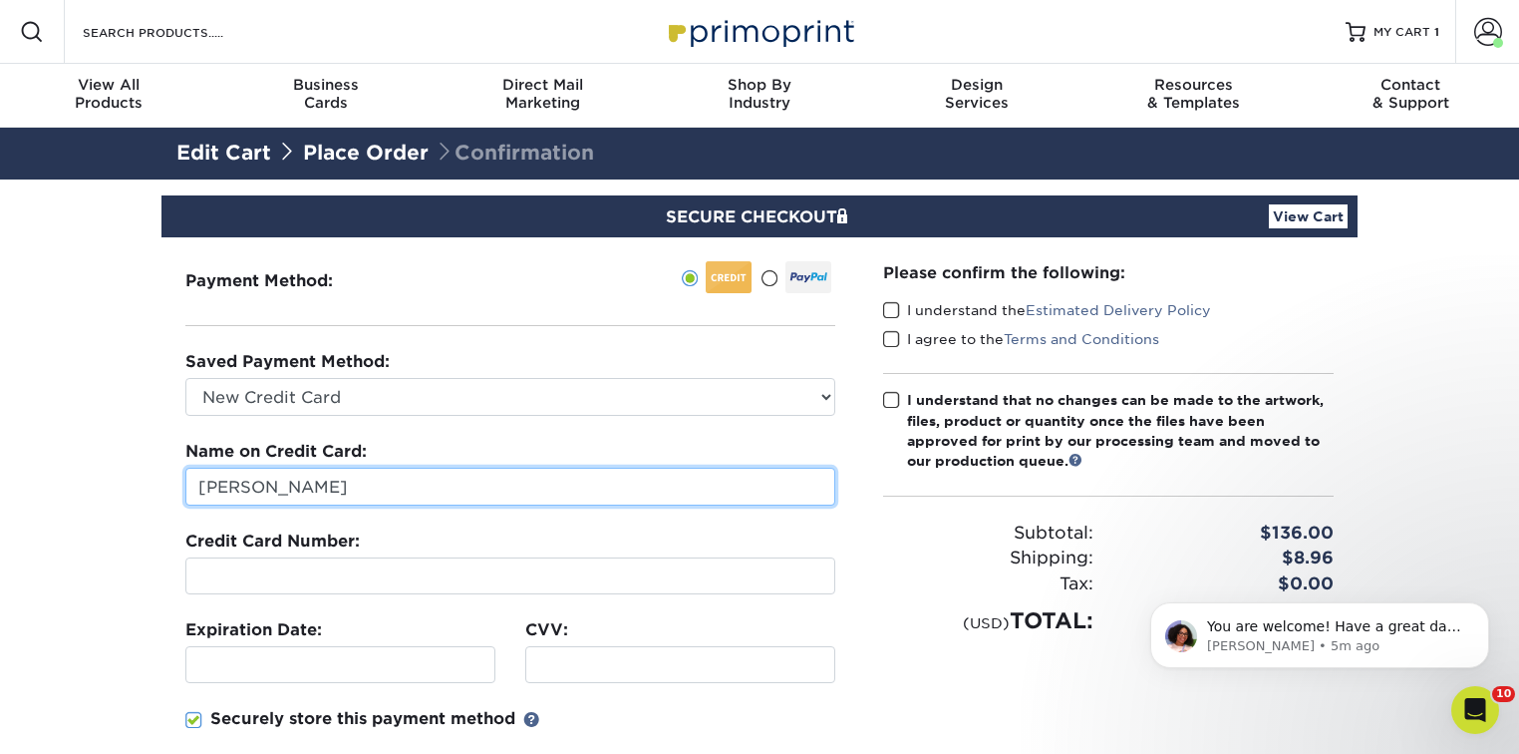
drag, startPoint x: 367, startPoint y: 483, endPoint x: 162, endPoint y: 472, distance: 205.7
click at [167, 478] on div "Payment Method:" at bounding box center [511, 570] width 698 height 667
type input "[PERSON_NAME]"
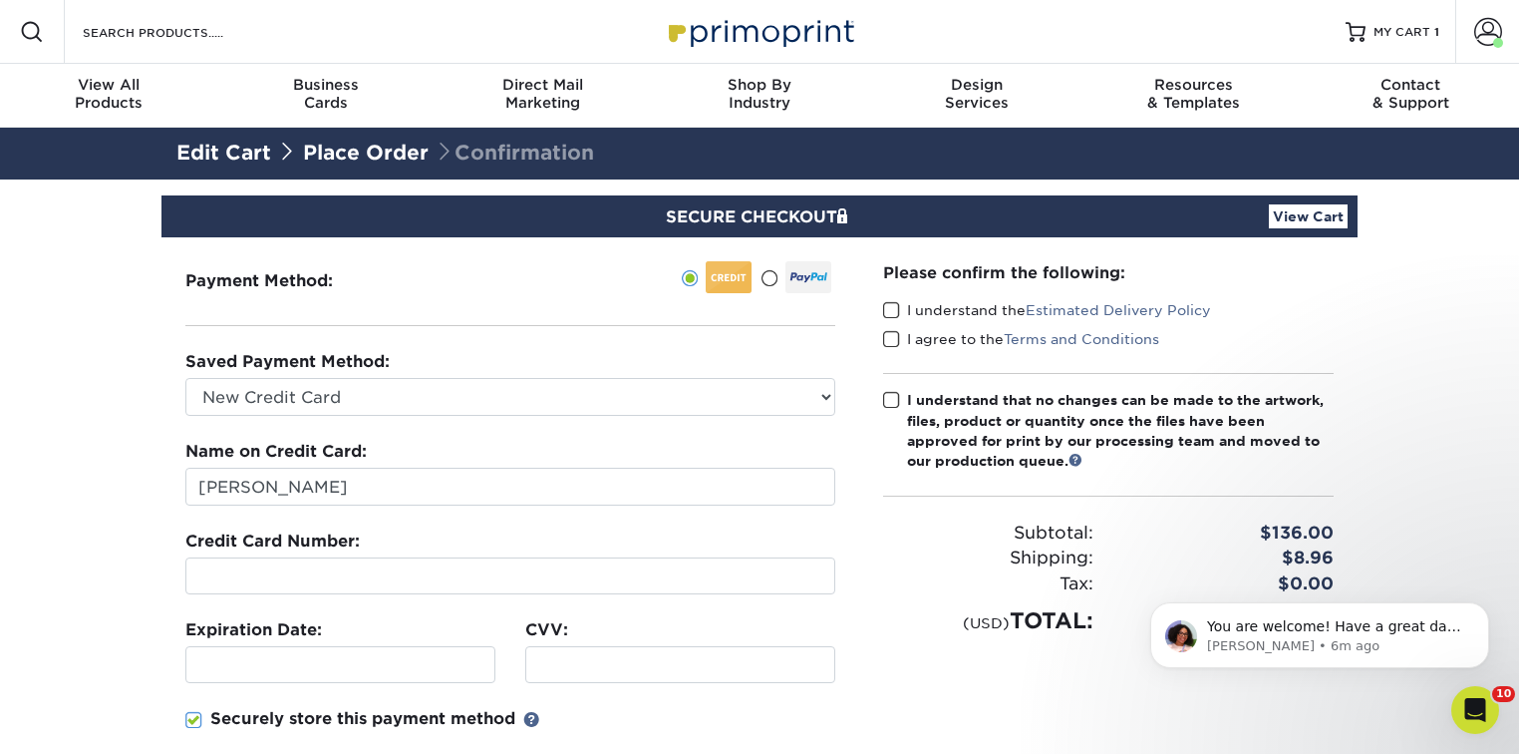
click at [133, 535] on section "SECURE CHECKOUT View Cart Payment Method: Saved Payment Method:" at bounding box center [759, 619] width 1519 height 880
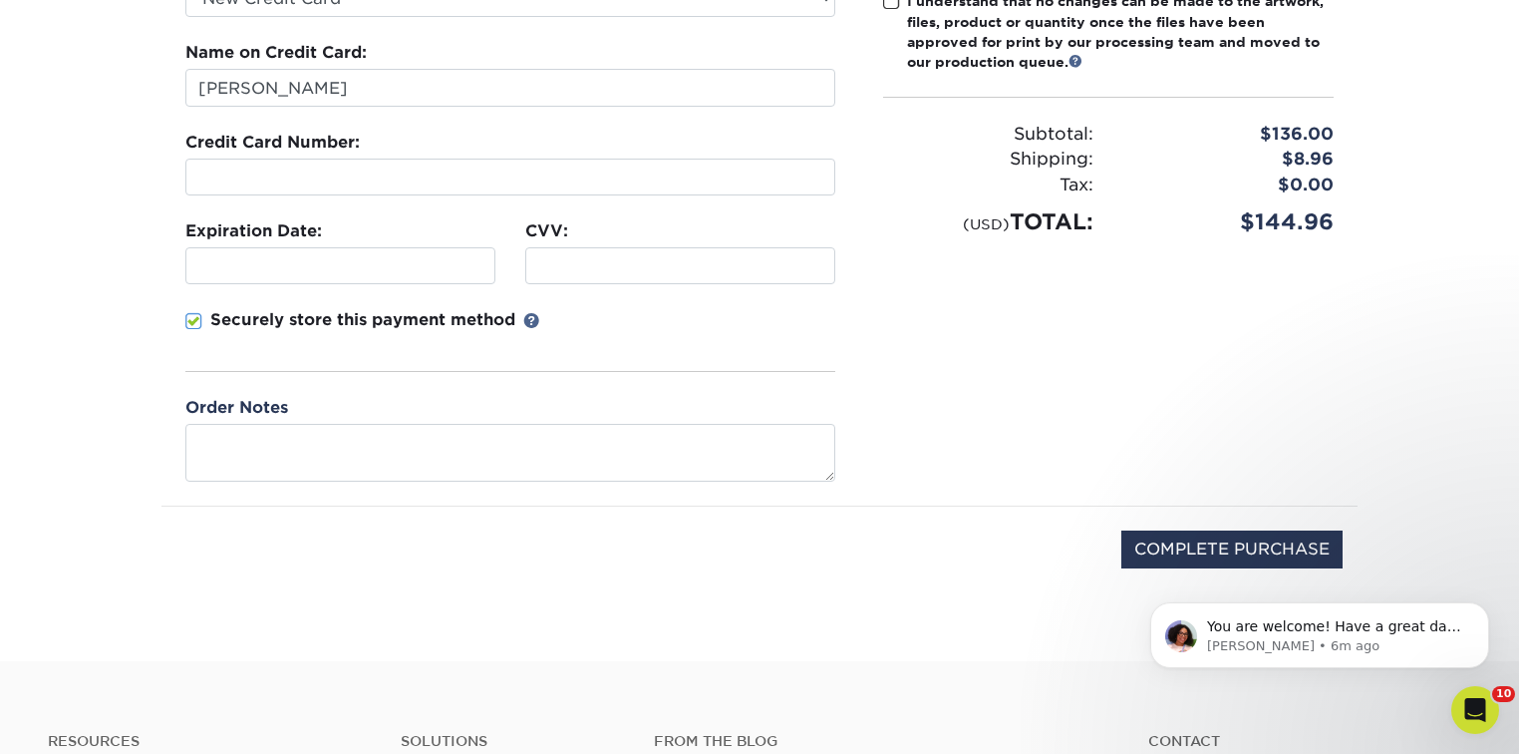
click at [199, 315] on span at bounding box center [193, 321] width 17 height 19
click at [0, 0] on input "Securely store this payment method" at bounding box center [0, 0] width 0 height 0
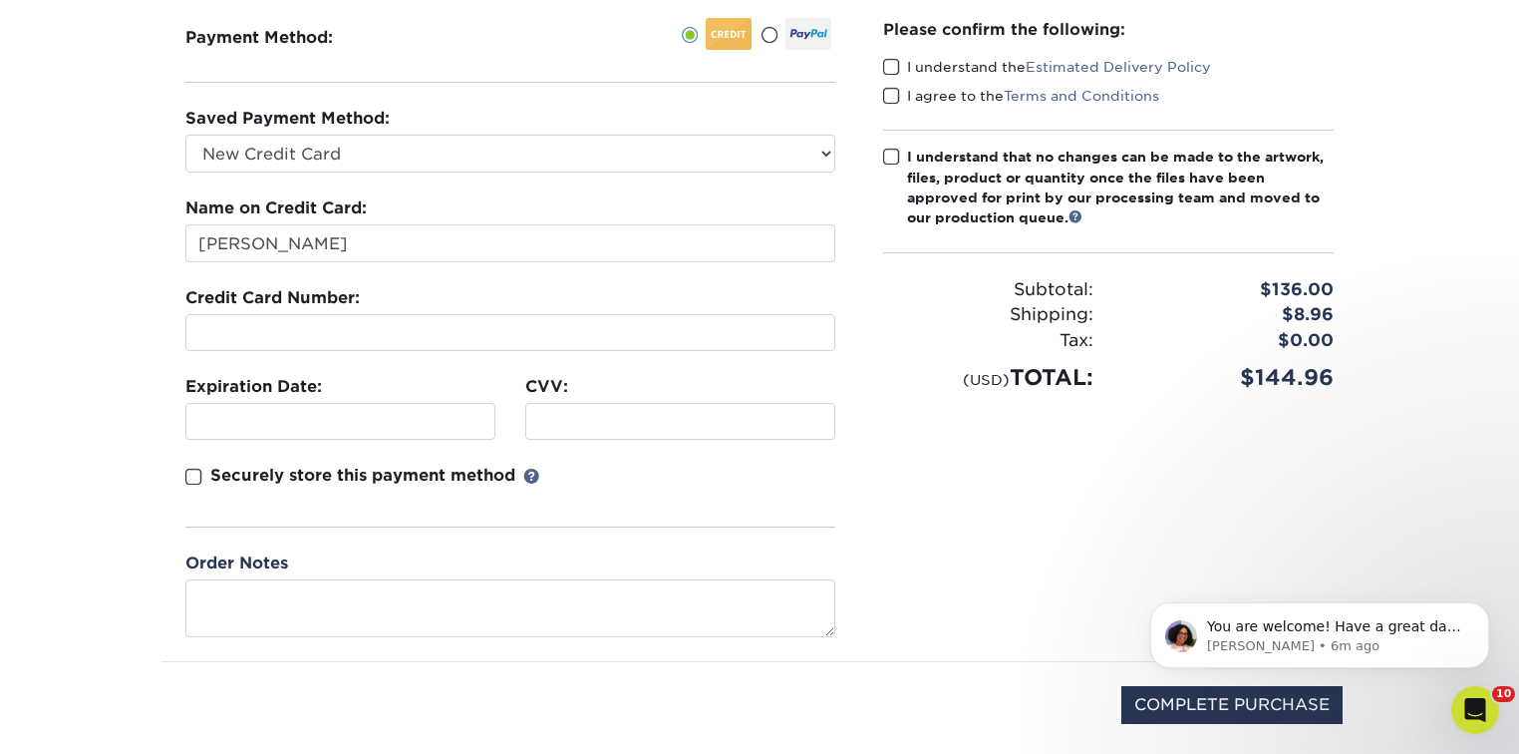
scroll to position [80, 0]
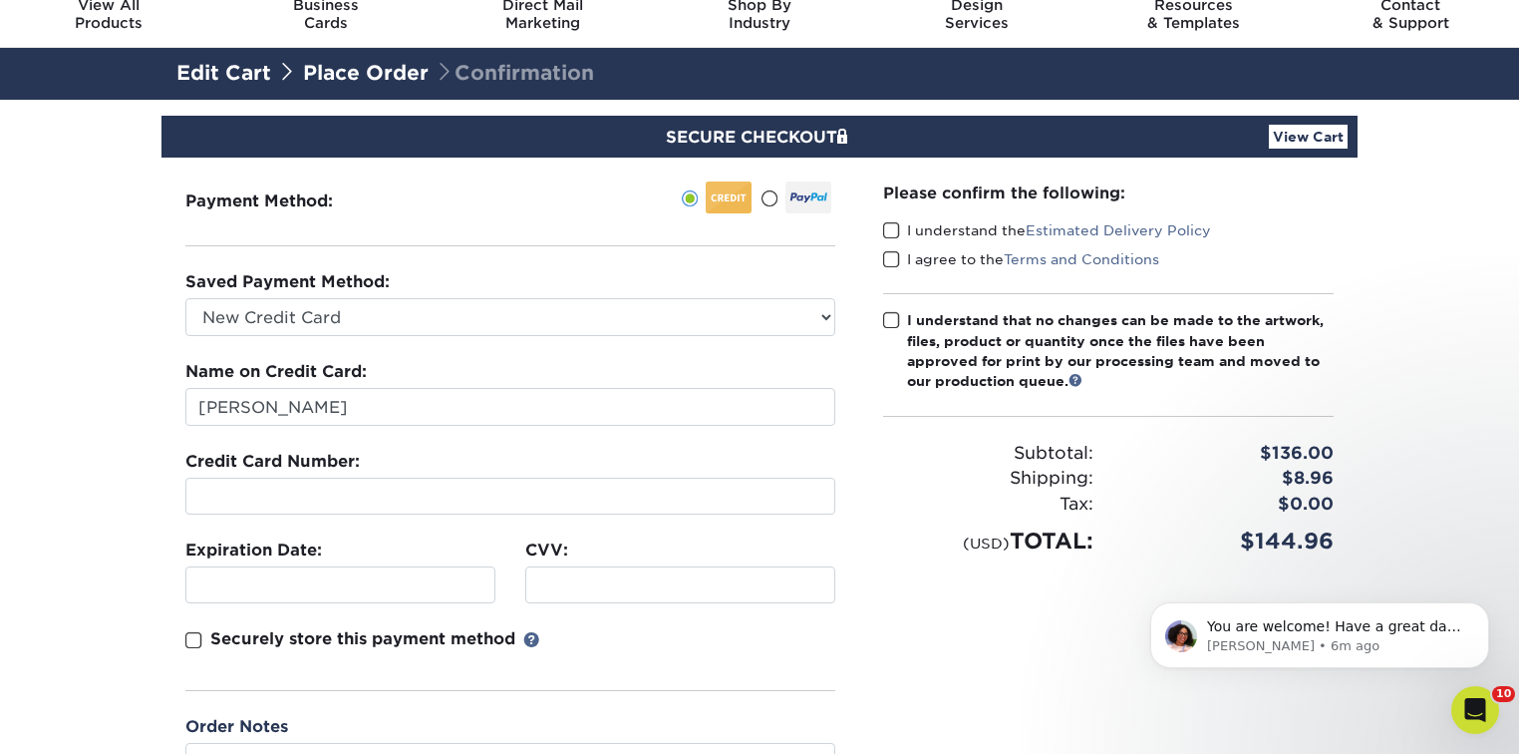
click at [893, 227] on span at bounding box center [891, 230] width 17 height 19
click at [0, 0] on input "I understand the Estimated Delivery Policy" at bounding box center [0, 0] width 0 height 0
click at [888, 254] on span at bounding box center [891, 259] width 17 height 19
click at [0, 0] on input "I agree to the Terms and Conditions" at bounding box center [0, 0] width 0 height 0
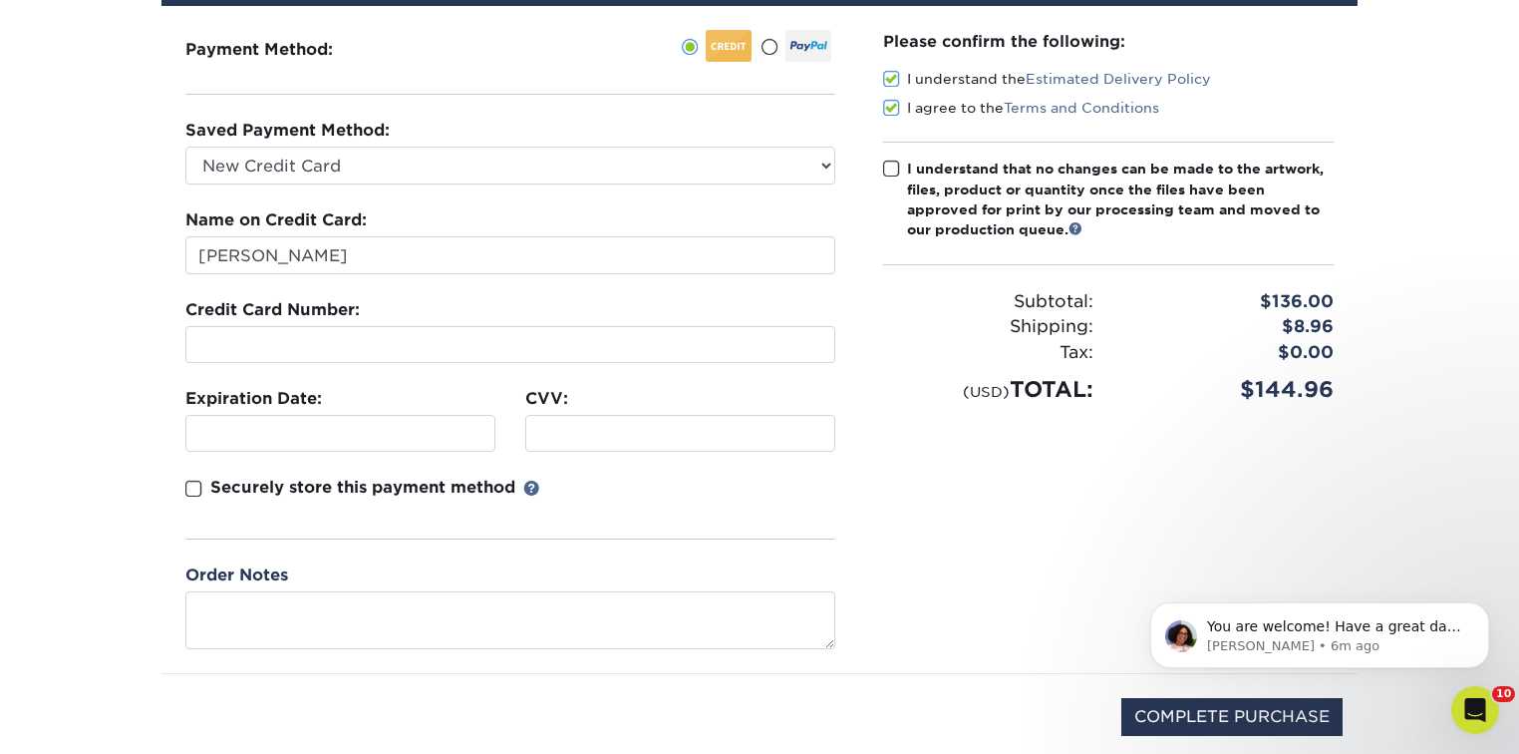
scroll to position [479, 0]
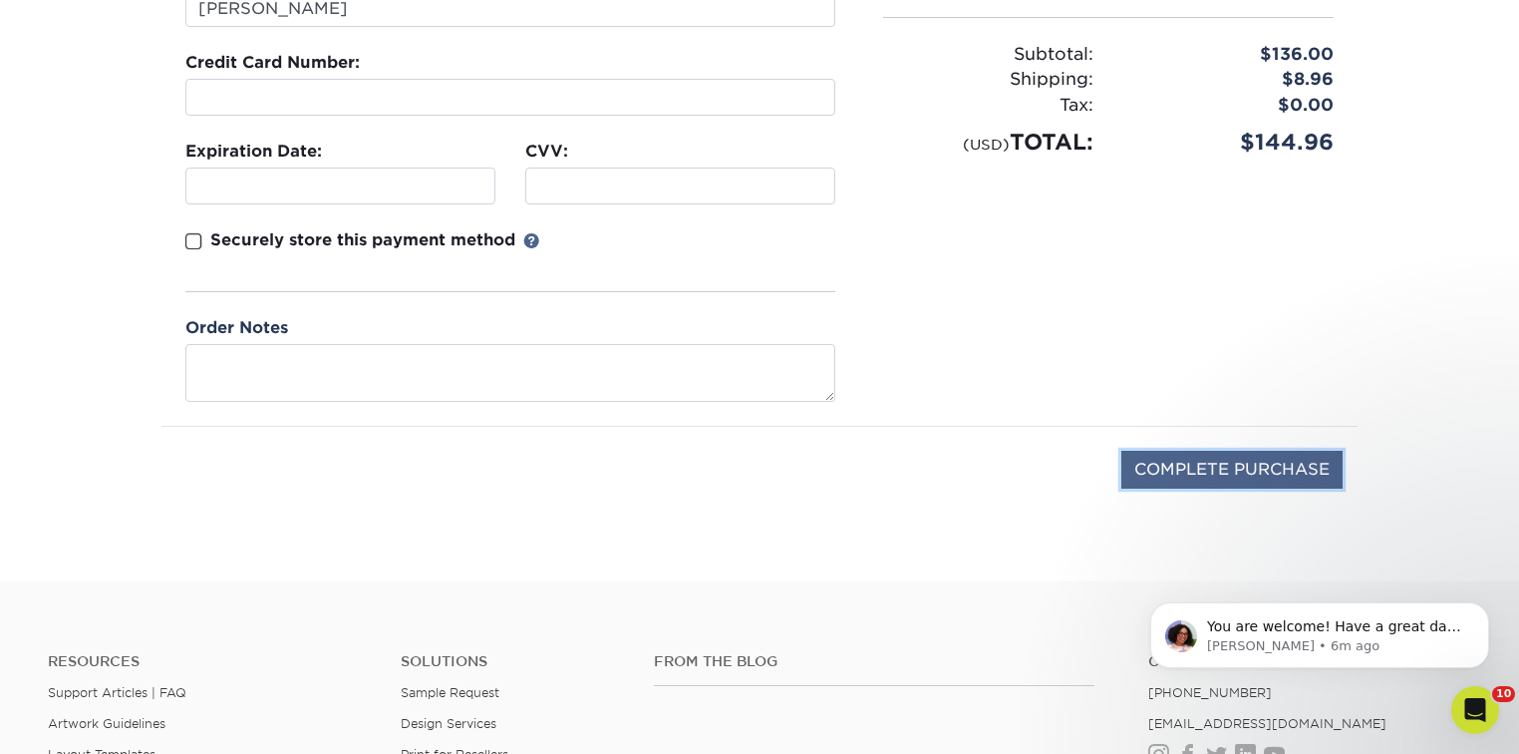
click at [1238, 474] on input "COMPLETE PURCHASE" at bounding box center [1232, 470] width 221 height 38
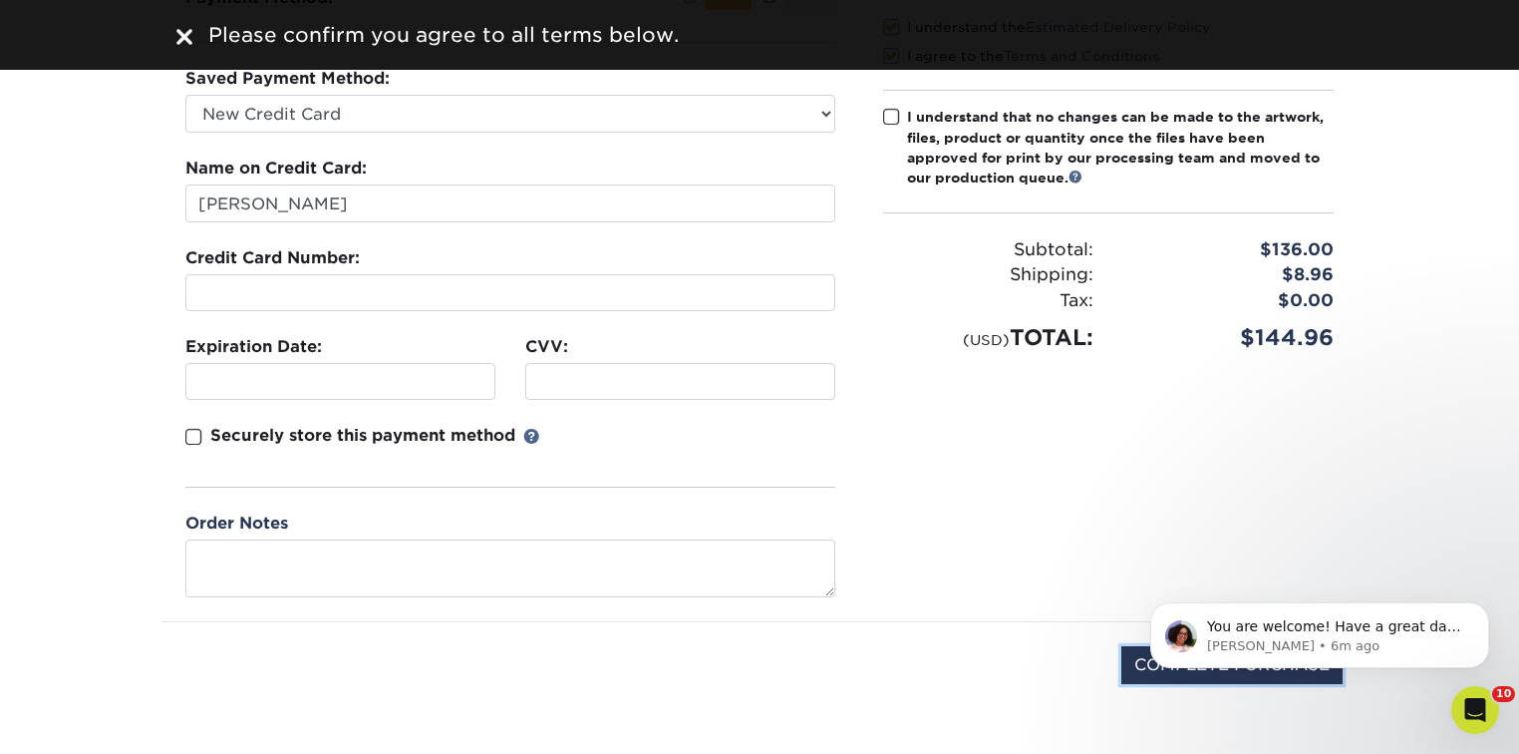
scroll to position [0, 0]
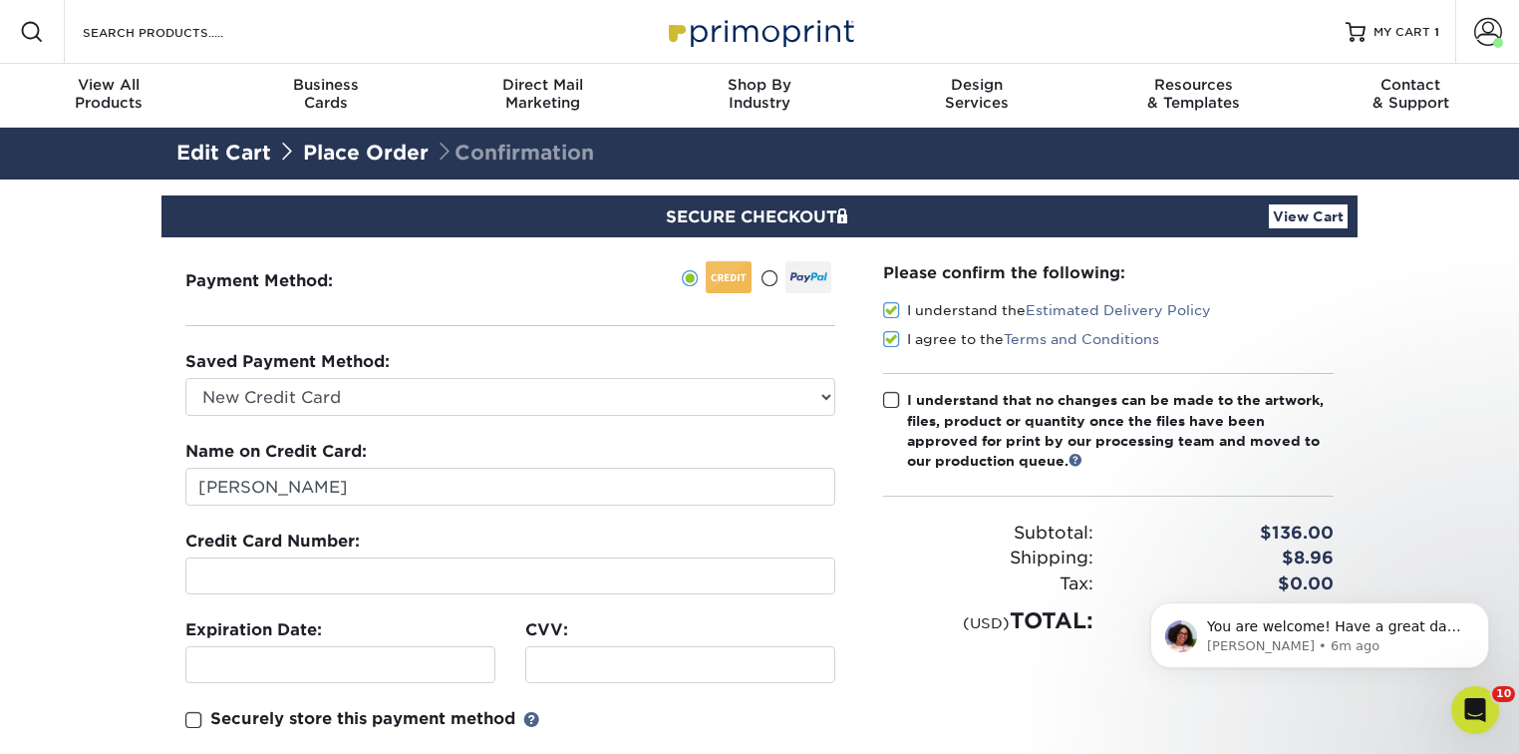
click at [885, 392] on span at bounding box center [891, 400] width 17 height 19
click at [0, 0] on input "I understand that no changes can be made to the artwork, files, product or quan…" at bounding box center [0, 0] width 0 height 0
click at [1285, 216] on link "View Cart" at bounding box center [1308, 216] width 79 height 24
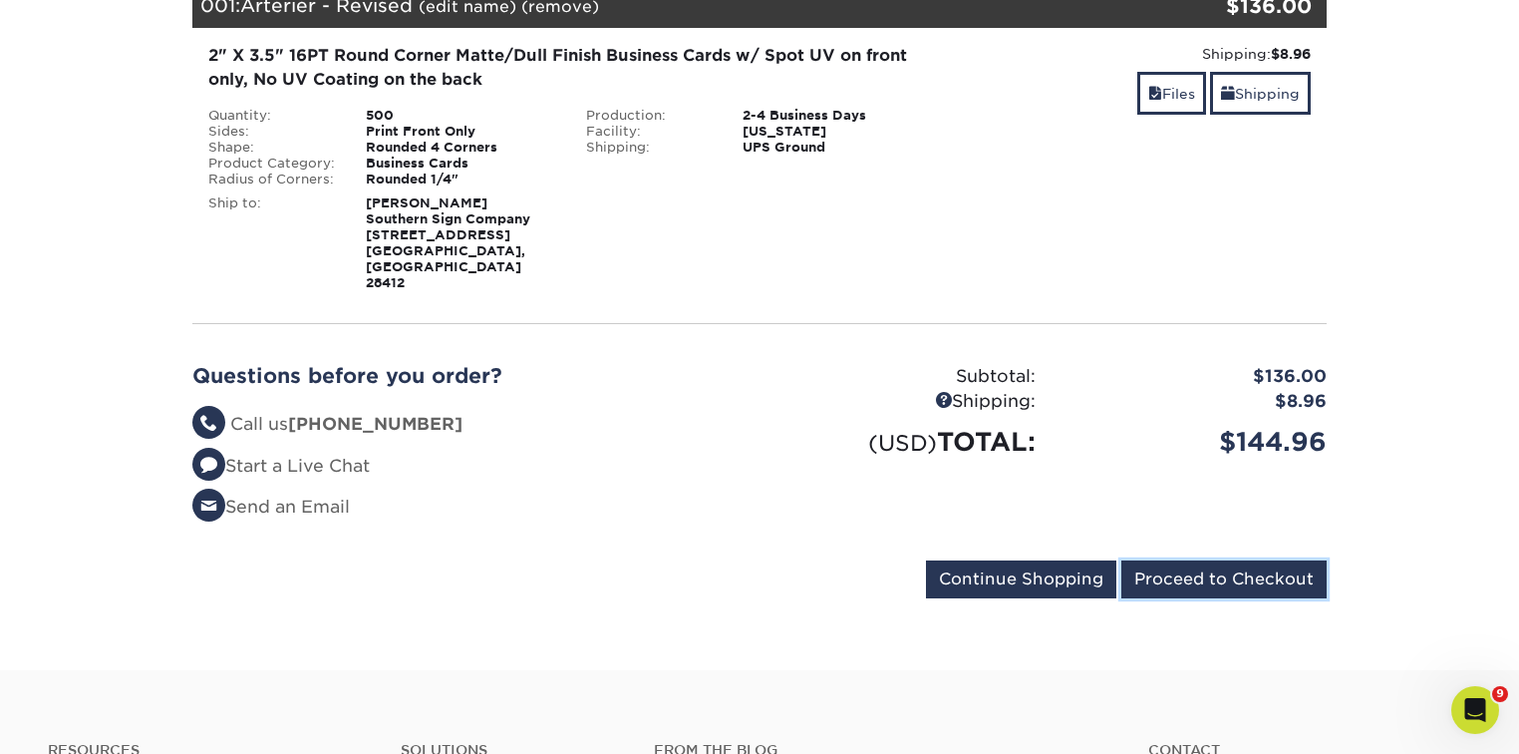
click at [1275, 560] on input "Proceed to Checkout" at bounding box center [1224, 579] width 205 height 38
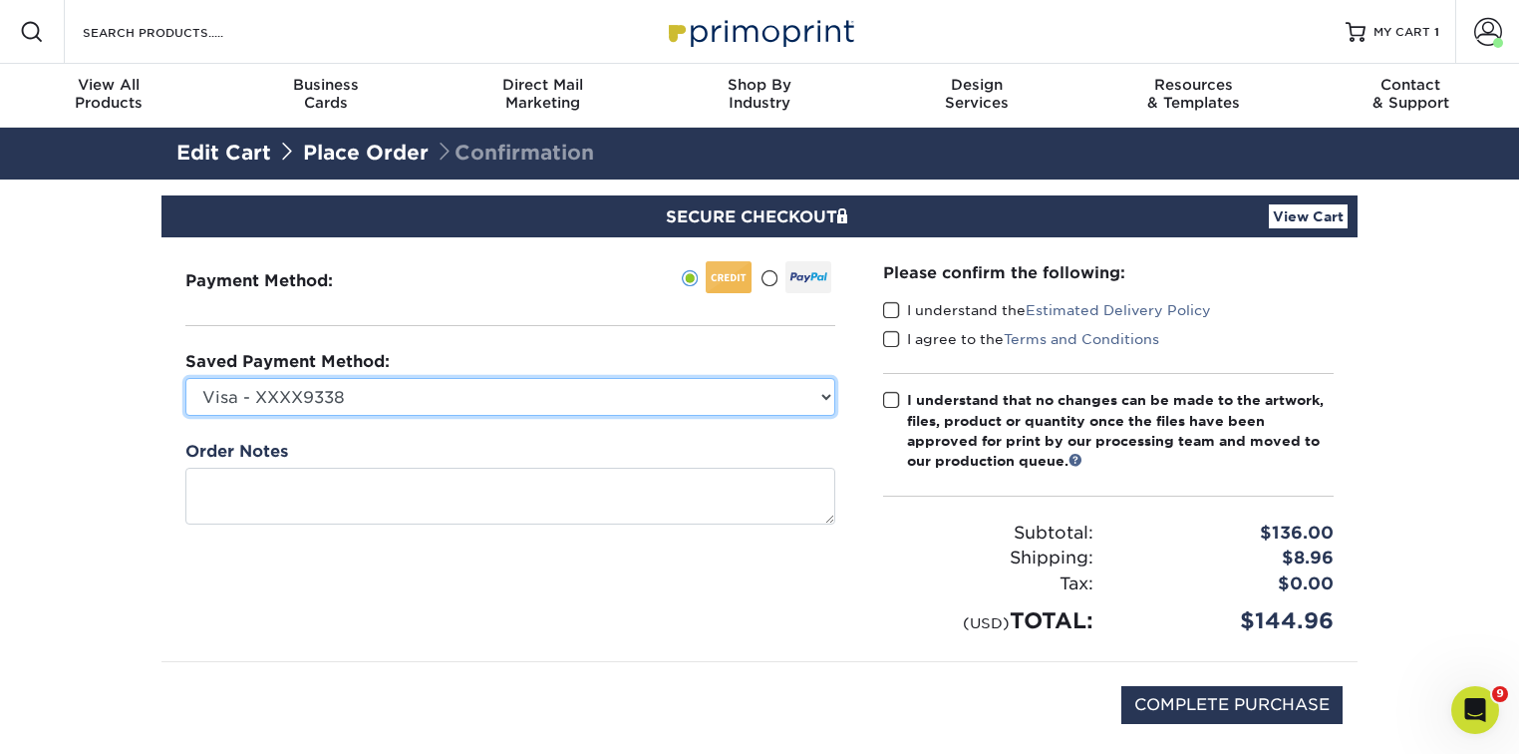
click at [501, 402] on select "Visa - XXXX9338 Visa - XXXX9118 Visa - XXXX6824 New Credit Card" at bounding box center [510, 397] width 650 height 38
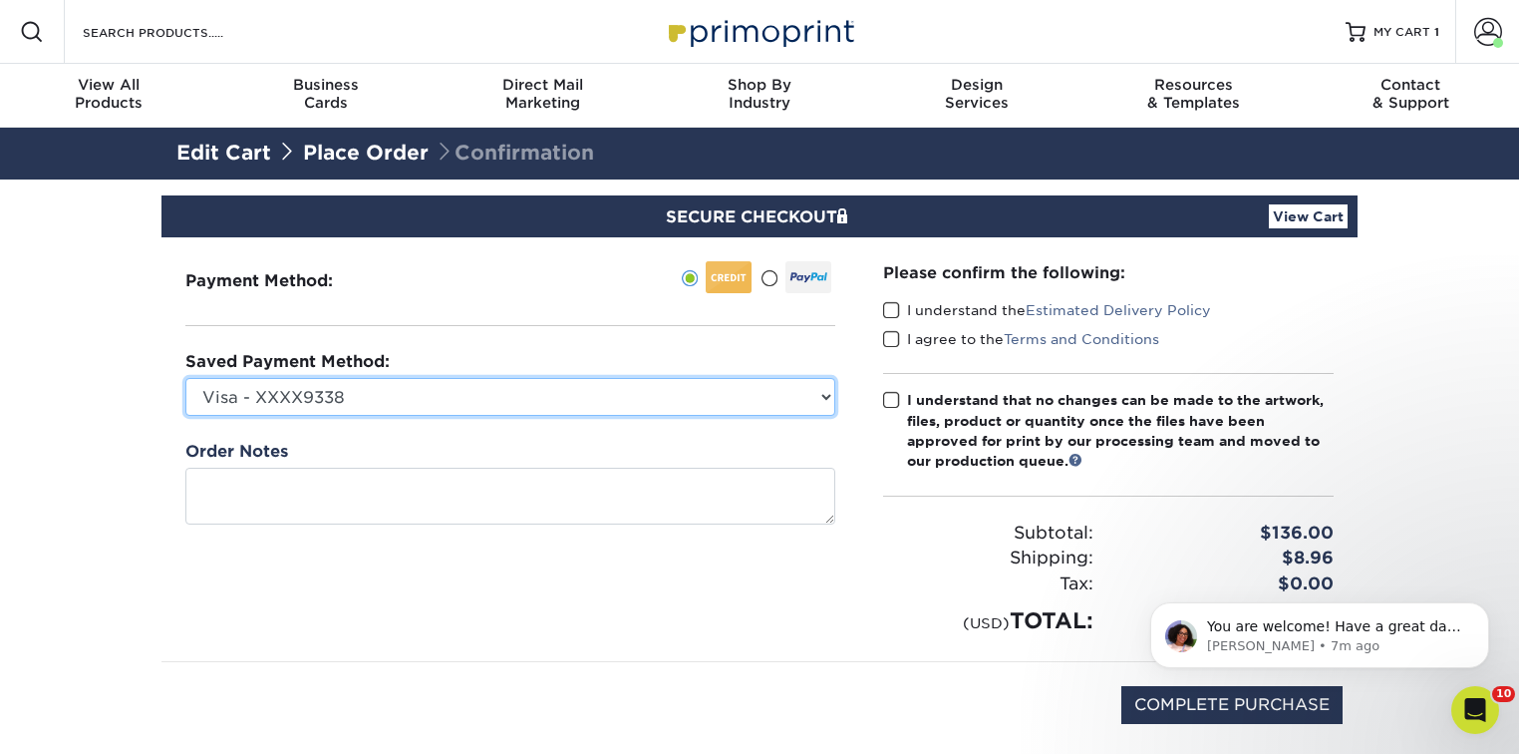
select select
click at [185, 378] on select "Visa - XXXX9338 Visa - XXXX9118 Visa - XXXX6824 New Credit Card" at bounding box center [510, 397] width 650 height 38
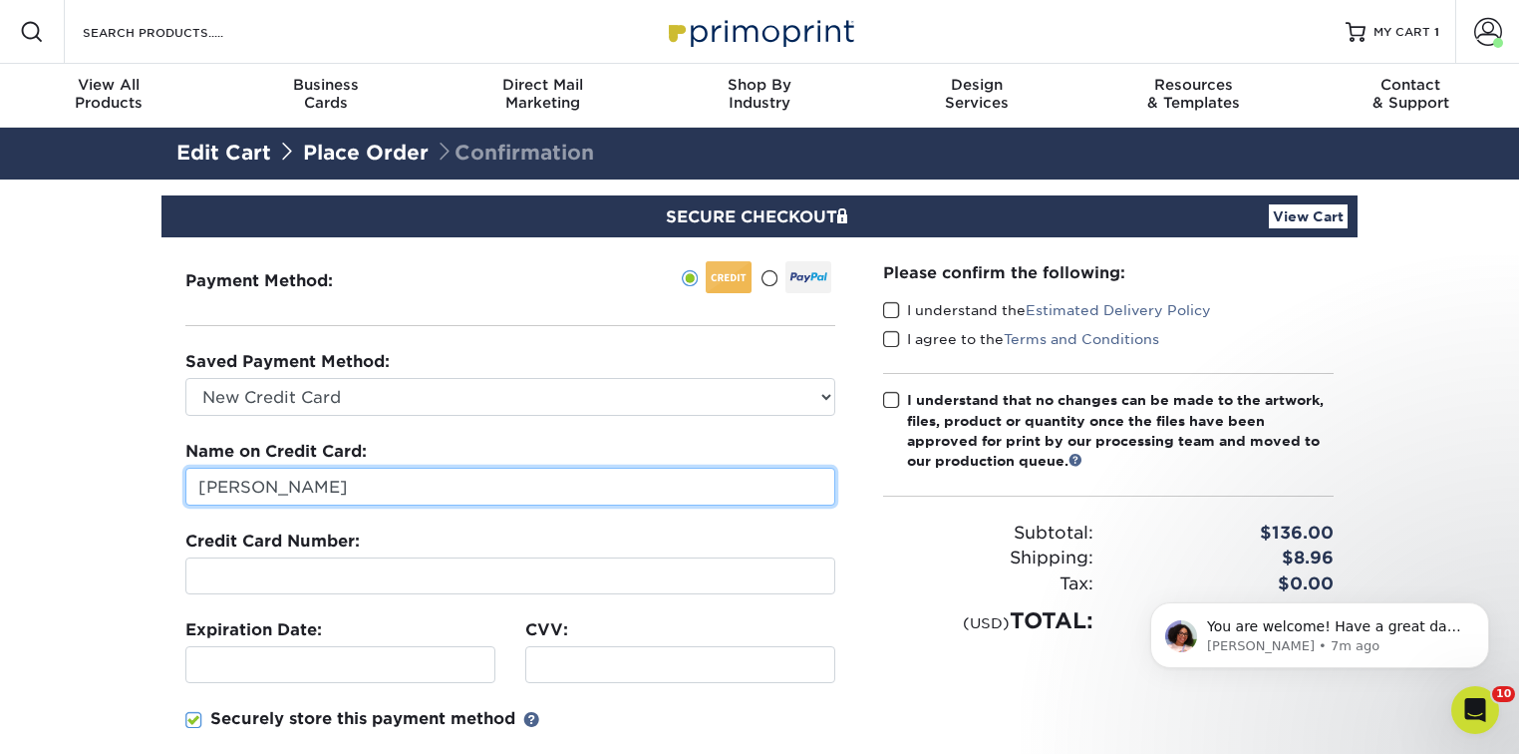
click at [344, 490] on input "[PERSON_NAME]" at bounding box center [510, 487] width 650 height 38
drag, startPoint x: 348, startPoint y: 487, endPoint x: 132, endPoint y: 490, distance: 216.4
click at [132, 490] on section "SECURE CHECKOUT View Cart Payment Method: Saved Payment Method:" at bounding box center [759, 619] width 1519 height 880
type input "Kathy Fradenburgh"
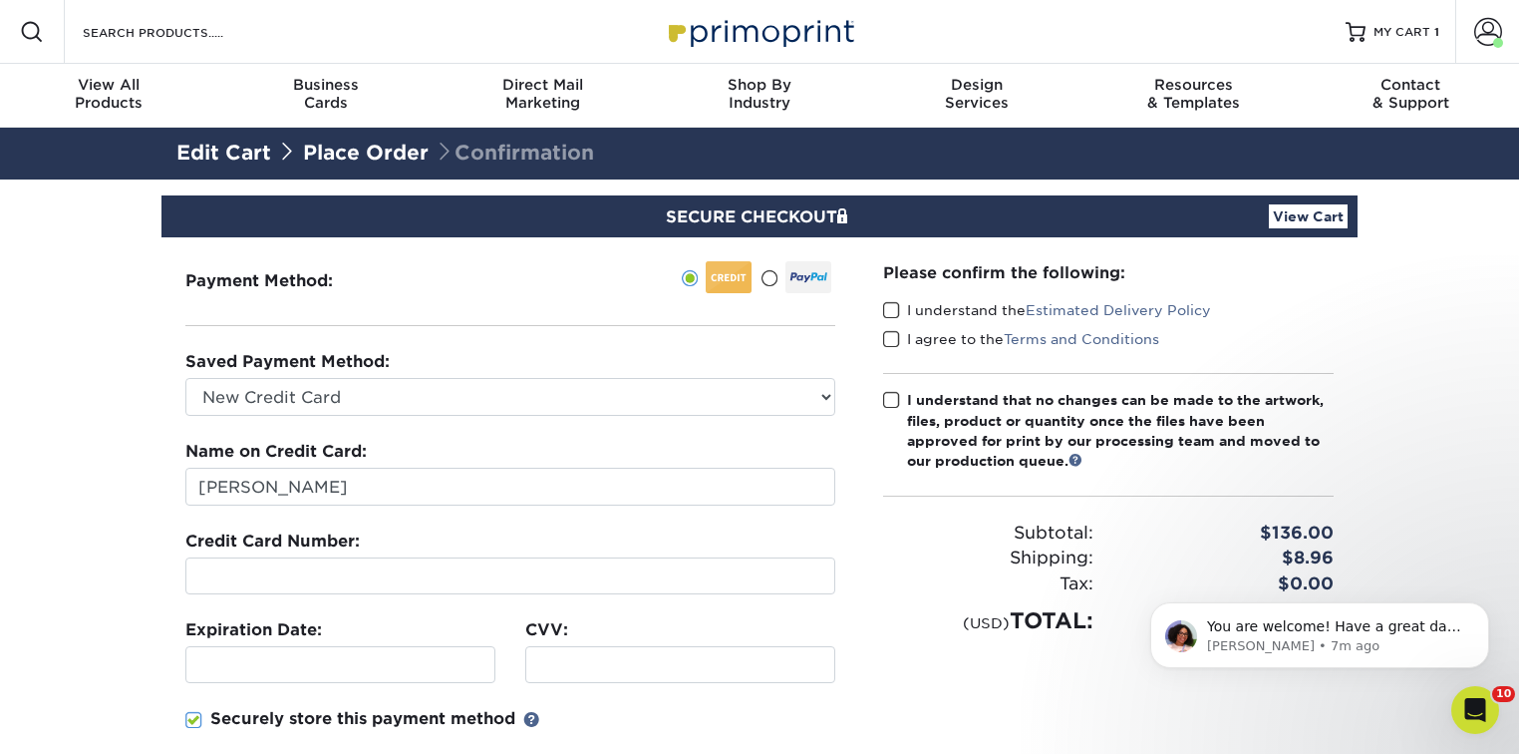
click at [893, 305] on span at bounding box center [891, 310] width 17 height 19
click at [0, 0] on input "I understand the Estimated Delivery Policy" at bounding box center [0, 0] width 0 height 0
click at [890, 340] on span at bounding box center [891, 339] width 17 height 19
click at [0, 0] on input "I agree to the Terms and Conditions" at bounding box center [0, 0] width 0 height 0
click at [898, 398] on span at bounding box center [891, 400] width 17 height 19
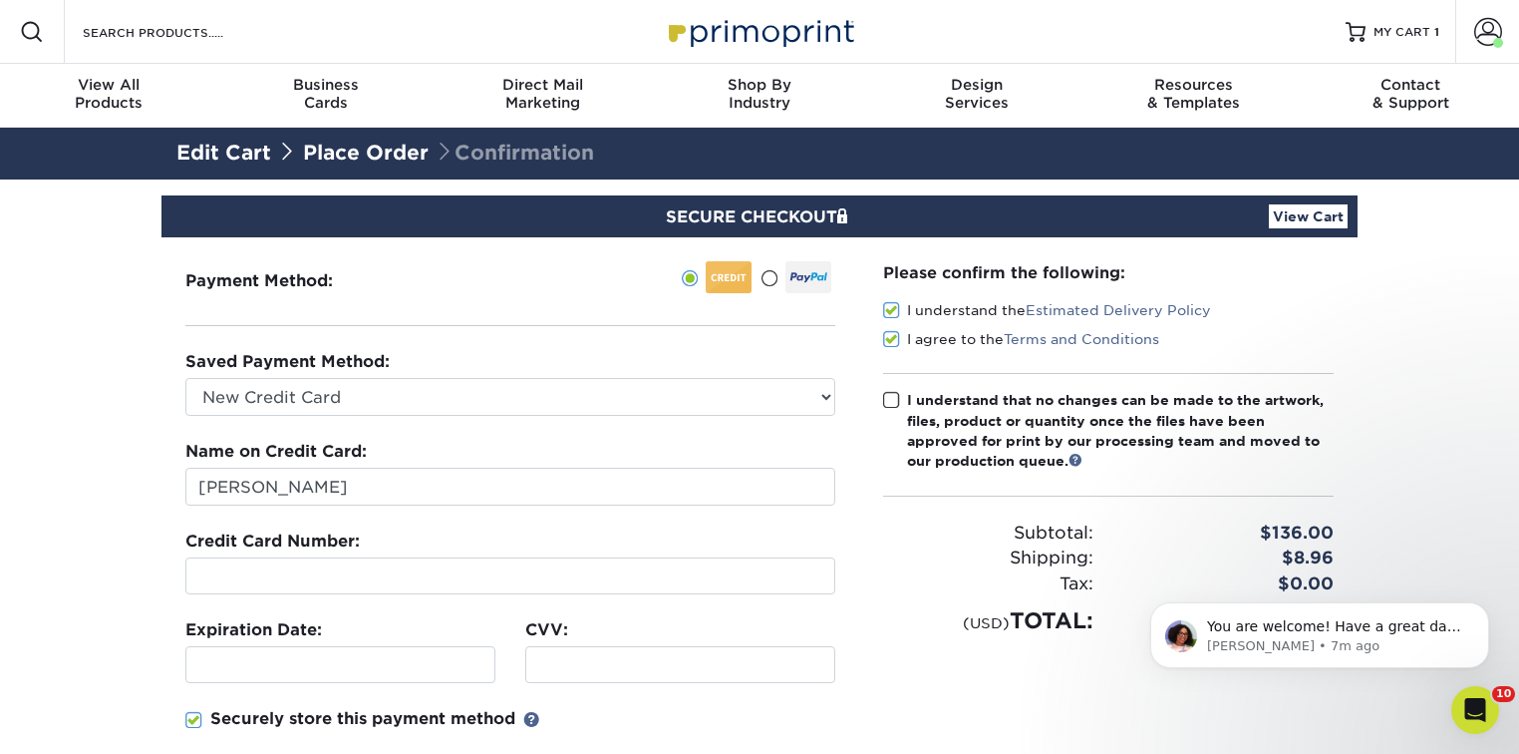
click at [0, 0] on input "I understand that no changes can be made to the artwork, files, product or quan…" at bounding box center [0, 0] width 0 height 0
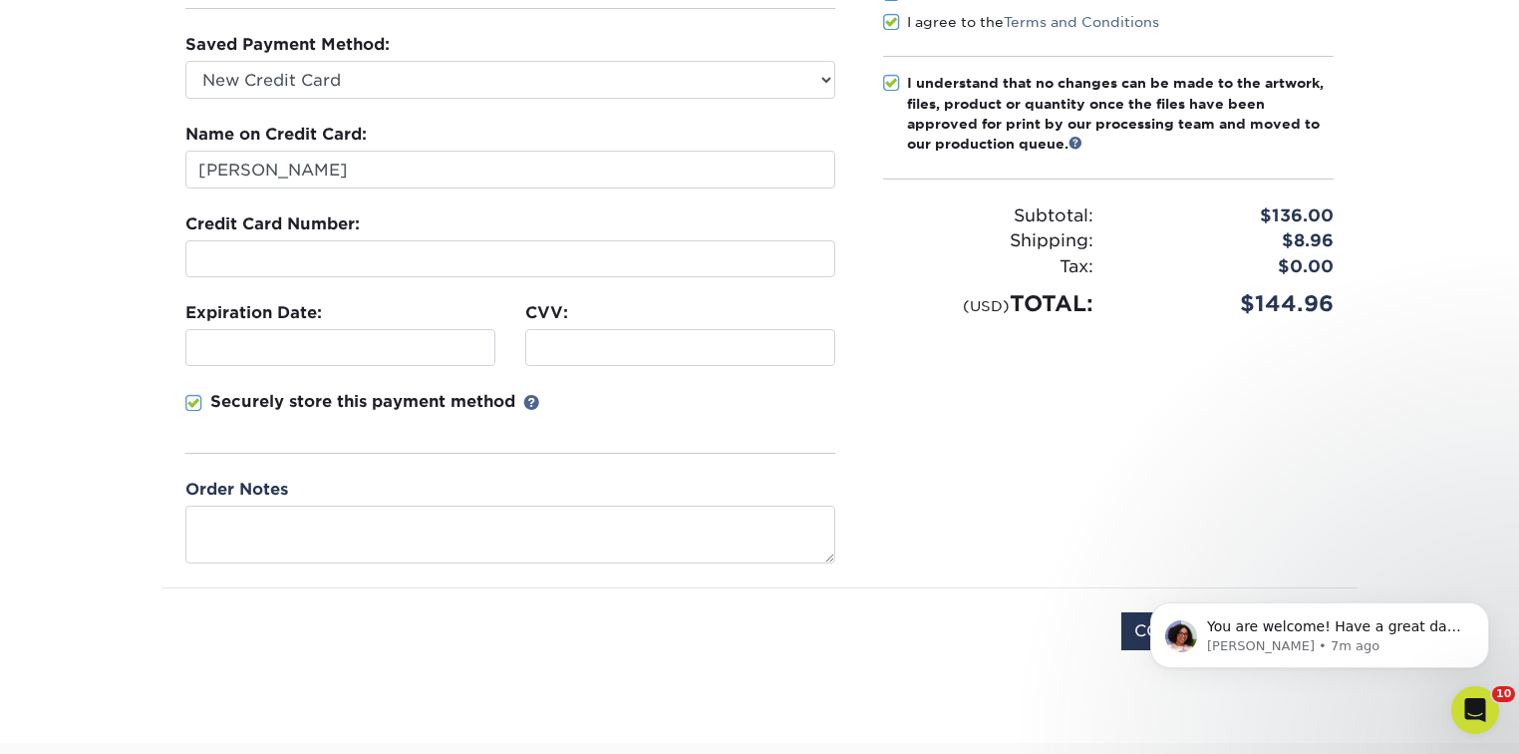
scroll to position [558, 0]
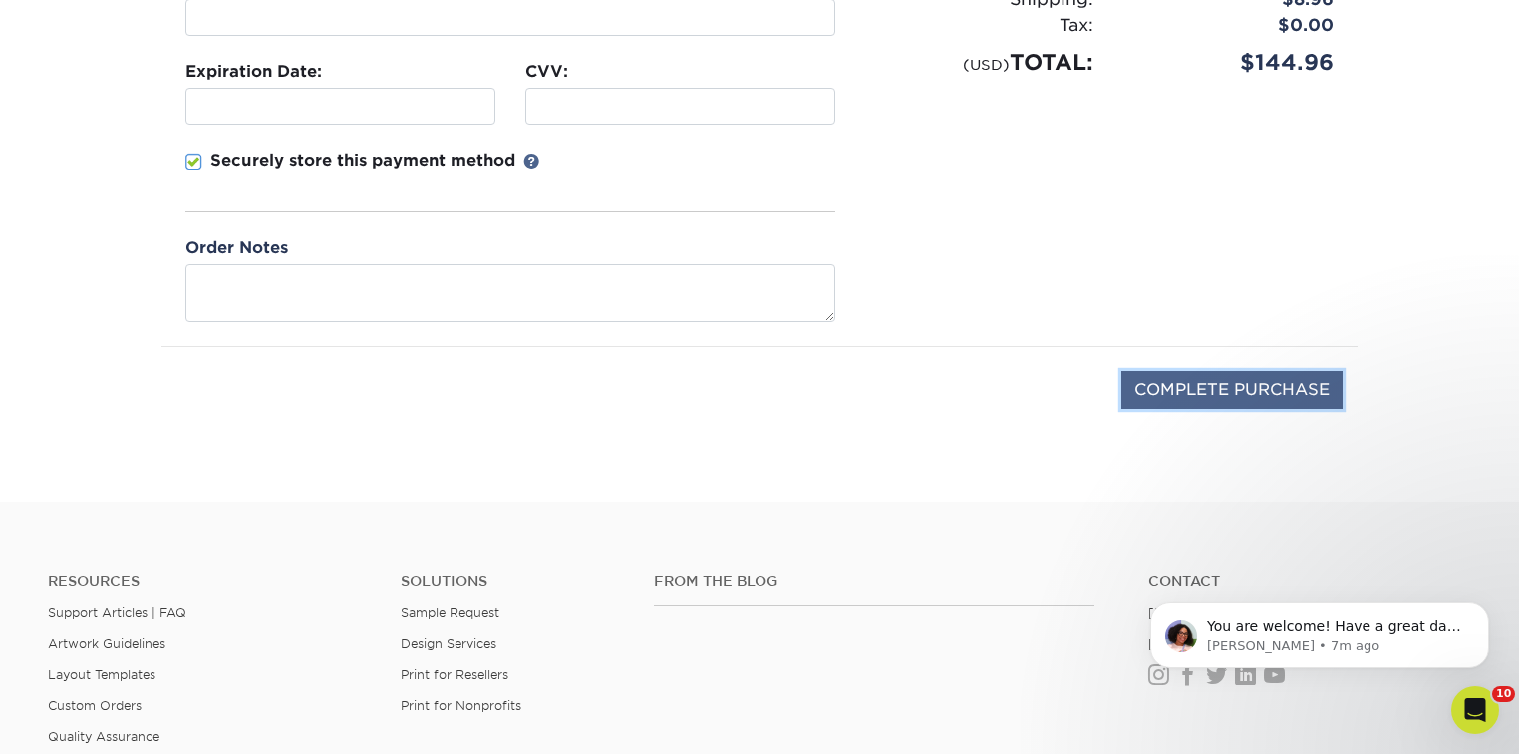
click at [1232, 378] on input "COMPLETE PURCHASE" at bounding box center [1232, 390] width 221 height 38
type input "PROCESSING, PLEASE WAIT..."
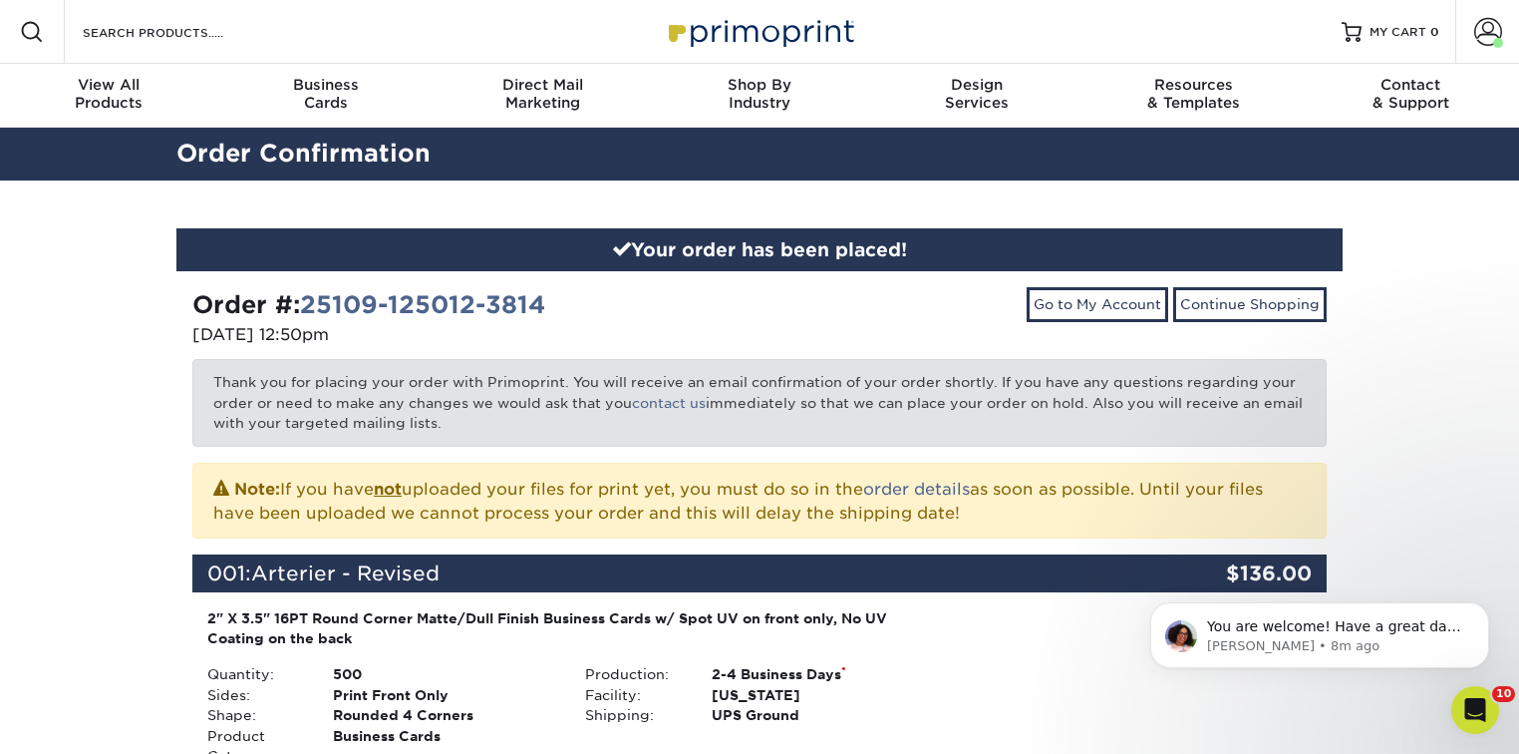
click at [1380, 333] on div "Your order has been placed! Order #: 25109-125012-3814 [DATE] 12:50pm Go to My …" at bounding box center [759, 738] width 1519 height 1116
